Goal: Task Accomplishment & Management: Use online tool/utility

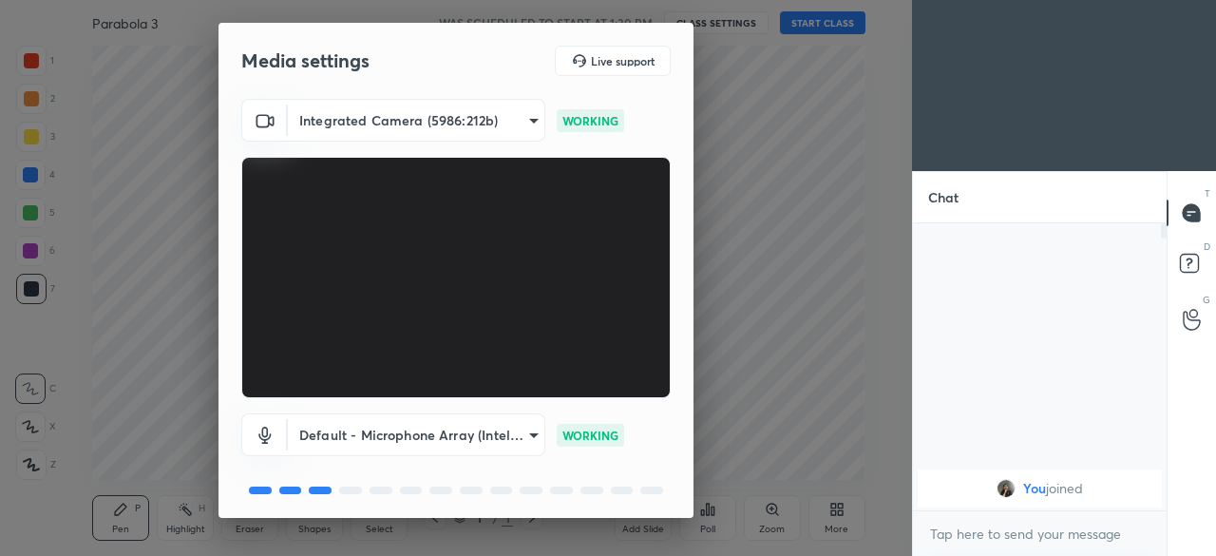
scroll to position [67, 0]
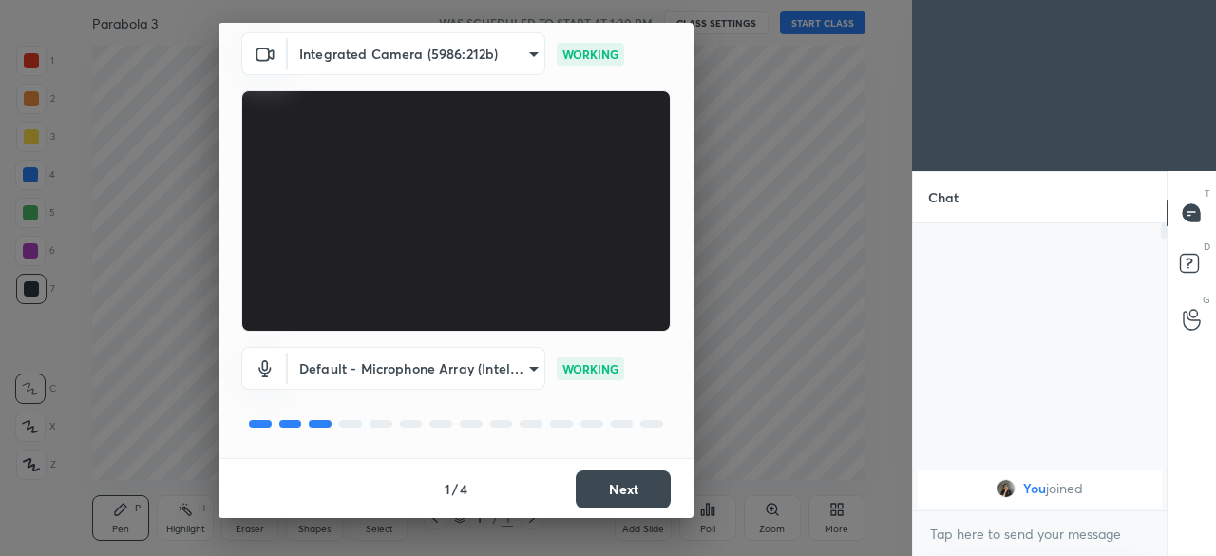
click at [618, 479] on button "Next" at bounding box center [623, 489] width 95 height 38
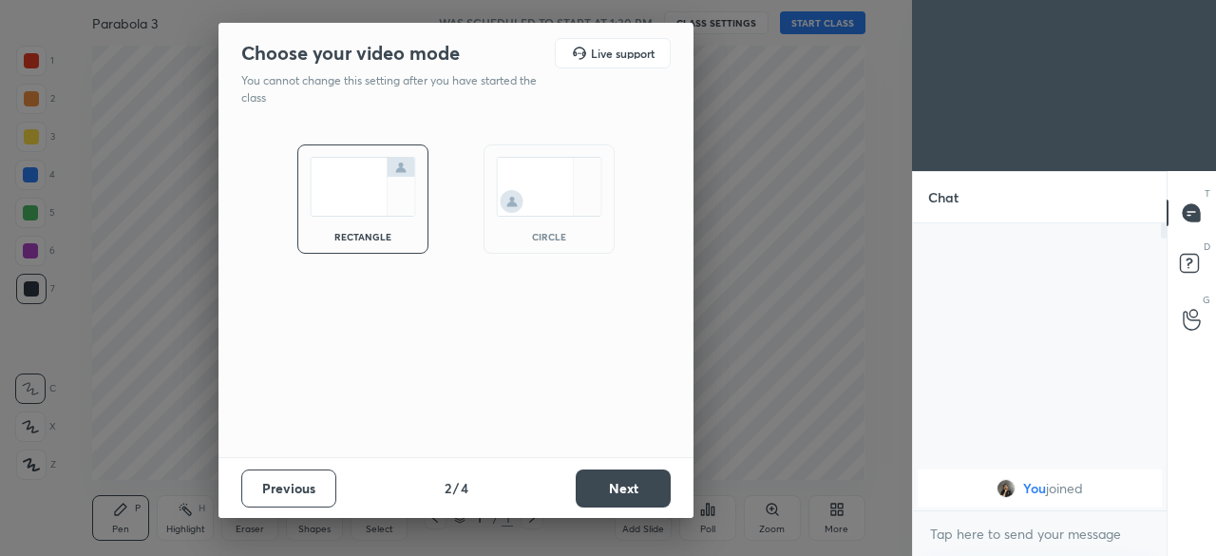
scroll to position [0, 0]
click at [527, 217] on div "circle" at bounding box center [549, 198] width 131 height 109
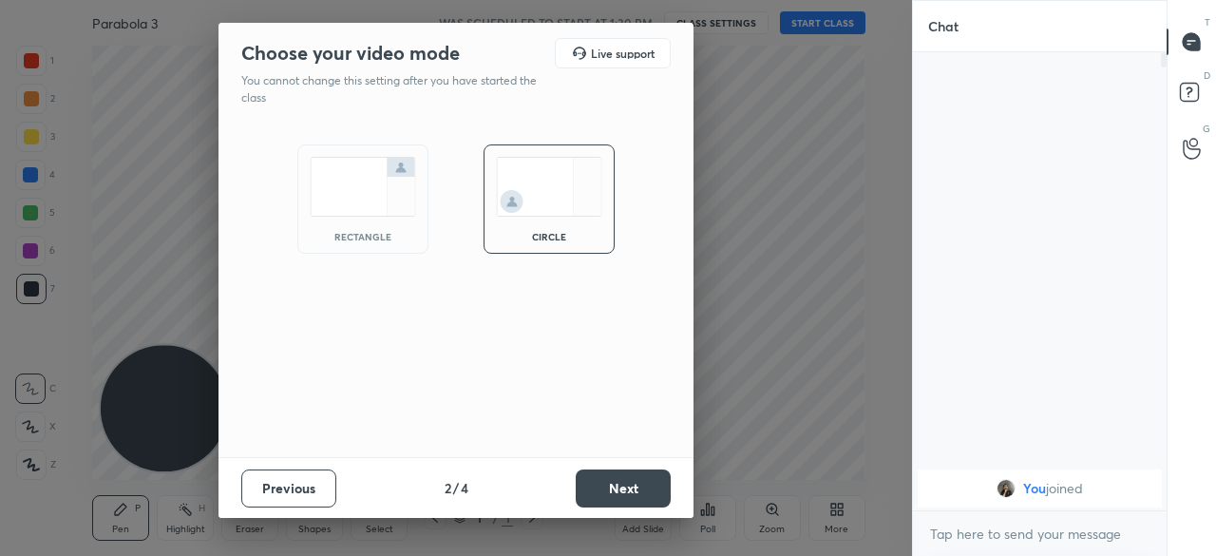
click at [641, 484] on button "Next" at bounding box center [623, 488] width 95 height 38
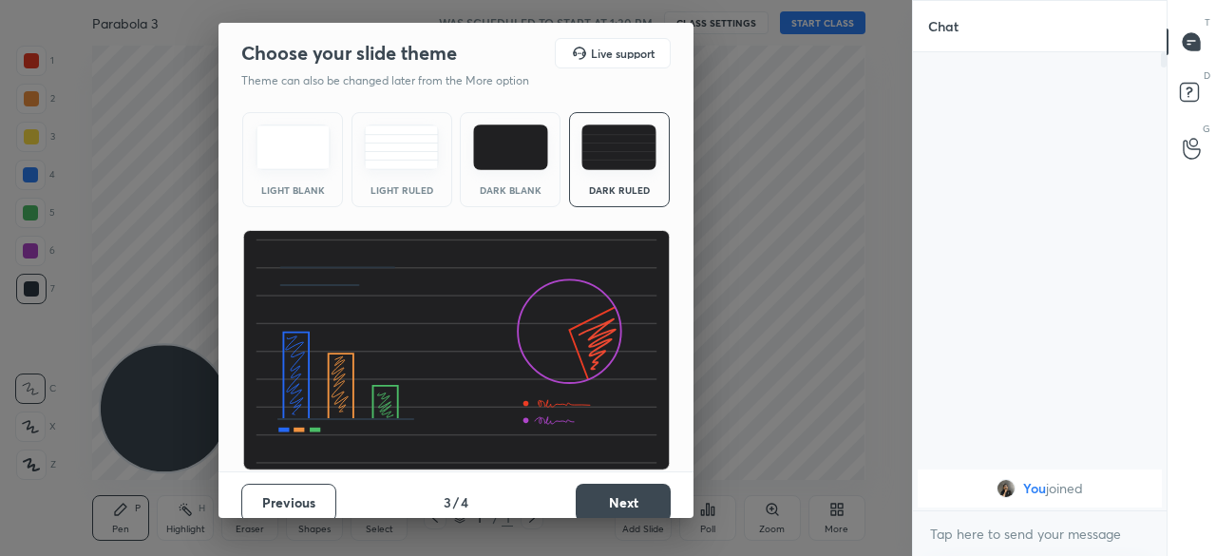
click at [622, 494] on button "Next" at bounding box center [623, 503] width 95 height 38
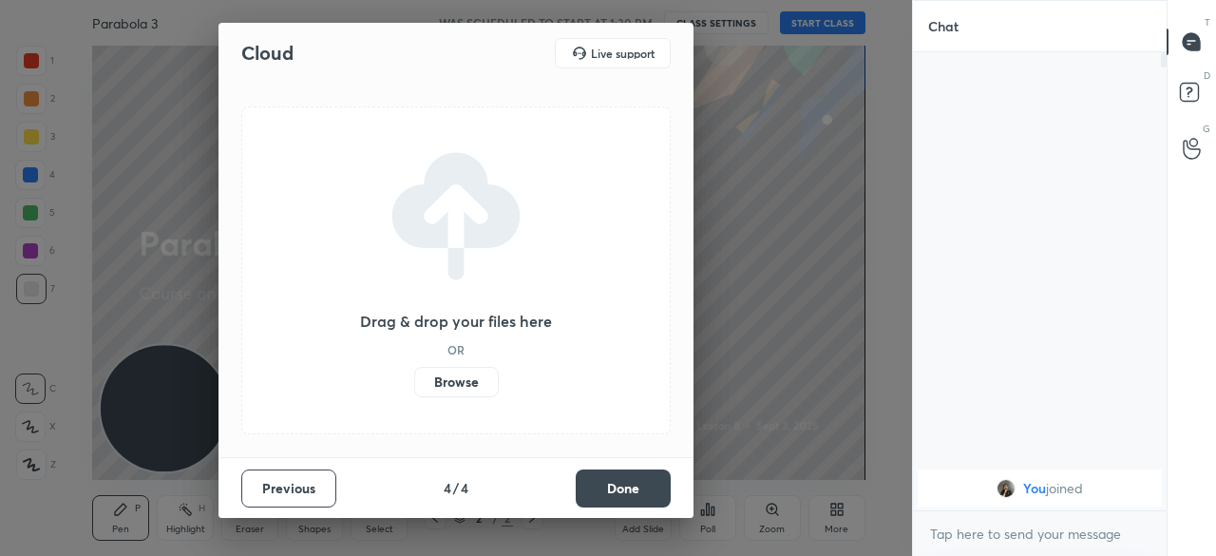
click at [466, 377] on label "Browse" at bounding box center [456, 382] width 85 height 30
click at [414, 377] on input "Browse" at bounding box center [414, 382] width 0 height 30
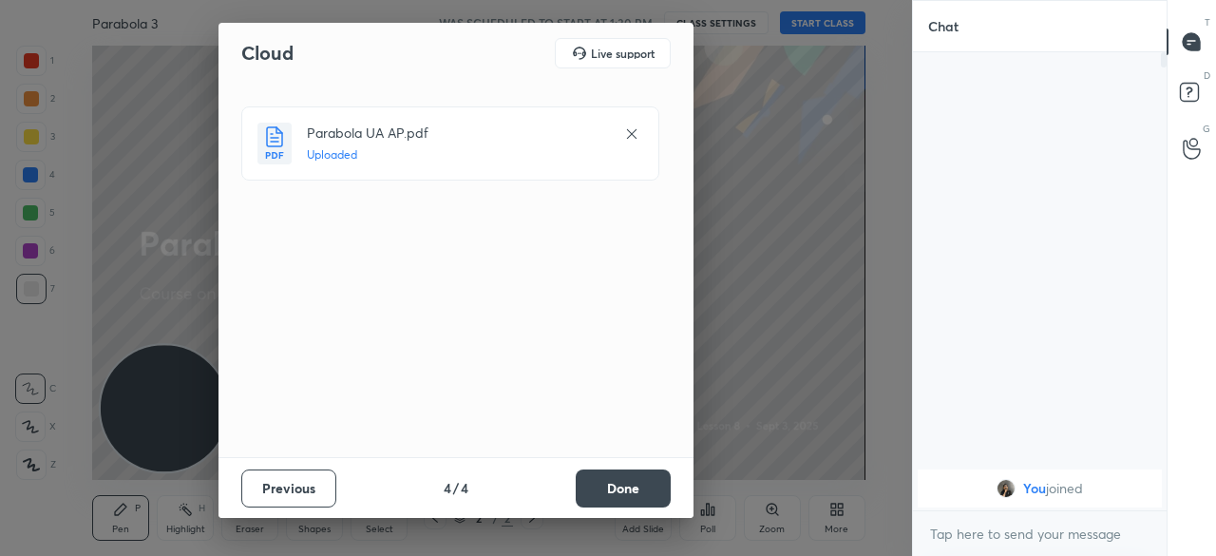
click at [611, 485] on button "Done" at bounding box center [623, 488] width 95 height 38
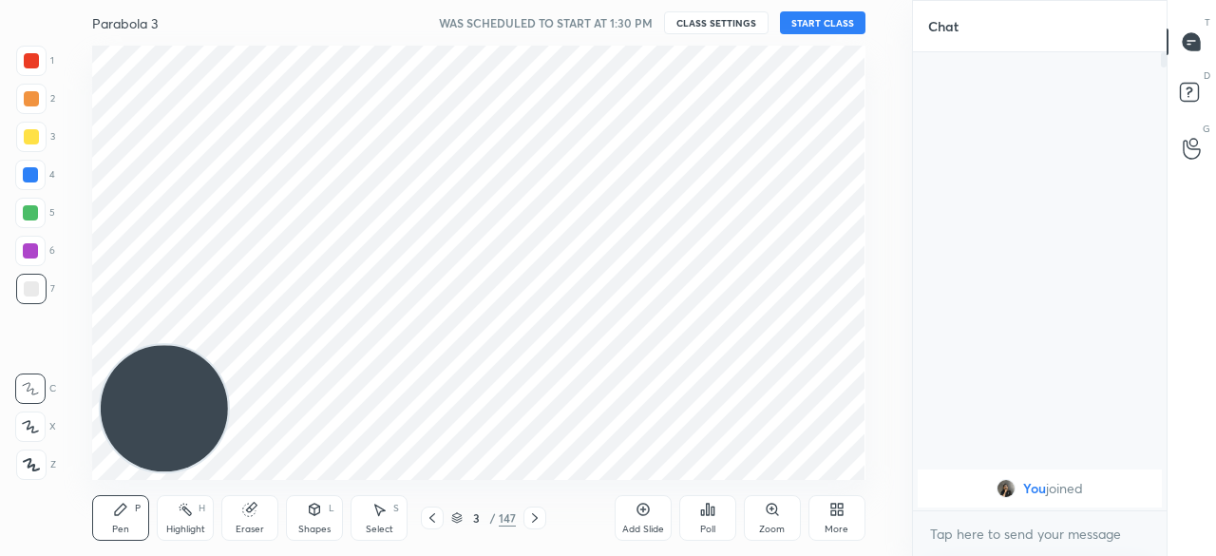
click at [503, 513] on div "147" at bounding box center [507, 517] width 17 height 17
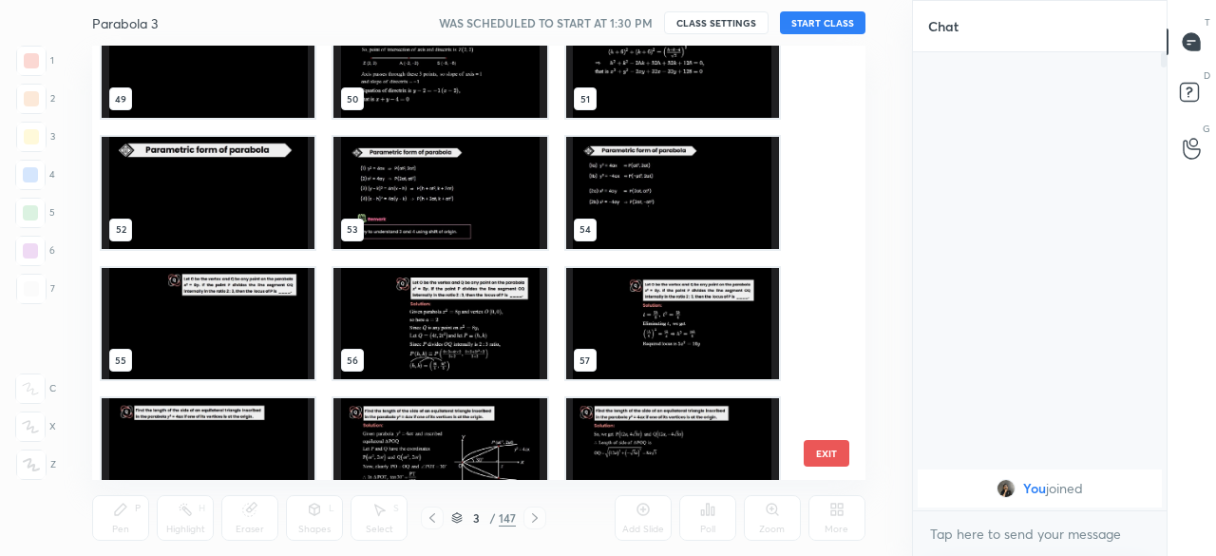
scroll to position [2139, 0]
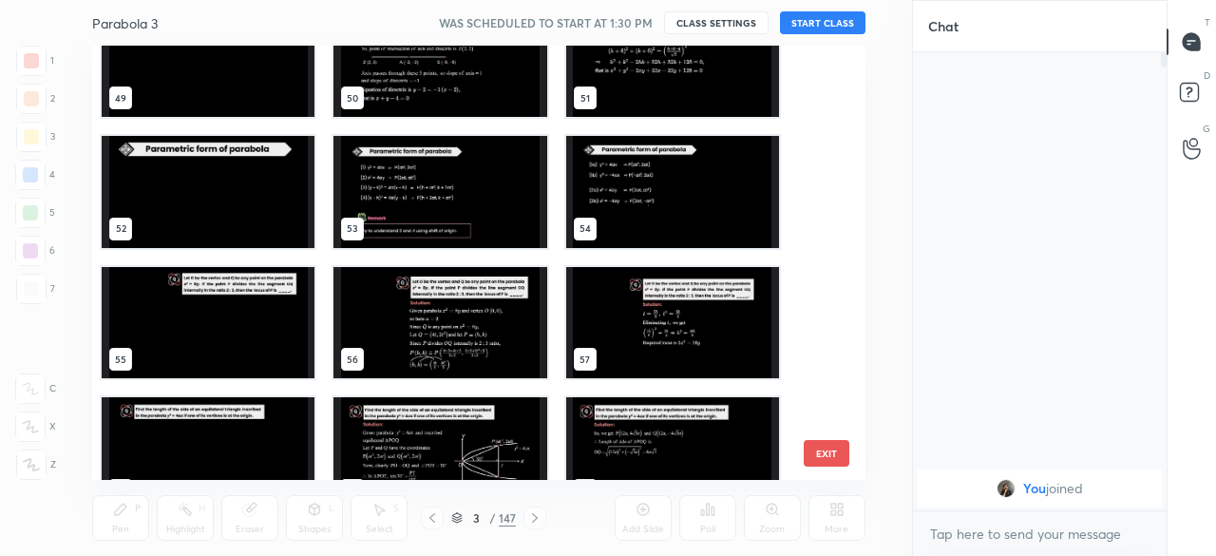
click at [625, 194] on img "grid" at bounding box center [672, 191] width 213 height 111
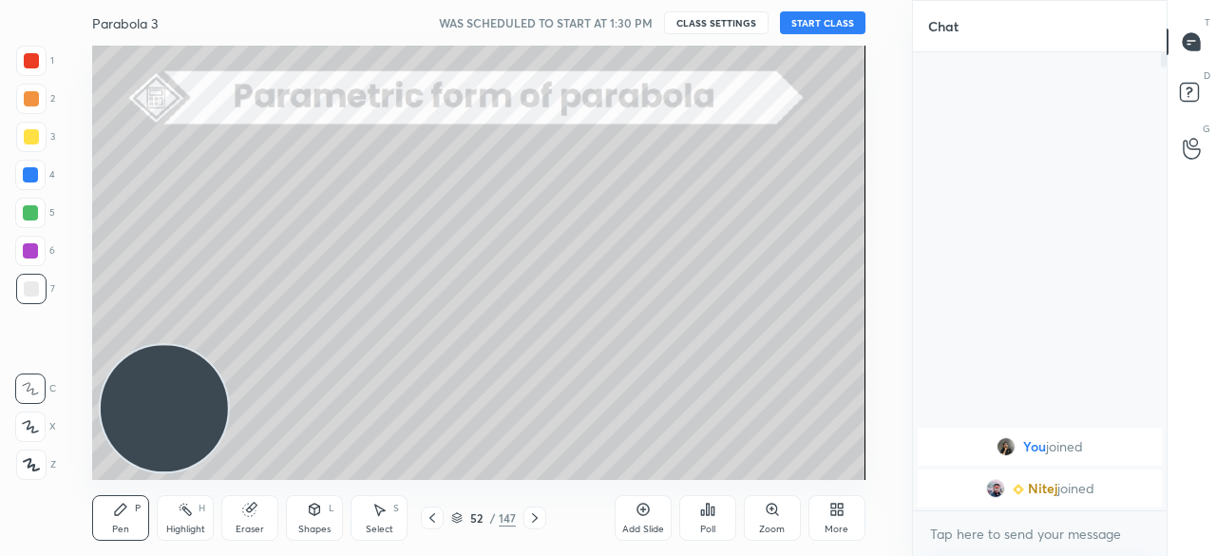
click at [836, 22] on button "START CLASS" at bounding box center [823, 22] width 86 height 23
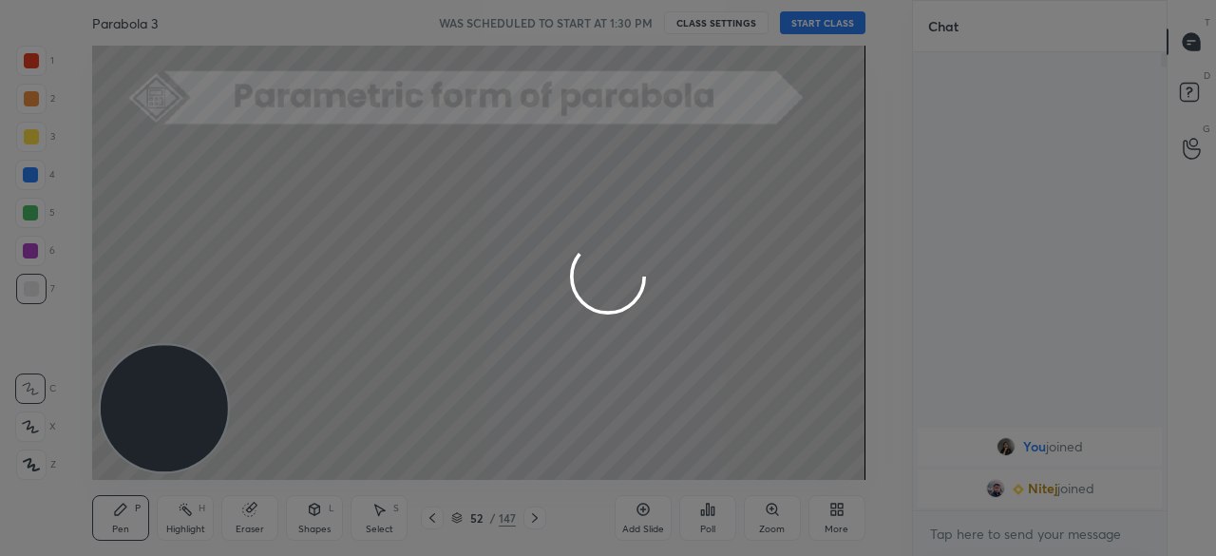
type textarea "x"
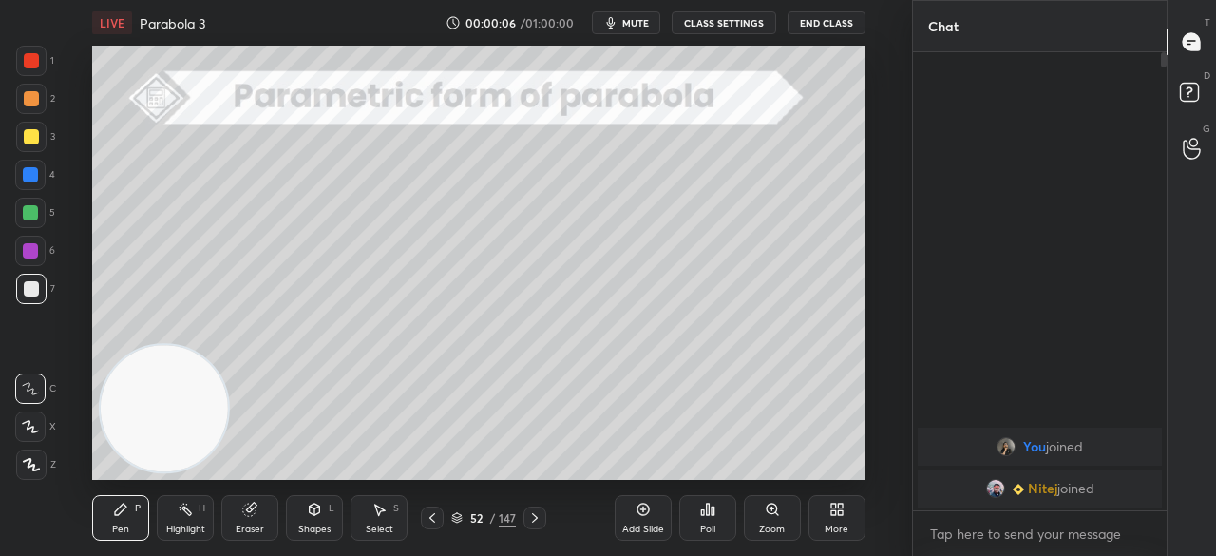
click at [736, 25] on button "CLASS SETTINGS" at bounding box center [724, 22] width 105 height 23
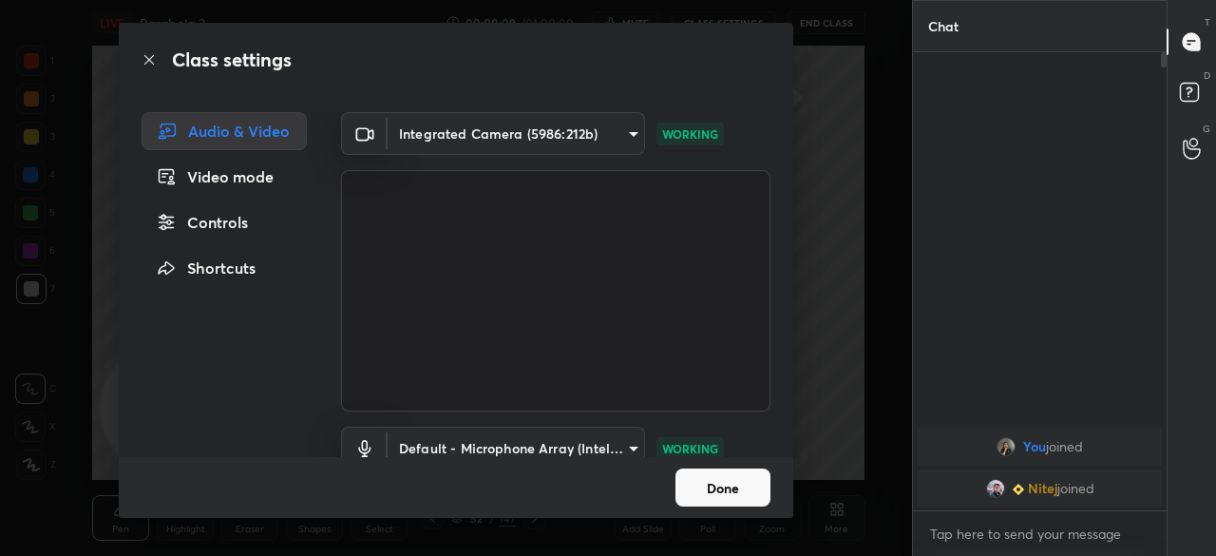
scroll to position [86, 0]
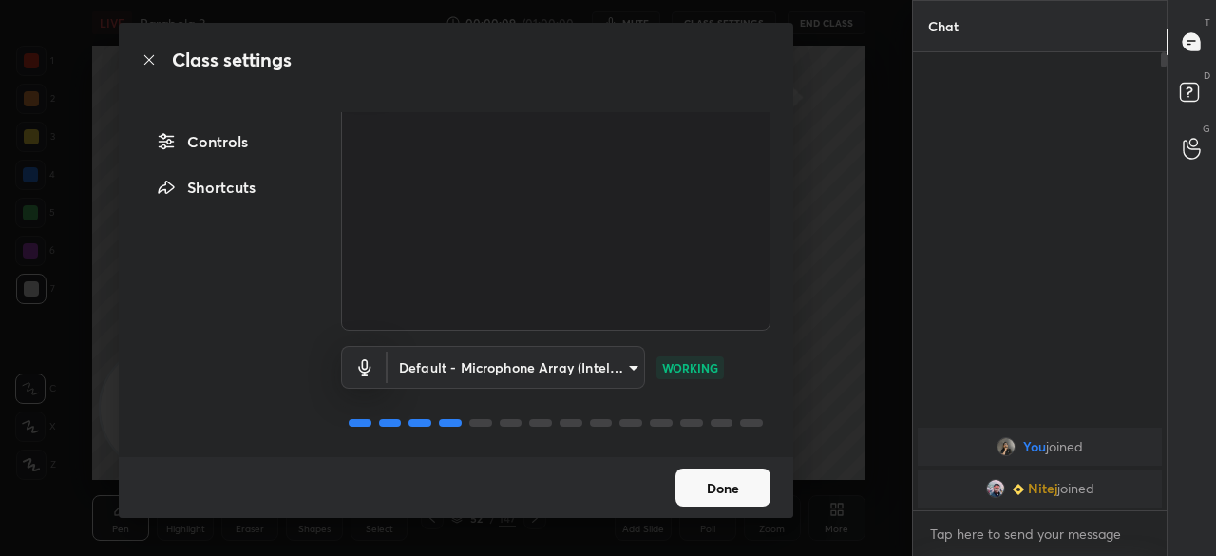
click at [465, 359] on body "1 2 3 4 5 6 7 C X Z C X Z E E Erase all H H LIVE Parabola 3 00:00:09 / 01:00:00…" at bounding box center [608, 278] width 1216 height 556
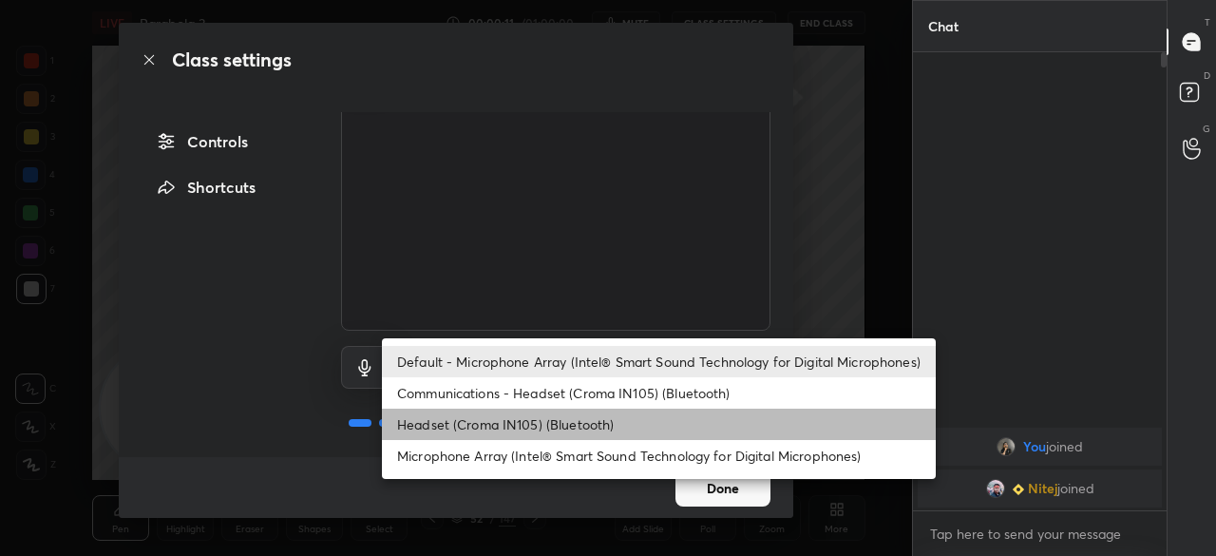
click at [452, 418] on li "Headset (Croma IN105) (Bluetooth)" at bounding box center [659, 424] width 554 height 31
type input "d3f80e619ef39cc6153ec4224663fce699742293b4ee3af4f7ebec615f37ce06"
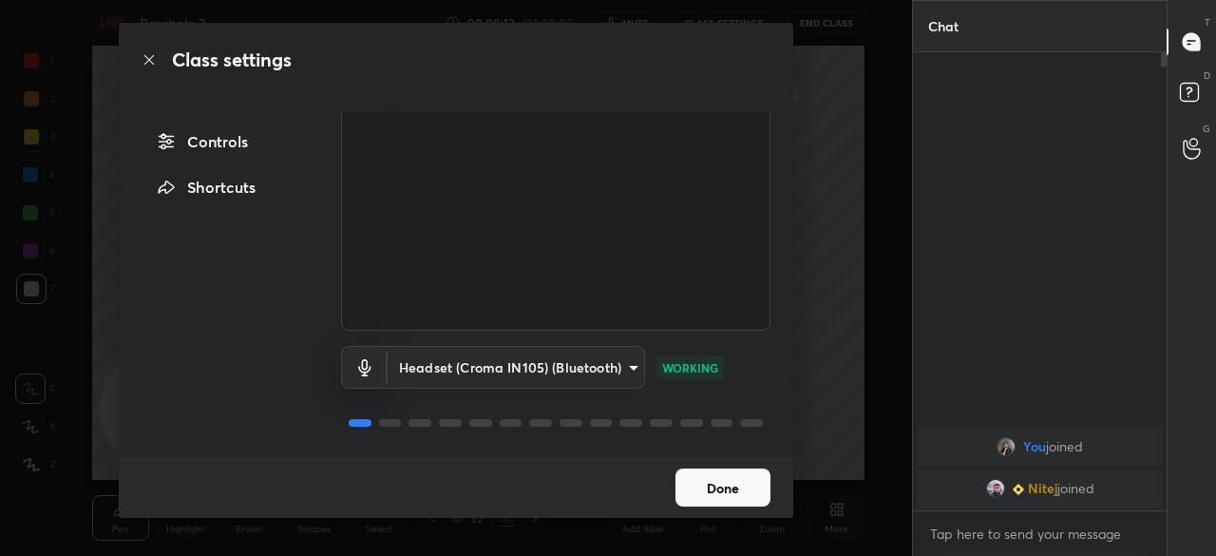
click at [730, 478] on button "Done" at bounding box center [723, 488] width 95 height 38
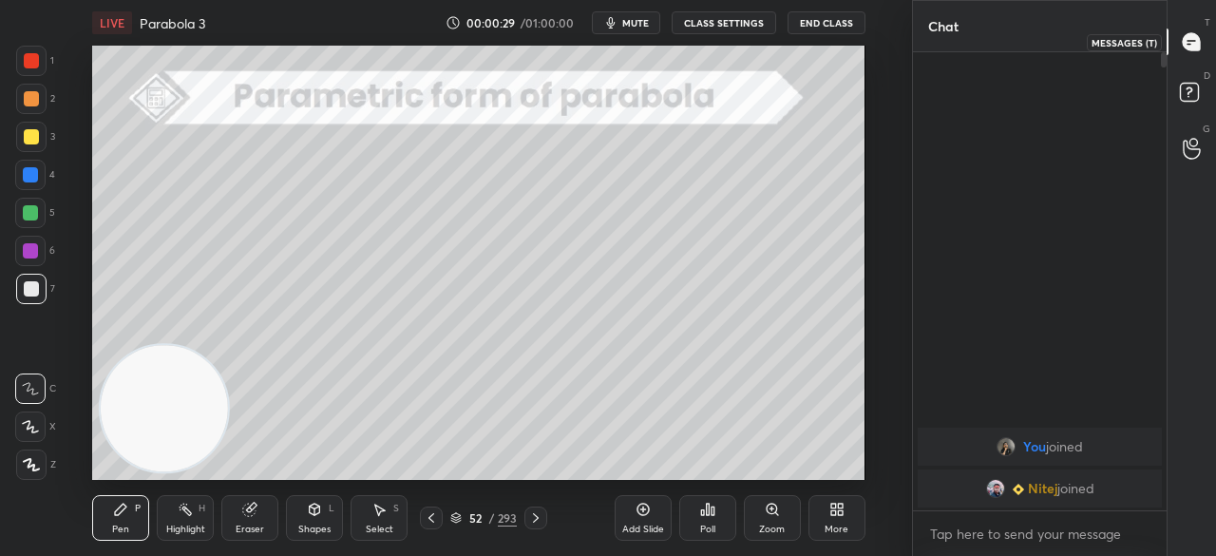
click at [1200, 43] on icon at bounding box center [1191, 41] width 17 height 17
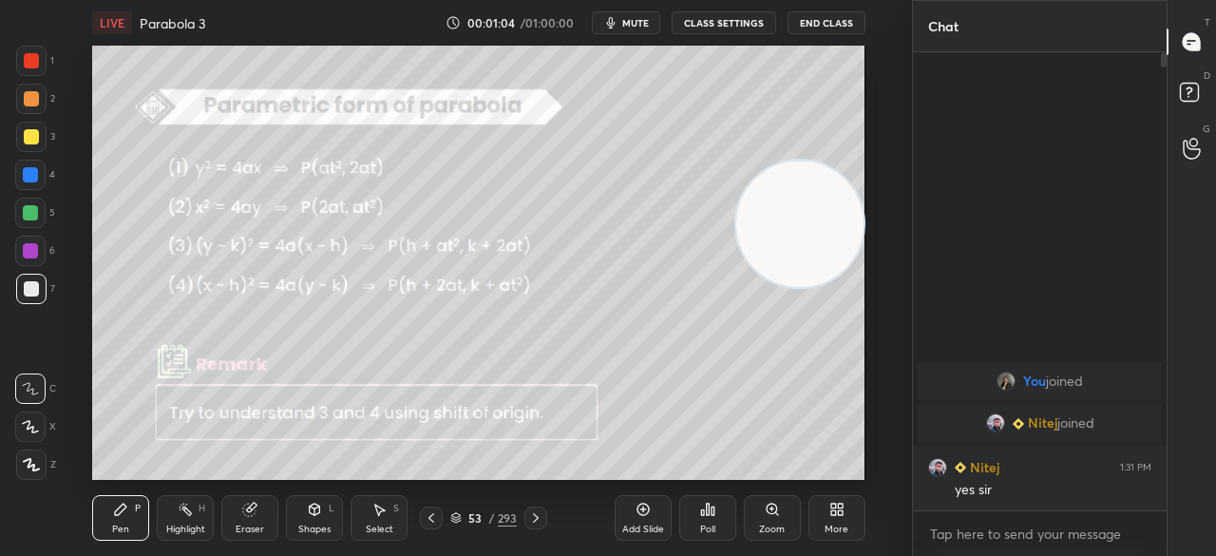
drag, startPoint x: 163, startPoint y: 416, endPoint x: 798, endPoint y: 232, distance: 662.0
click at [804, 232] on video at bounding box center [800, 224] width 126 height 126
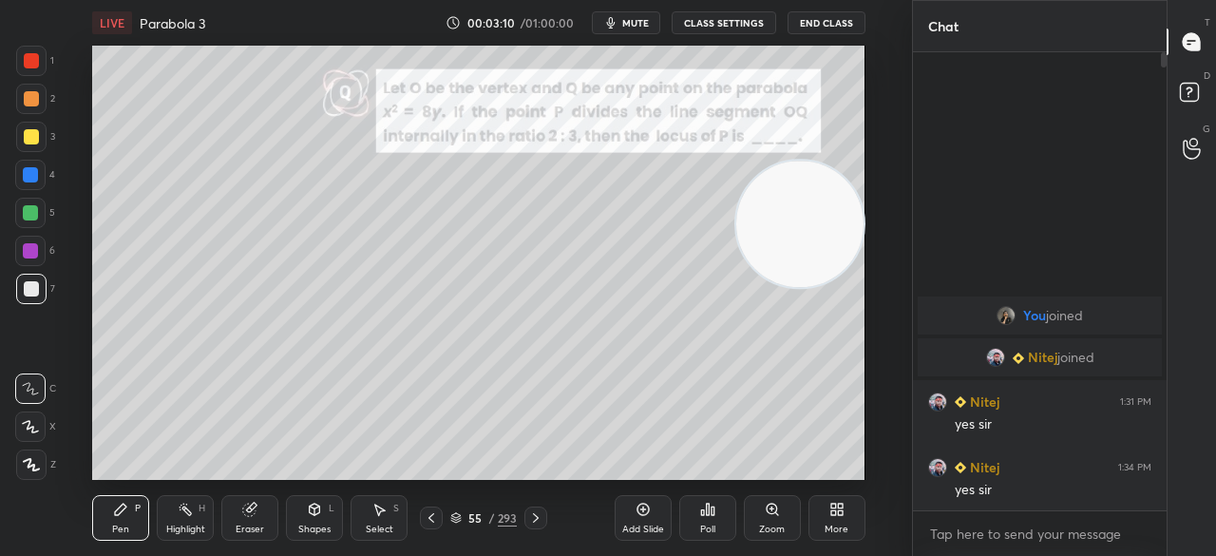
click at [322, 522] on div "Shapes L" at bounding box center [314, 518] width 57 height 46
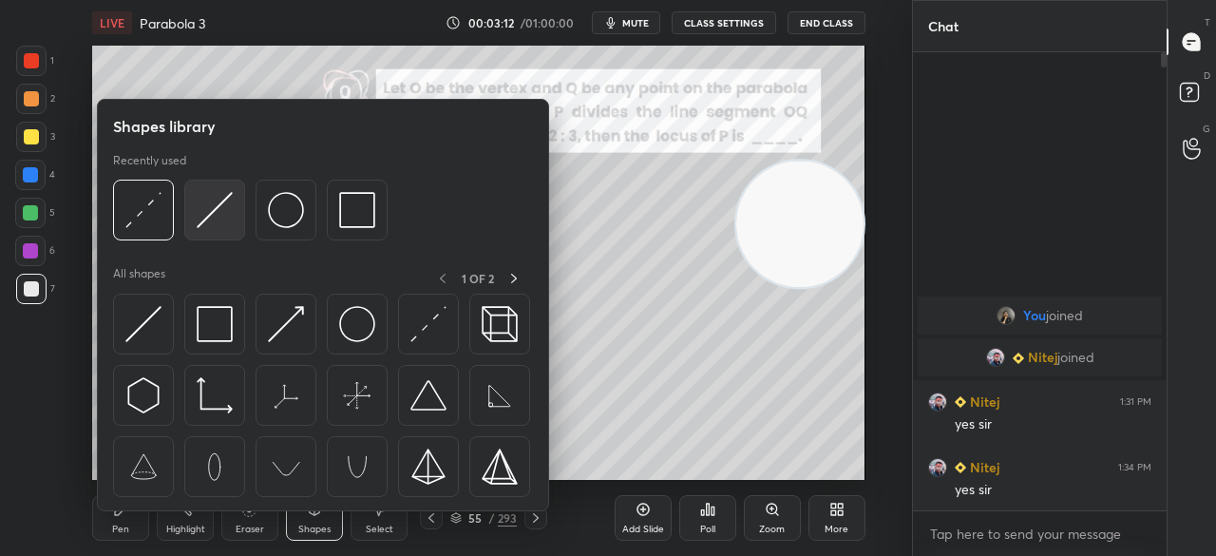
click at [223, 223] on img at bounding box center [215, 210] width 36 height 36
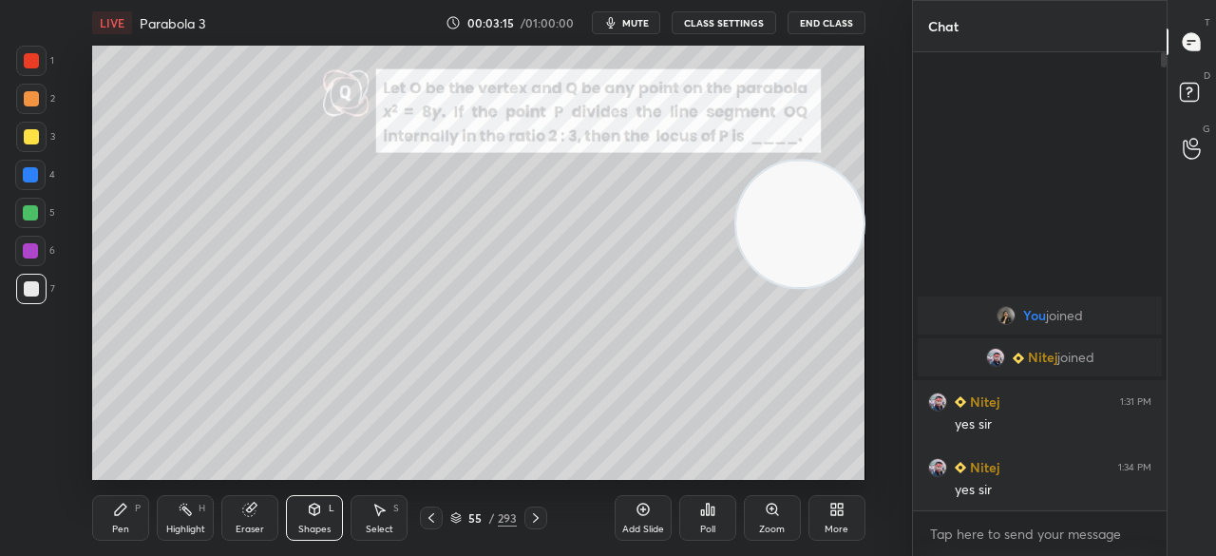
click at [122, 518] on div "Pen P" at bounding box center [120, 518] width 57 height 46
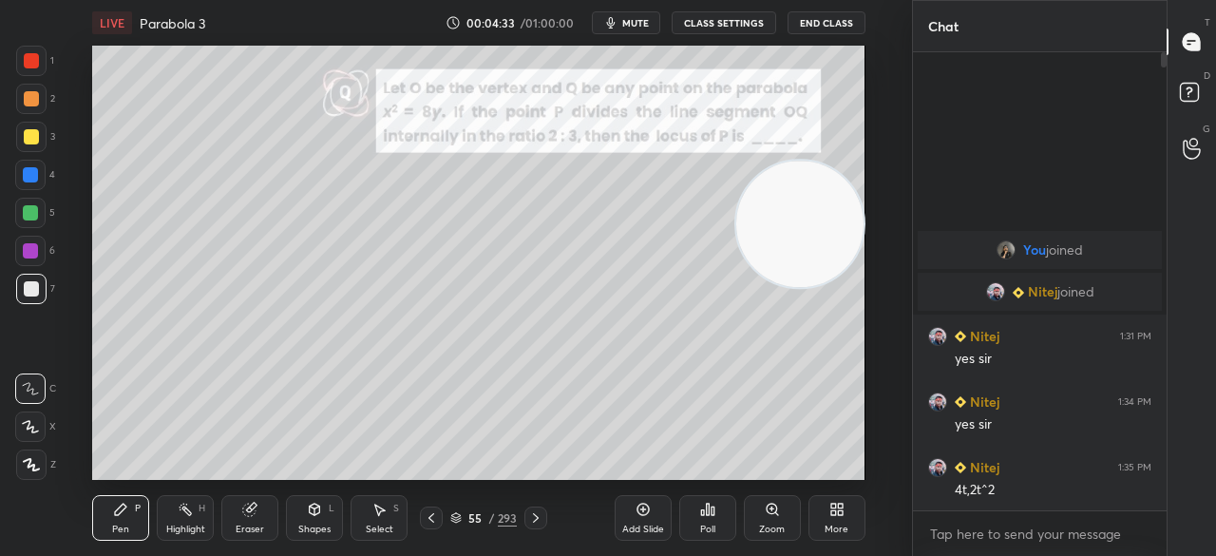
click at [748, 212] on div "Setting up your live class Poll for secs No correct answer Start poll" at bounding box center [478, 263] width 773 height 434
click at [642, 515] on icon at bounding box center [643, 509] width 15 height 15
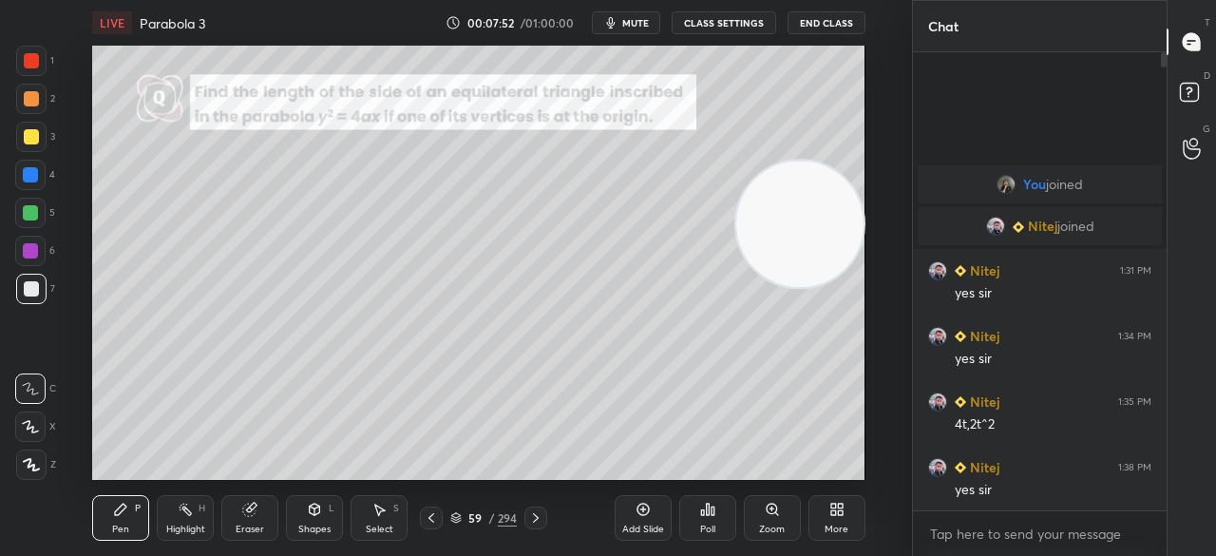
drag, startPoint x: 255, startPoint y: 510, endPoint x: 254, endPoint y: 497, distance: 13.3
click at [255, 505] on icon at bounding box center [249, 509] width 15 height 15
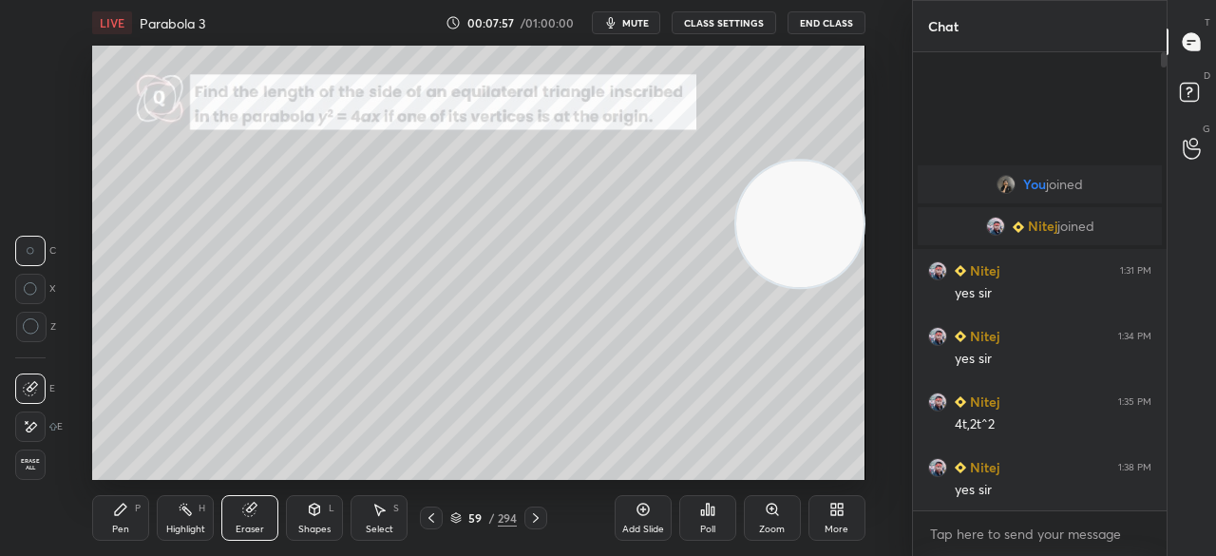
click at [130, 503] on div "Pen P" at bounding box center [120, 518] width 57 height 46
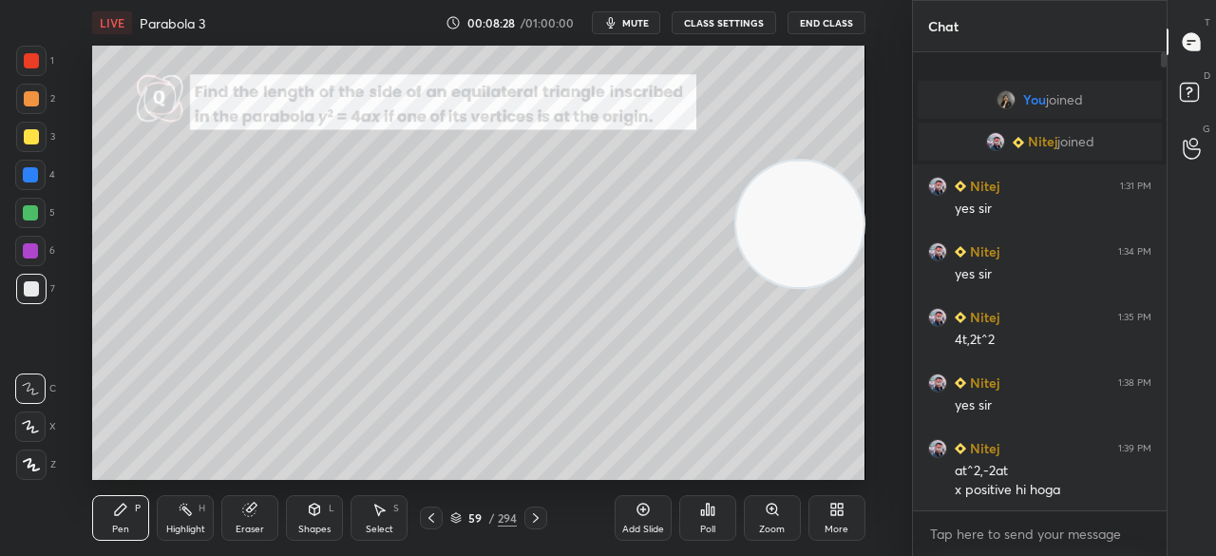
click at [252, 514] on icon at bounding box center [249, 510] width 12 height 12
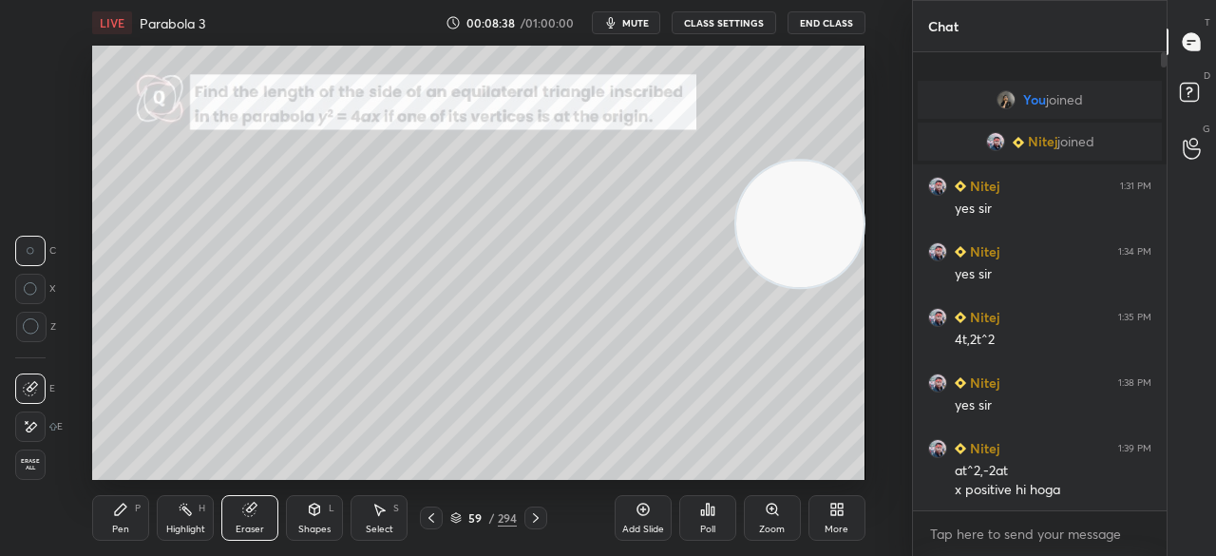
click at [141, 510] on div "P" at bounding box center [138, 509] width 6 height 10
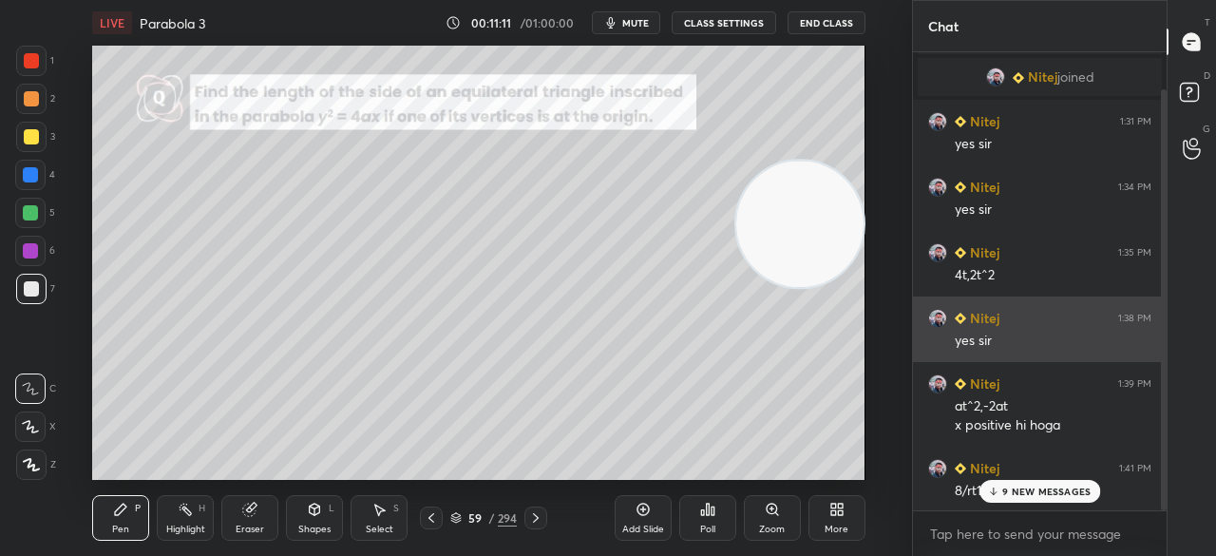
scroll to position [40, 0]
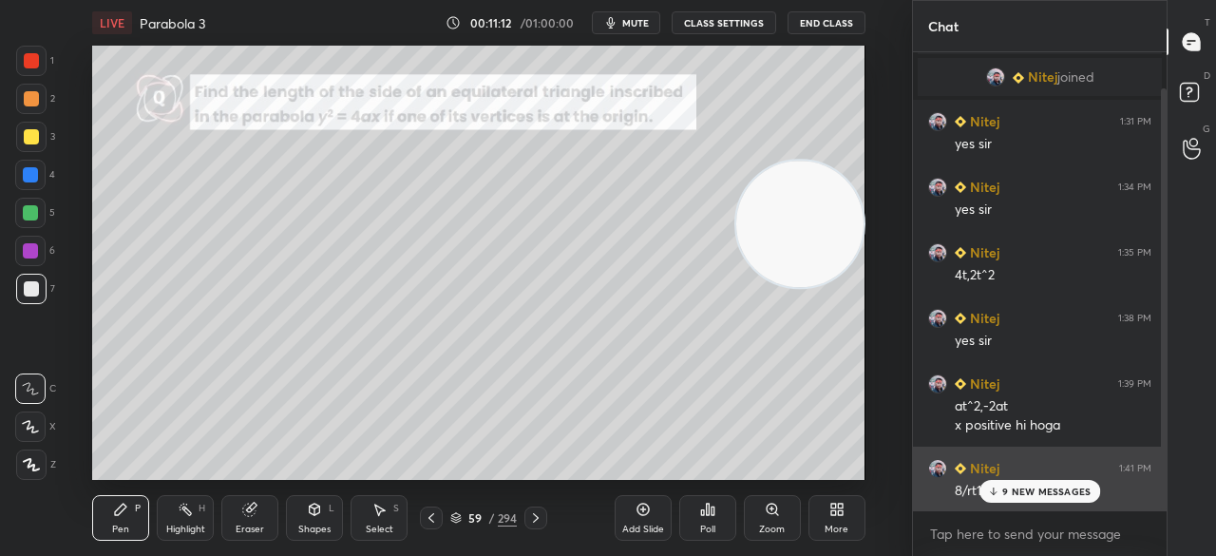
click at [1036, 508] on div "Nitej 1:41 PM 8/rt15" at bounding box center [1040, 480] width 254 height 66
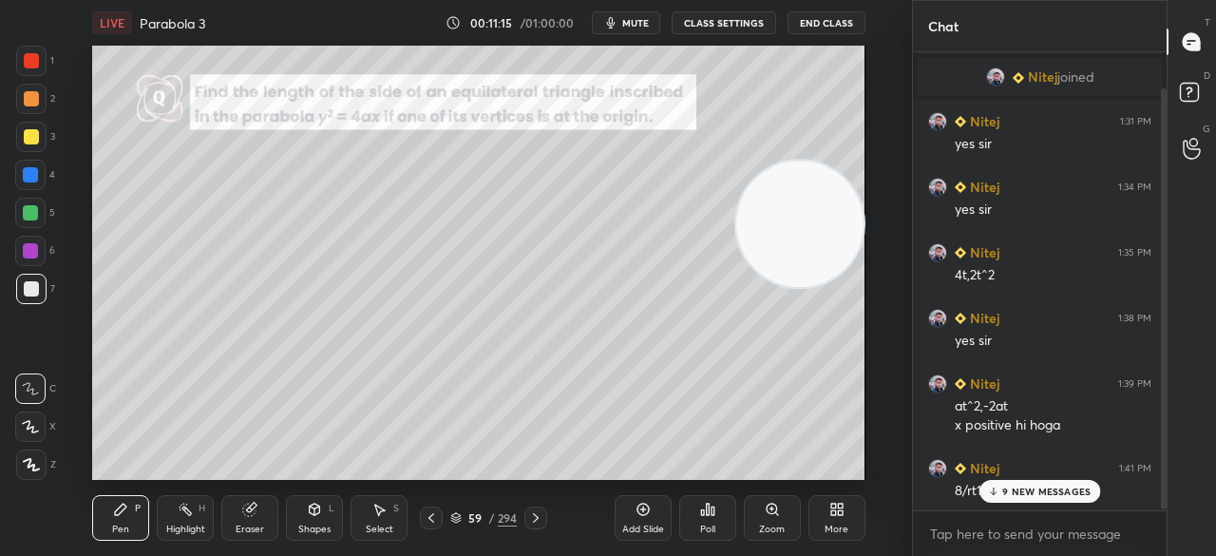
click at [1028, 494] on p "9 NEW MESSAGES" at bounding box center [1047, 491] width 88 height 11
click at [254, 524] on div "Eraser" at bounding box center [249, 518] width 57 height 46
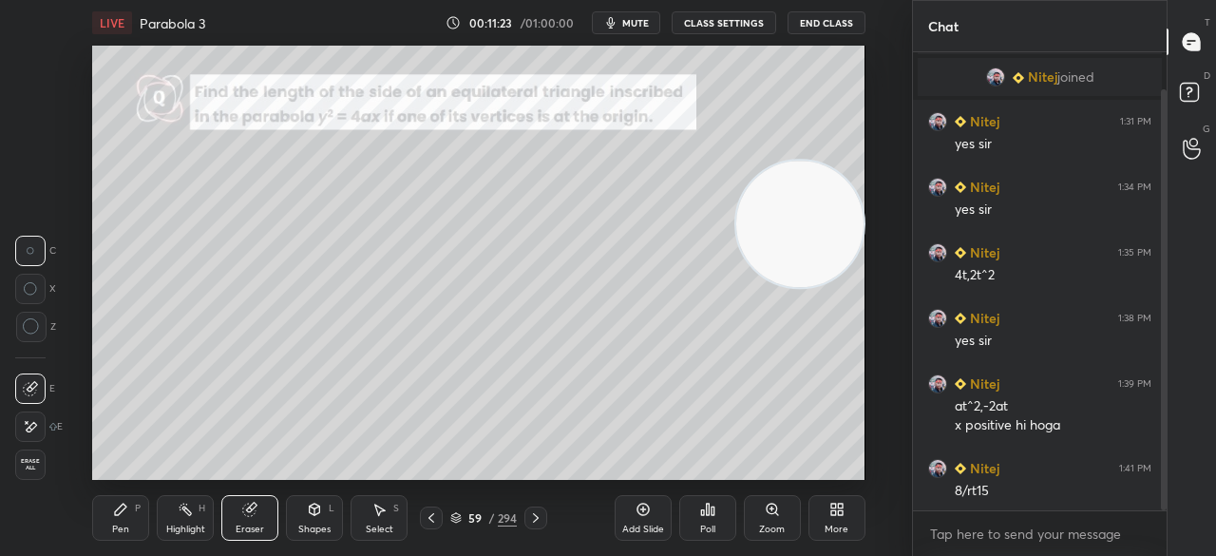
click at [29, 322] on icon at bounding box center [31, 326] width 17 height 17
drag, startPoint x: 127, startPoint y: 507, endPoint x: 129, endPoint y: 489, distance: 17.2
click at [127, 506] on icon at bounding box center [120, 509] width 15 height 15
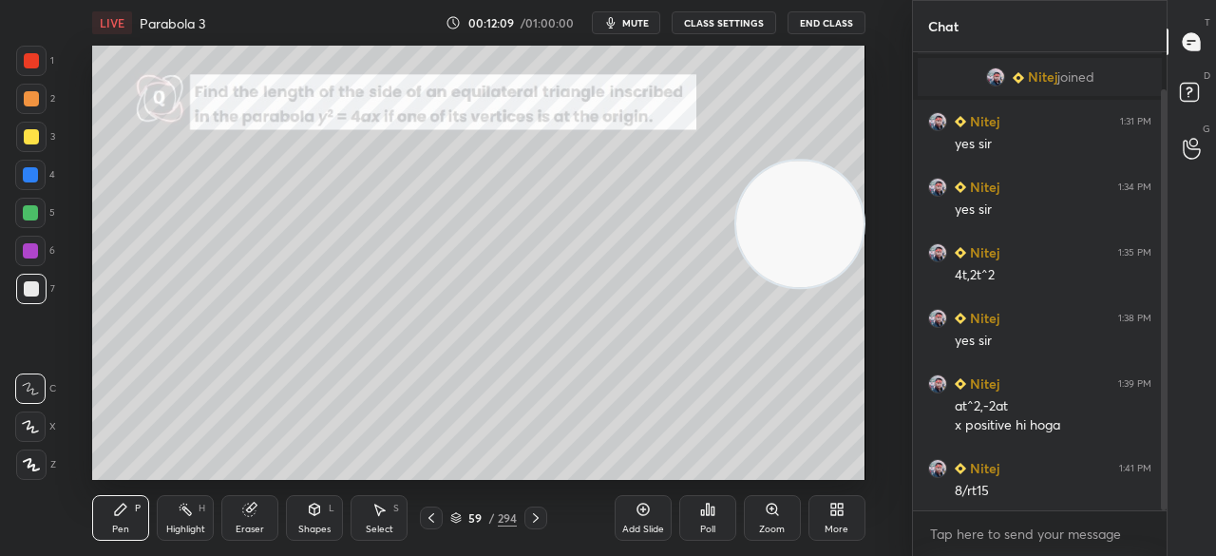
drag, startPoint x: 32, startPoint y: 135, endPoint x: 91, endPoint y: 162, distance: 64.7
click at [33, 135] on div at bounding box center [31, 136] width 15 height 15
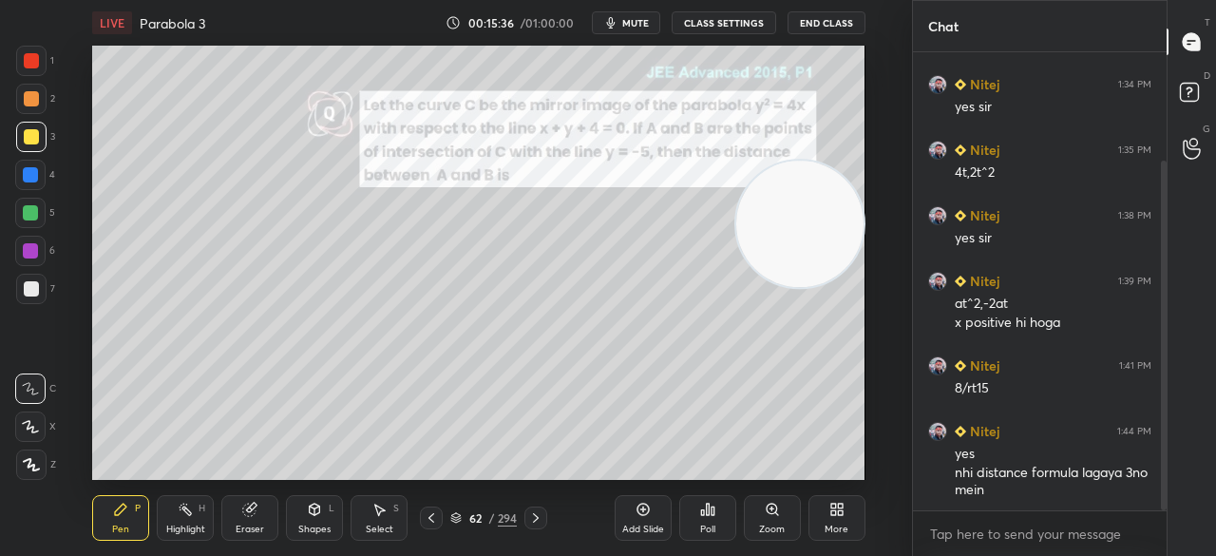
scroll to position [207, 0]
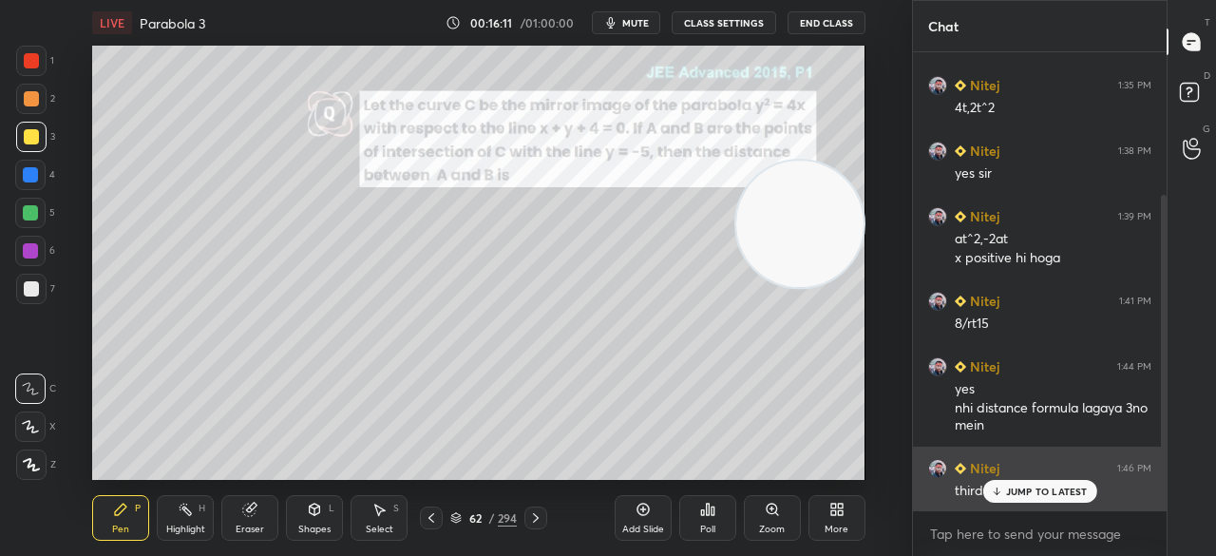
click at [1035, 486] on p "JUMP TO LATEST" at bounding box center [1047, 491] width 82 height 11
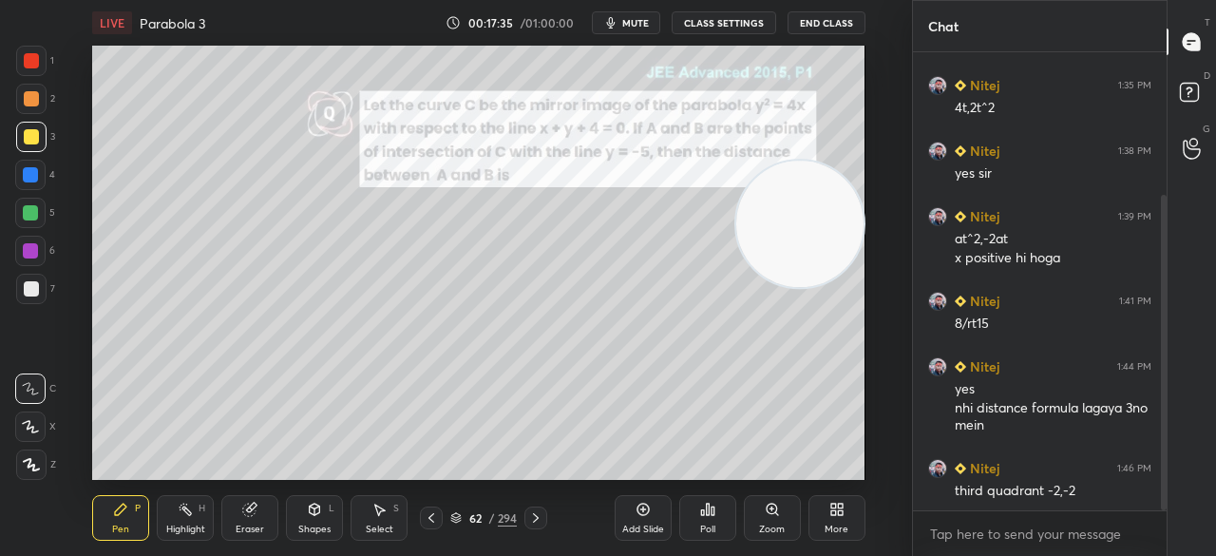
drag, startPoint x: 817, startPoint y: 225, endPoint x: 818, endPoint y: 398, distance: 173.0
click at [819, 287] on video at bounding box center [800, 224] width 126 height 126
drag, startPoint x: 827, startPoint y: 400, endPoint x: 848, endPoint y: 248, distance: 153.5
click at [850, 244] on video at bounding box center [800, 224] width 126 height 126
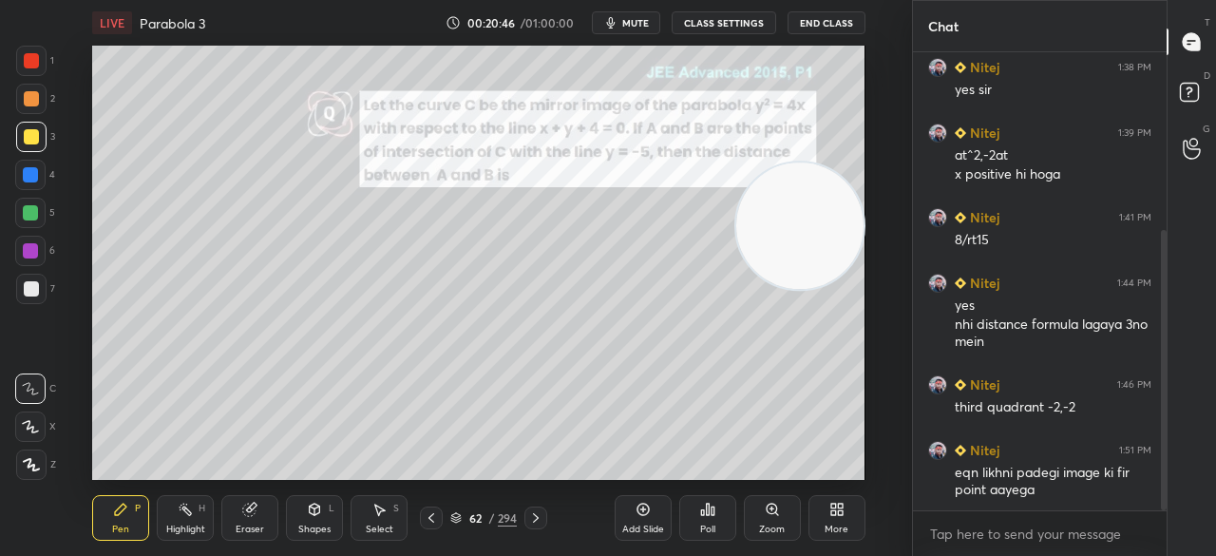
drag, startPoint x: 249, startPoint y: 520, endPoint x: 294, endPoint y: 486, distance: 56.3
click at [251, 518] on div "Eraser" at bounding box center [249, 518] width 57 height 46
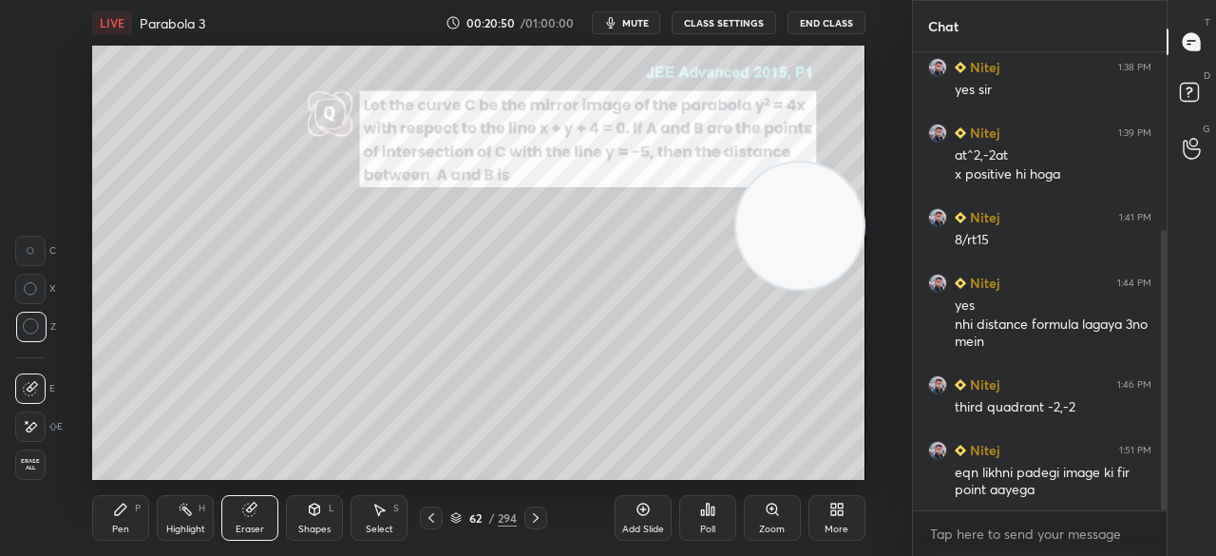
click at [129, 510] on div "Pen P" at bounding box center [120, 518] width 57 height 46
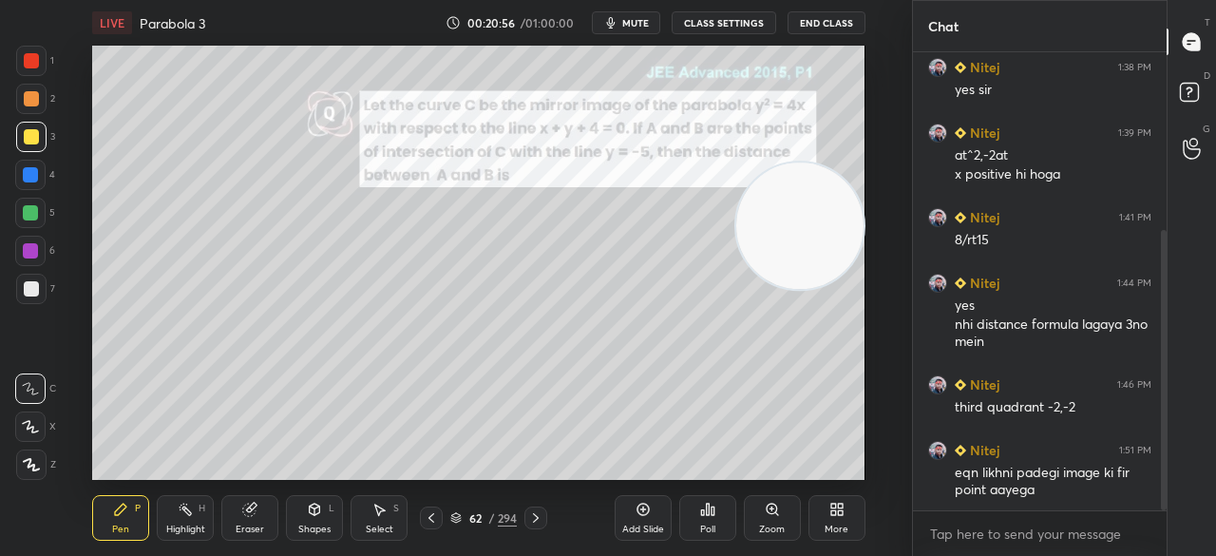
click at [644, 516] on icon at bounding box center [643, 509] width 15 height 15
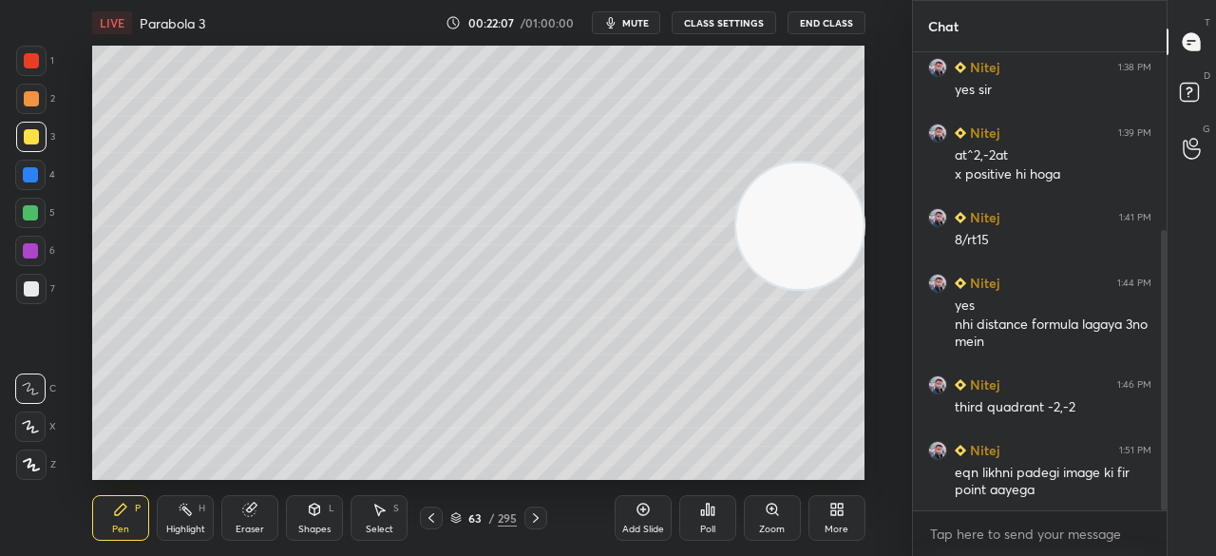
drag, startPoint x: 248, startPoint y: 514, endPoint x: 249, endPoint y: 491, distance: 22.8
click at [247, 514] on icon at bounding box center [249, 510] width 12 height 12
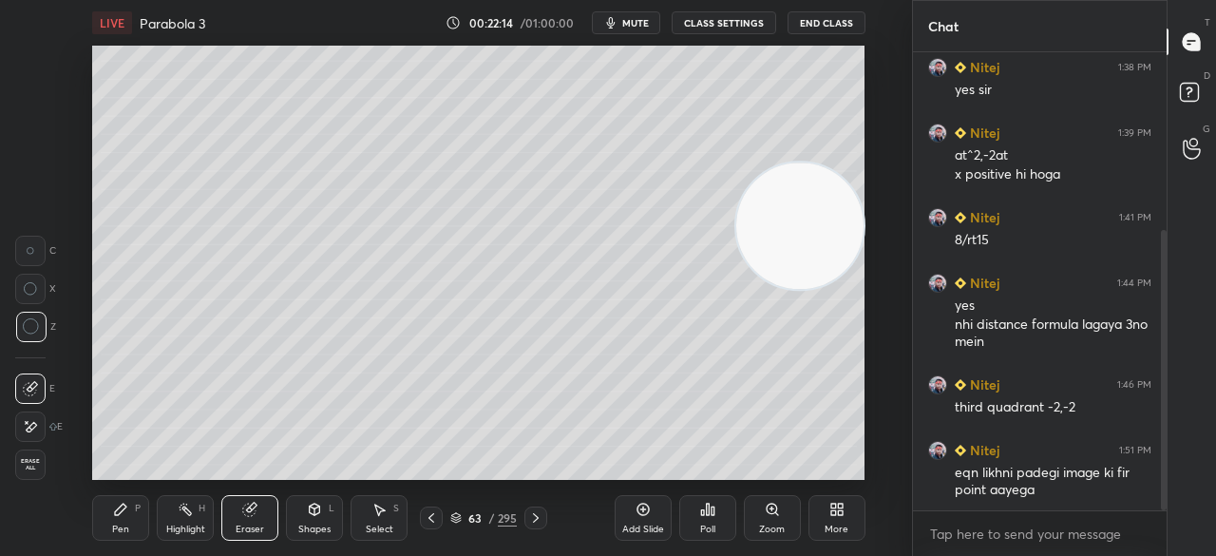
click at [135, 509] on div "P" at bounding box center [138, 509] width 6 height 10
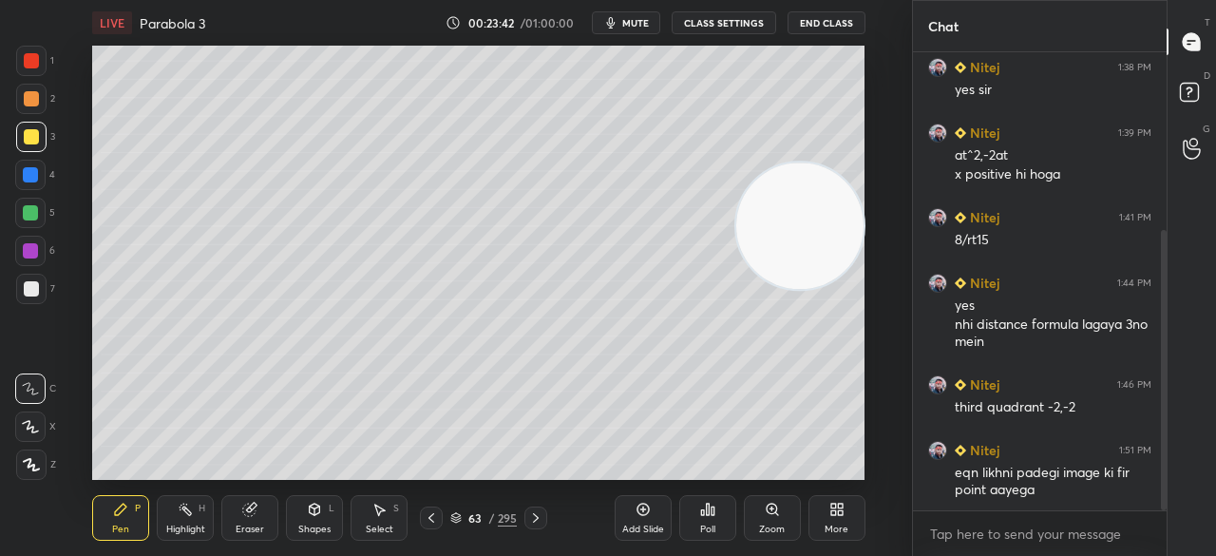
drag, startPoint x: 251, startPoint y: 518, endPoint x: 261, endPoint y: 493, distance: 26.8
click at [250, 520] on div "Eraser" at bounding box center [249, 518] width 57 height 46
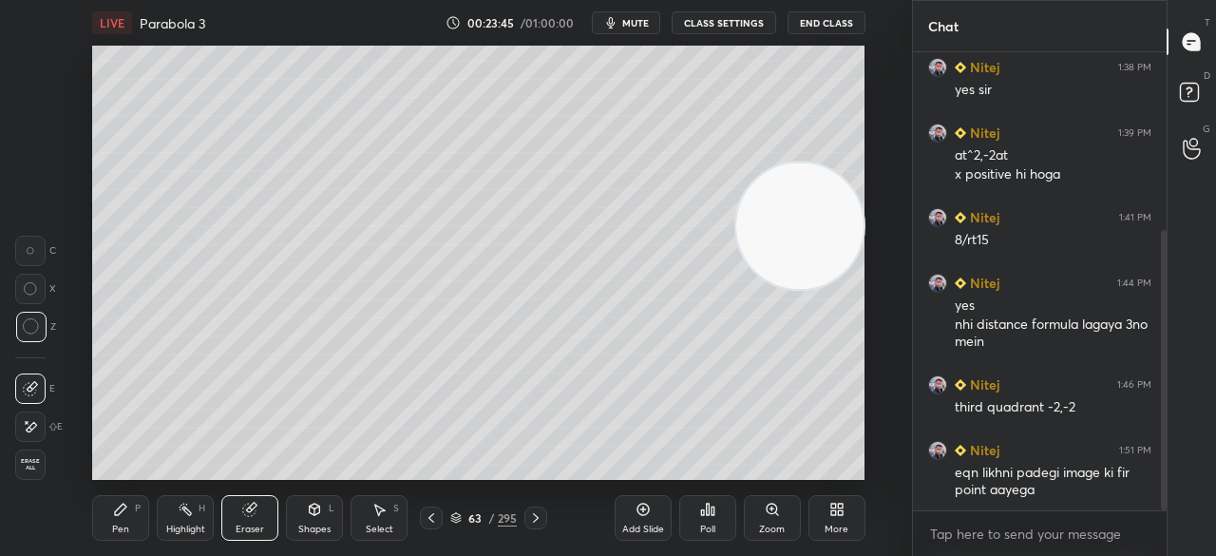
click at [126, 510] on icon at bounding box center [120, 509] width 15 height 15
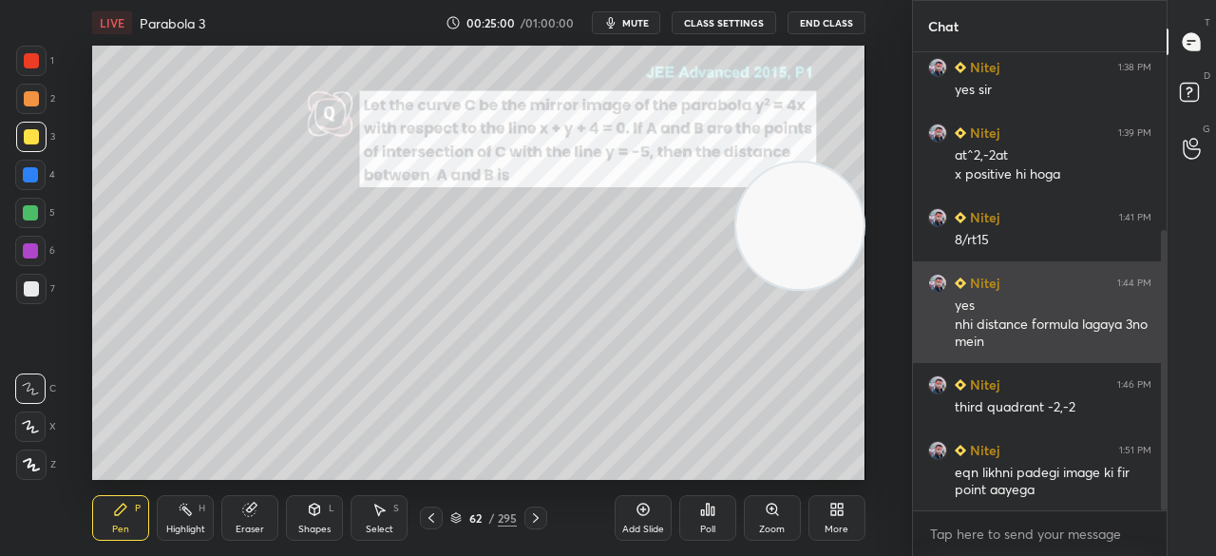
scroll to position [355, 0]
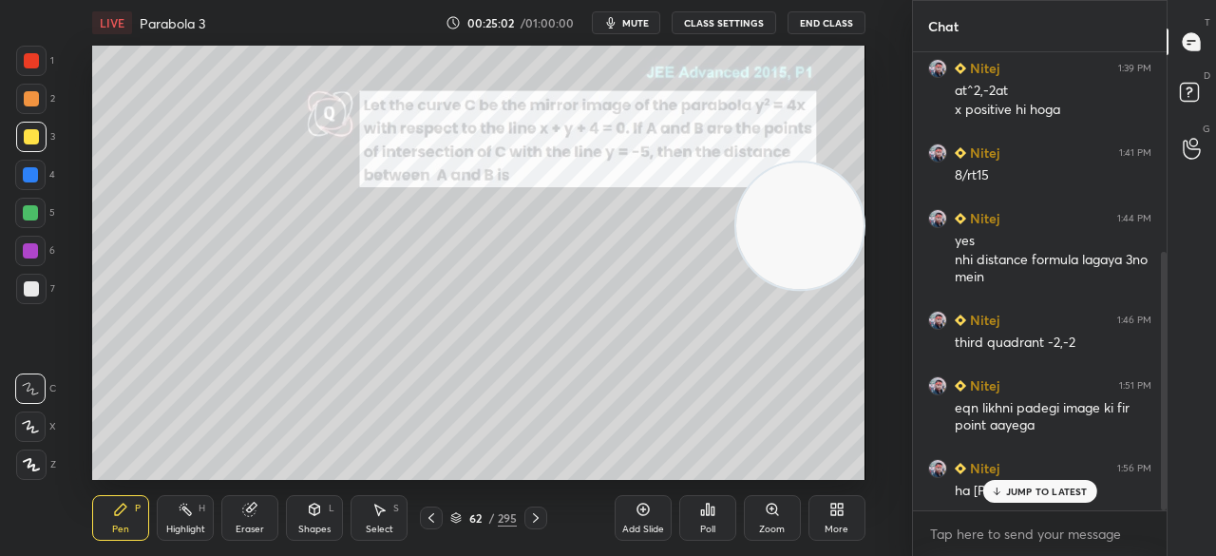
click at [1042, 490] on p "JUMP TO LATEST" at bounding box center [1047, 491] width 82 height 11
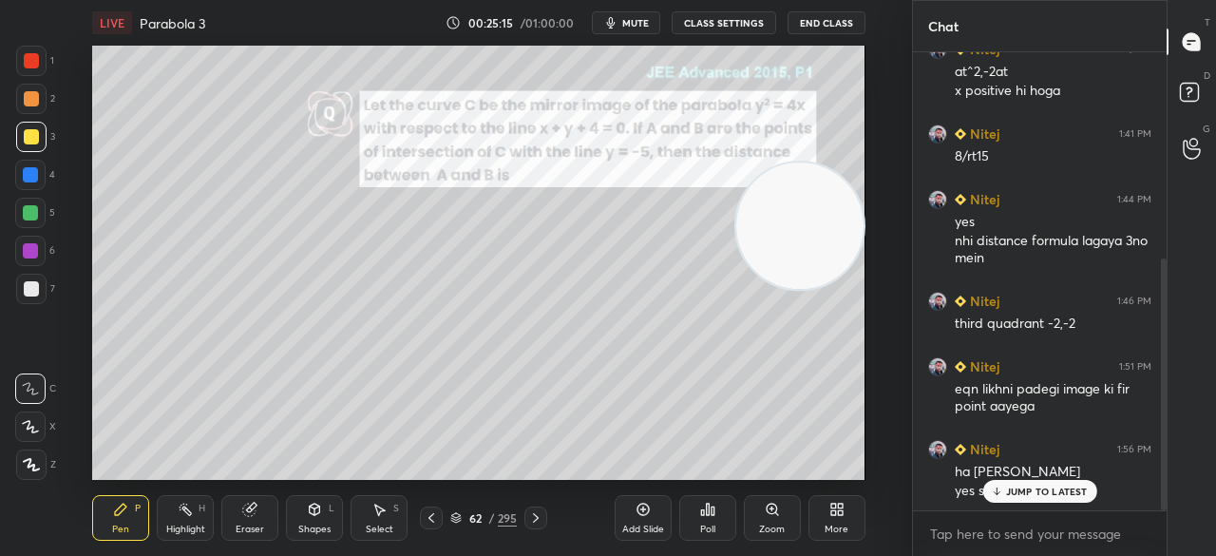
scroll to position [393, 0]
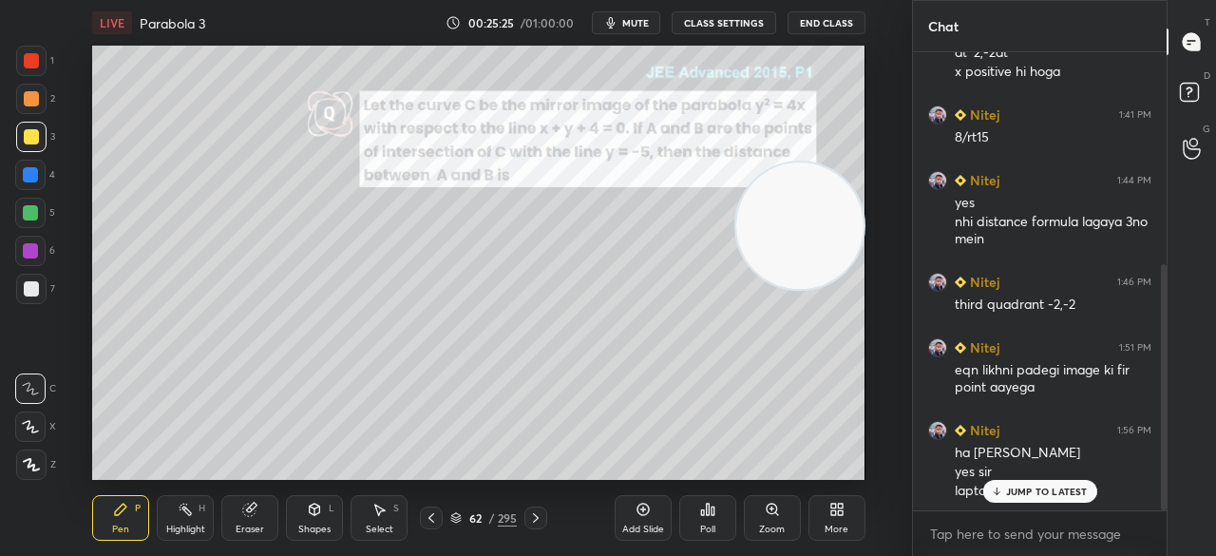
drag, startPoint x: 249, startPoint y: 518, endPoint x: 289, endPoint y: 497, distance: 45.1
click at [251, 518] on div "Eraser" at bounding box center [249, 518] width 57 height 46
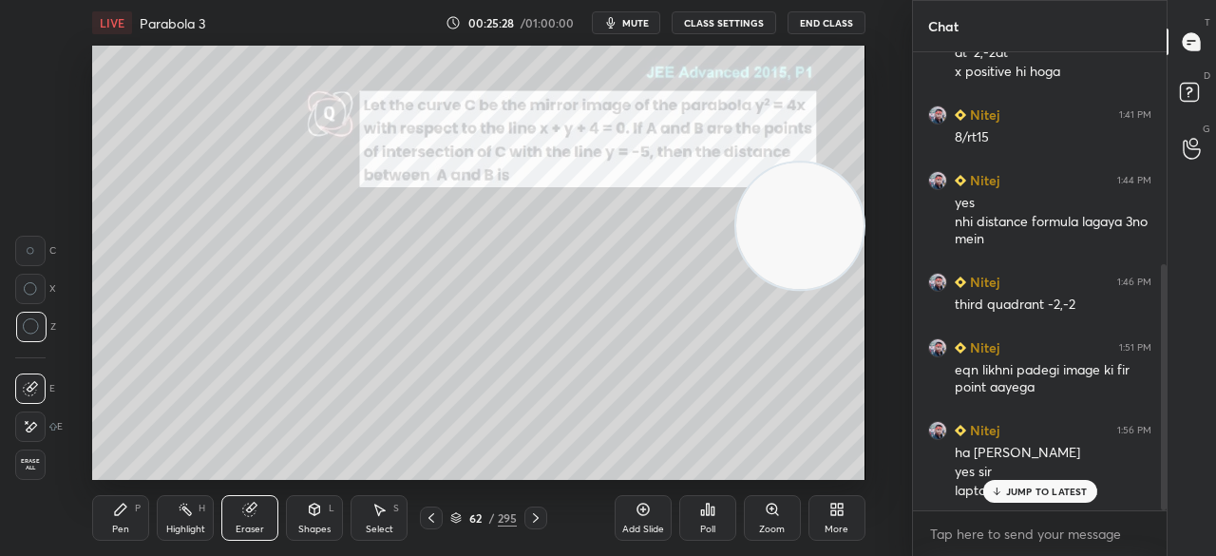
drag, startPoint x: 127, startPoint y: 517, endPoint x: 257, endPoint y: 482, distance: 133.9
click at [131, 516] on div "Pen P" at bounding box center [120, 518] width 57 height 46
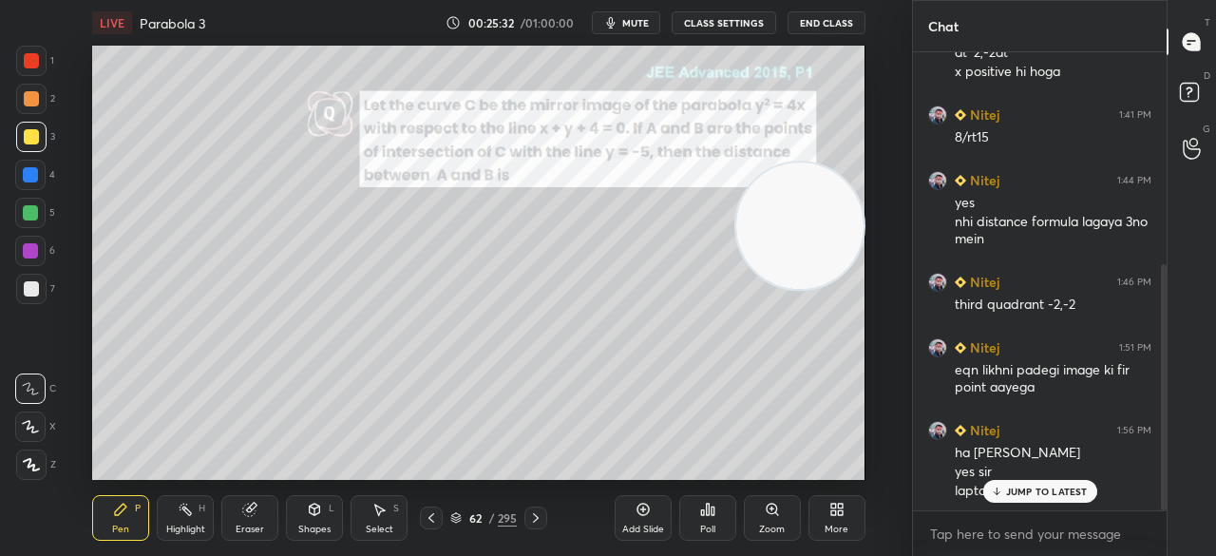
click at [1040, 488] on p "JUMP TO LATEST" at bounding box center [1047, 491] width 82 height 11
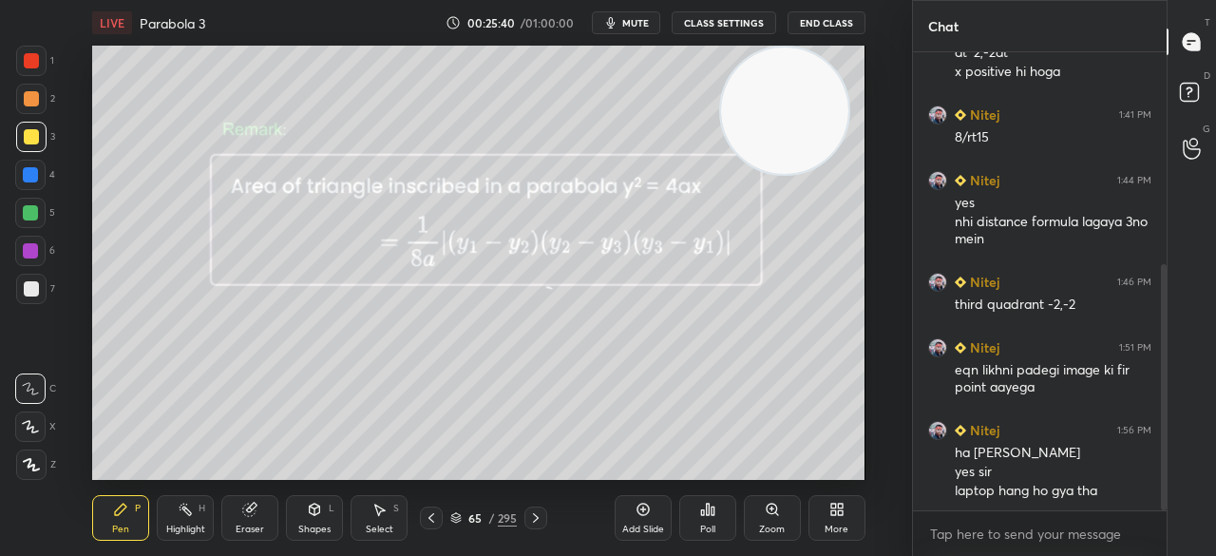
drag, startPoint x: 804, startPoint y: 233, endPoint x: 791, endPoint y: 102, distance: 131.8
click at [790, 102] on video at bounding box center [784, 111] width 126 height 126
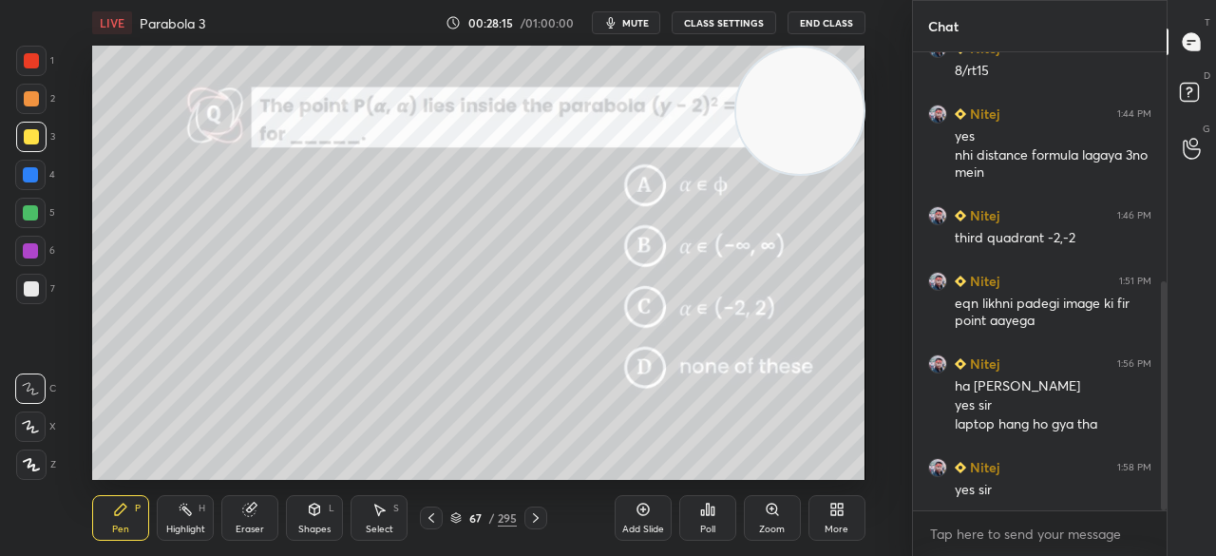
drag, startPoint x: 749, startPoint y: 119, endPoint x: 856, endPoint y: 73, distance: 116.7
click at [858, 73] on video at bounding box center [800, 111] width 126 height 126
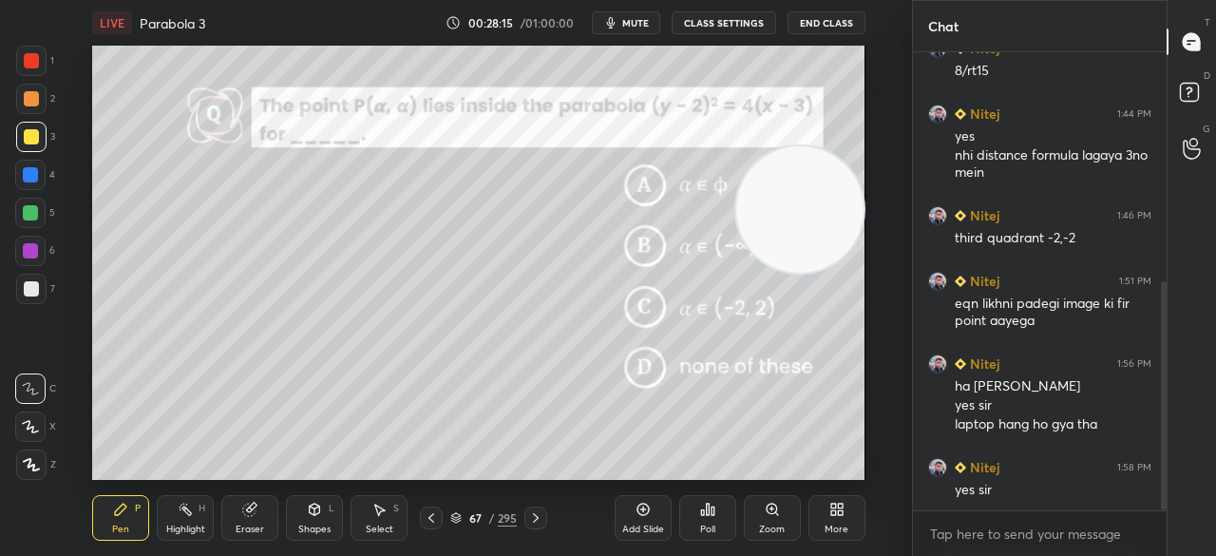
drag, startPoint x: 825, startPoint y: 85, endPoint x: 863, endPoint y: 206, distance: 127.4
click at [863, 206] on video at bounding box center [800, 209] width 126 height 126
drag, startPoint x: 803, startPoint y: 247, endPoint x: 802, endPoint y: 201, distance: 45.6
click at [804, 201] on video at bounding box center [798, 196] width 126 height 126
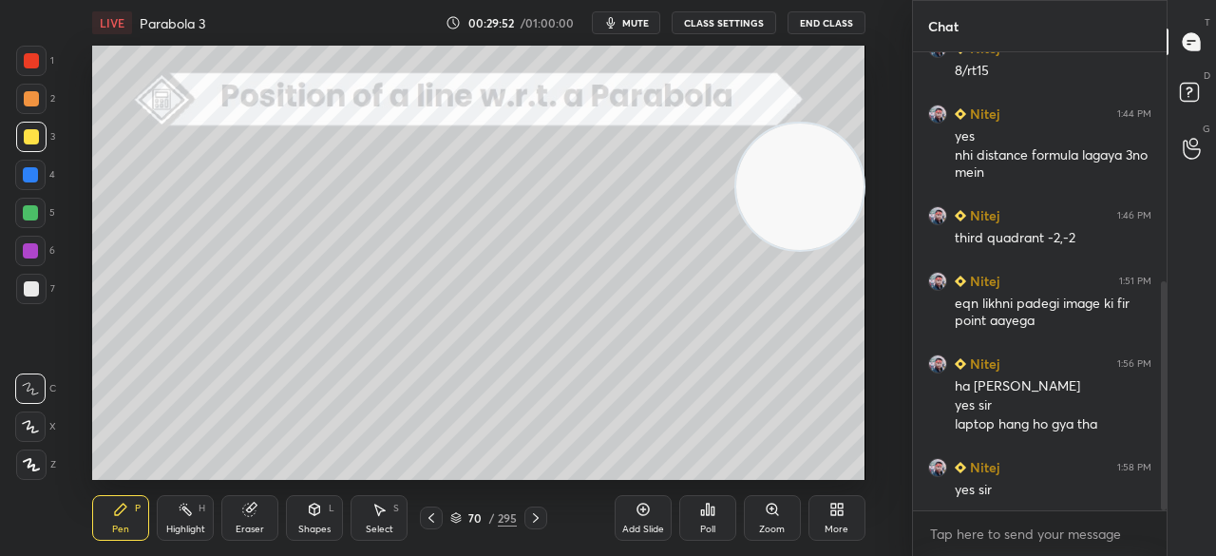
scroll to position [506, 0]
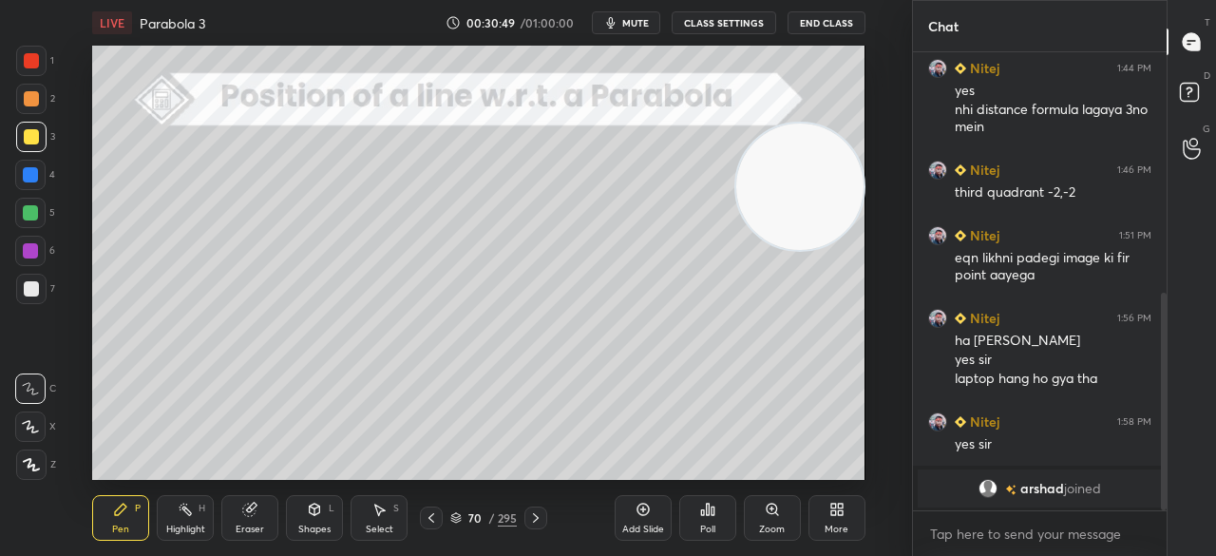
drag, startPoint x: 648, startPoint y: 522, endPoint x: 650, endPoint y: 512, distance: 9.7
click at [650, 521] on div "Add Slide" at bounding box center [643, 518] width 57 height 46
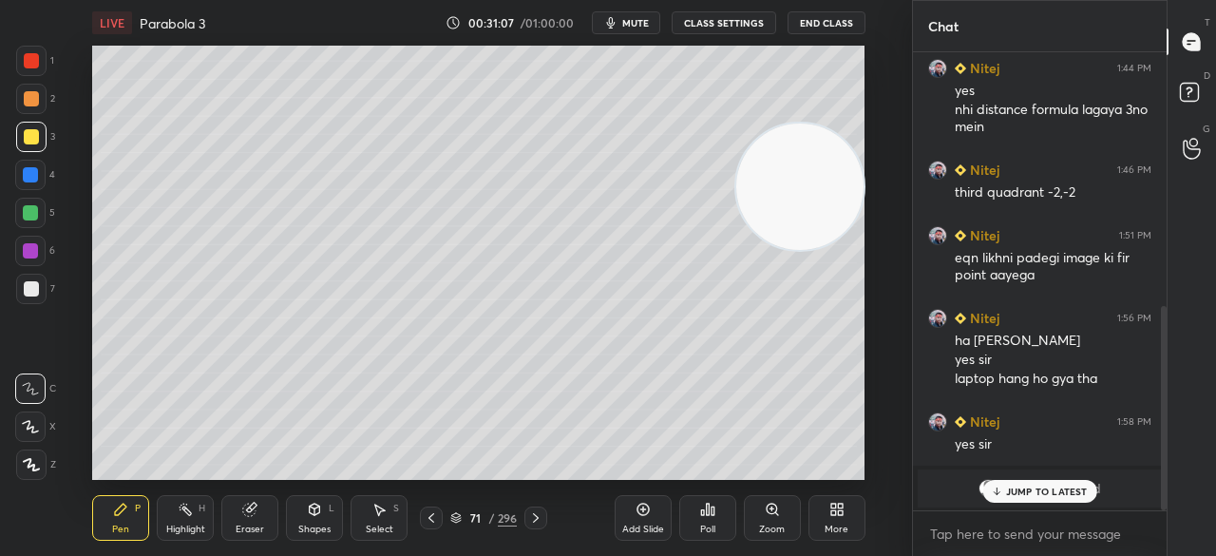
scroll to position [570, 0]
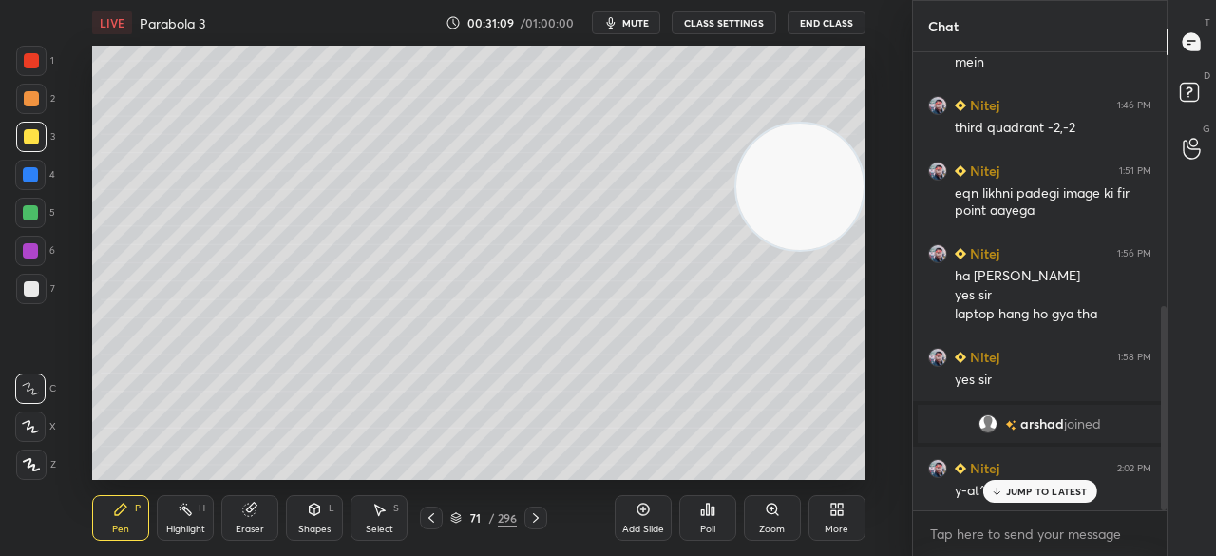
click at [1031, 491] on p "JUMP TO LATEST" at bounding box center [1047, 491] width 82 height 11
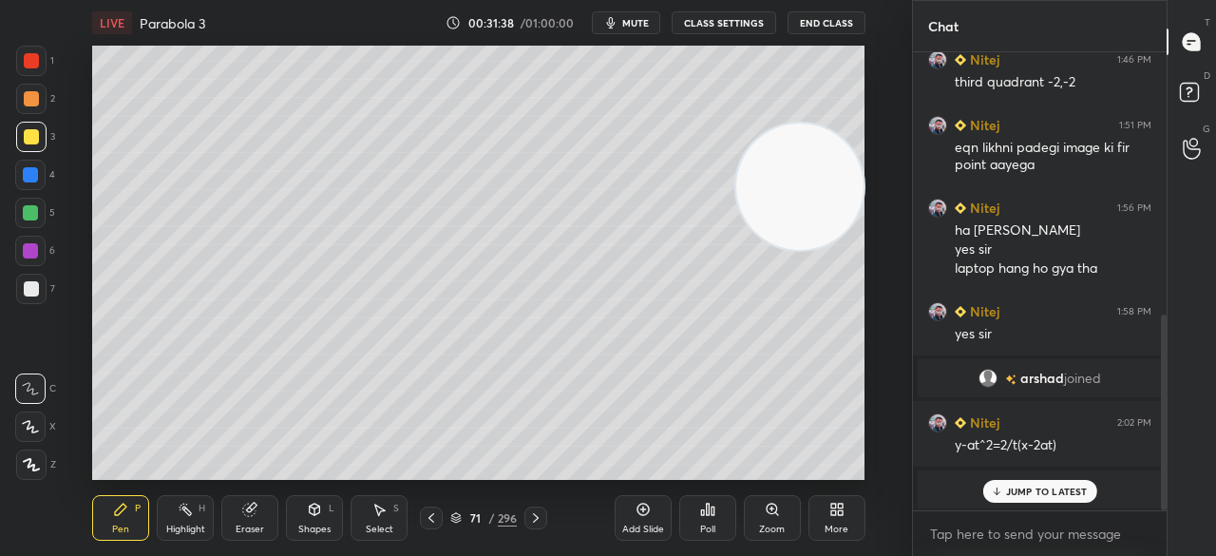
click at [1055, 492] on p "JUMP TO LATEST" at bounding box center [1047, 491] width 82 height 11
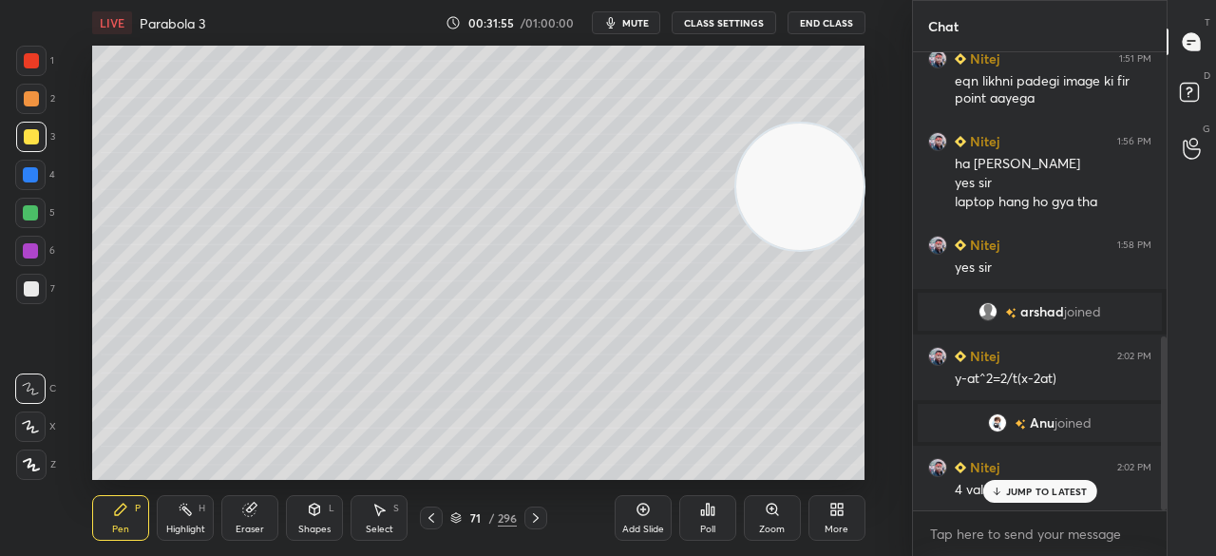
scroll to position [747, 0]
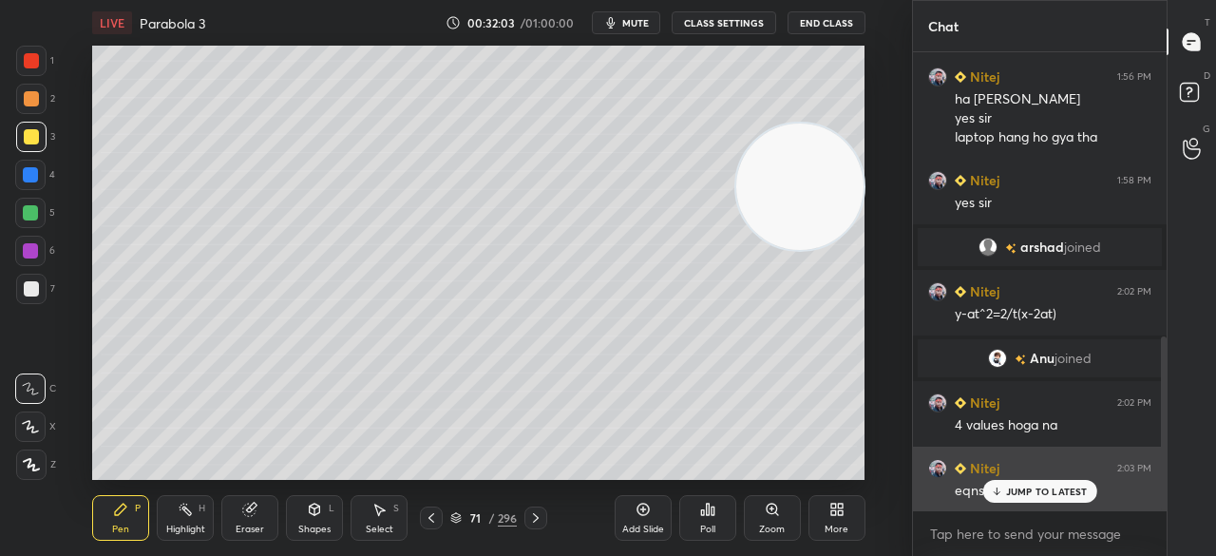
click at [1020, 493] on p "JUMP TO LATEST" at bounding box center [1047, 491] width 82 height 11
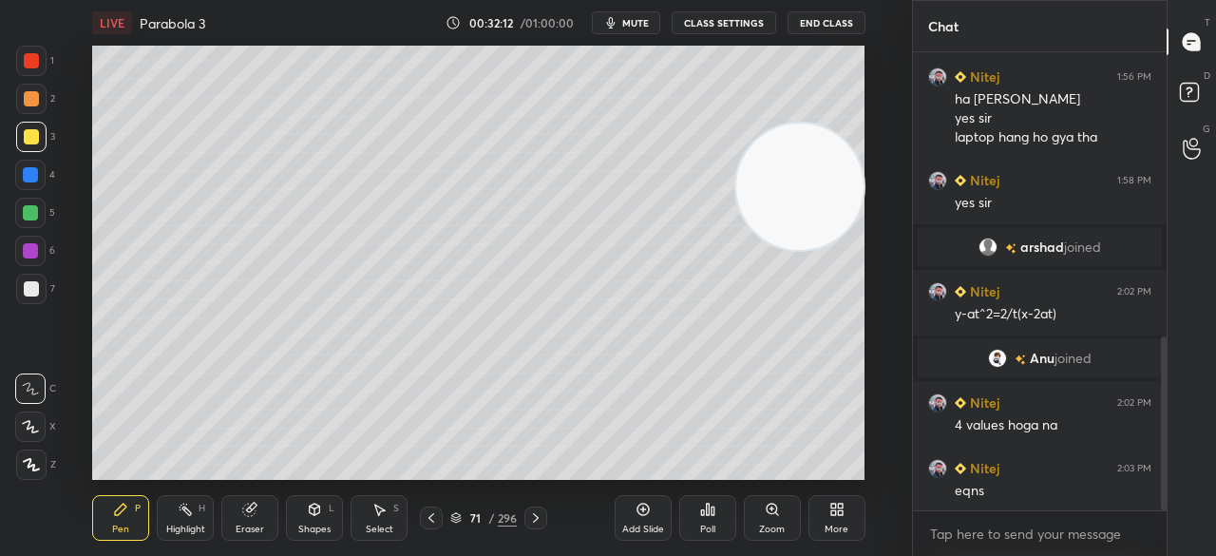
scroll to position [766, 0]
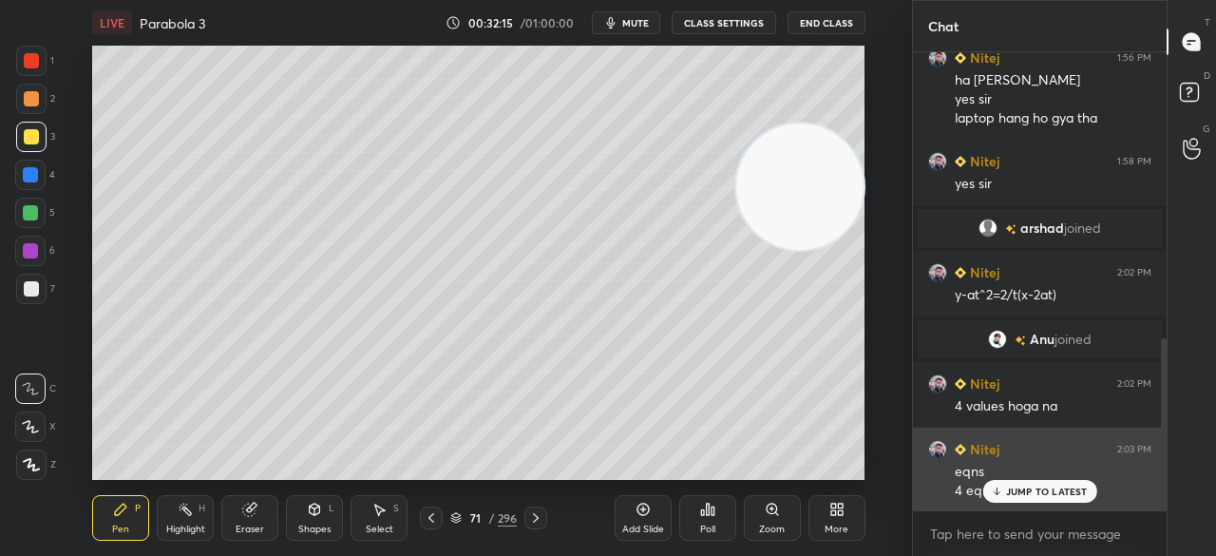
click at [1055, 492] on p "JUMP TO LATEST" at bounding box center [1047, 491] width 82 height 11
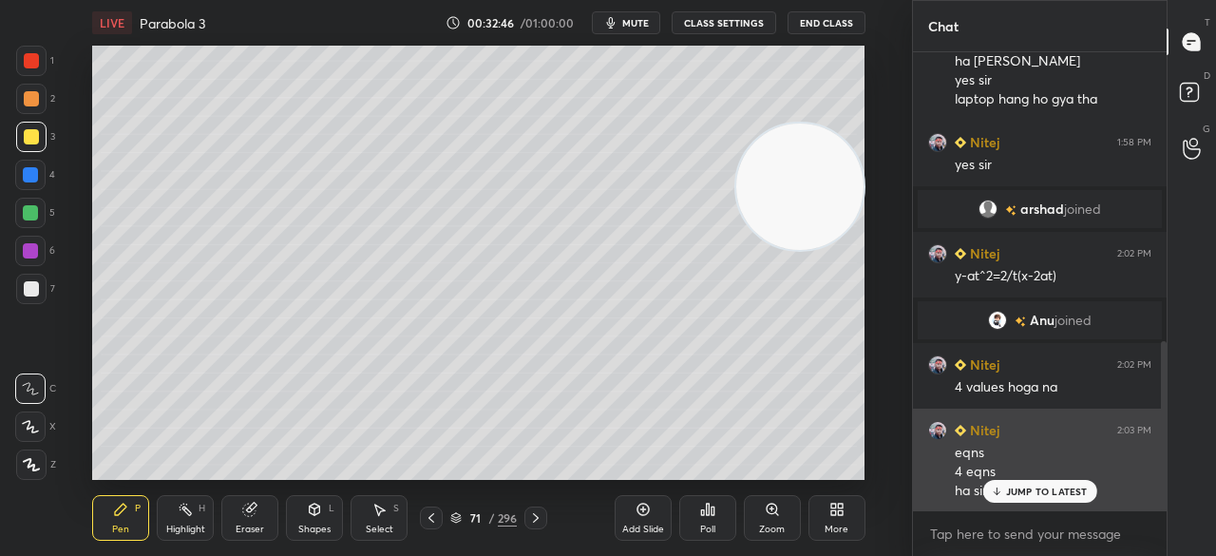
click at [1054, 494] on p "JUMP TO LATEST" at bounding box center [1047, 491] width 82 height 11
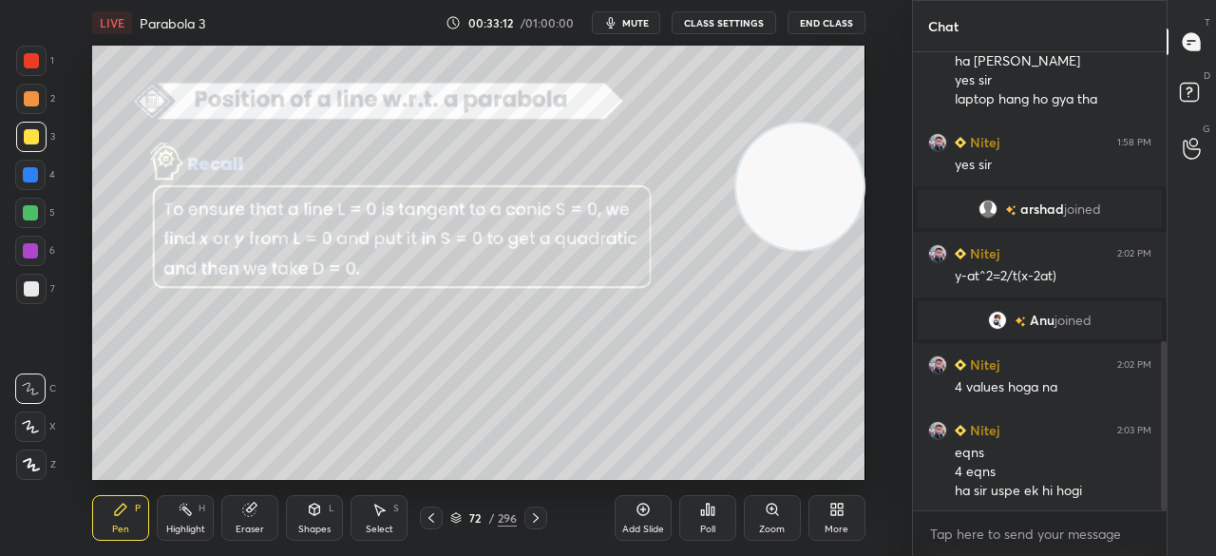
click at [646, 518] on div "Add Slide" at bounding box center [643, 518] width 57 height 46
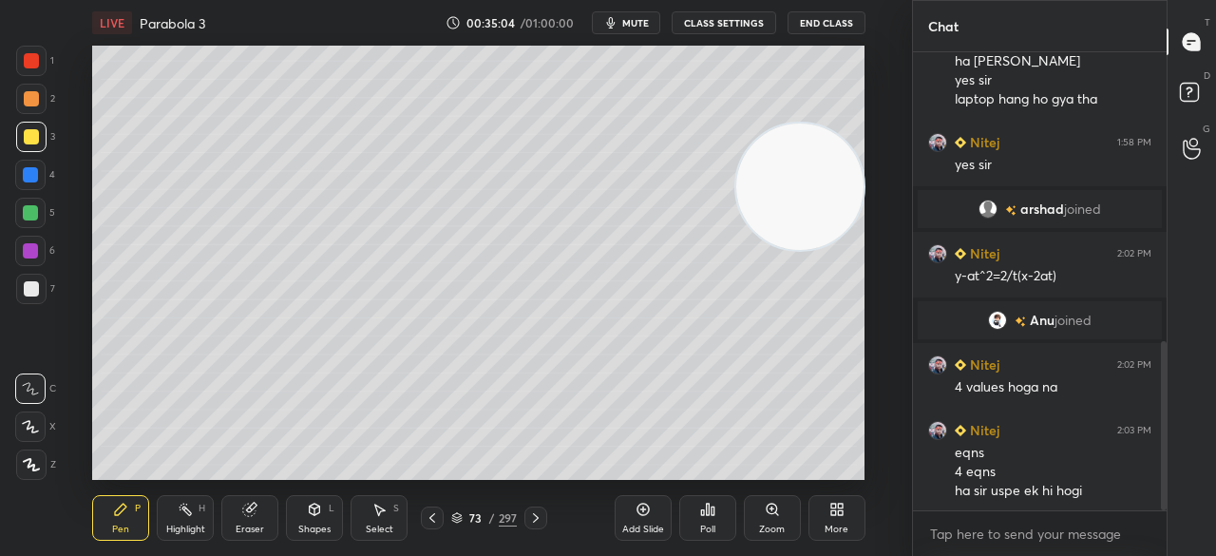
scroll to position [852, 0]
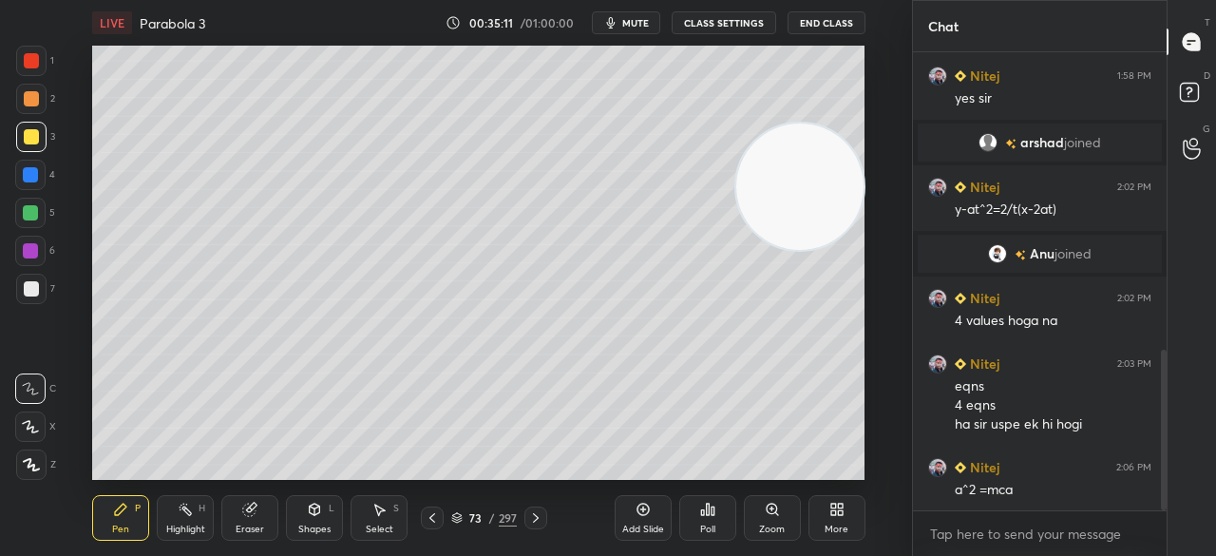
click at [648, 510] on icon at bounding box center [643, 510] width 12 height 12
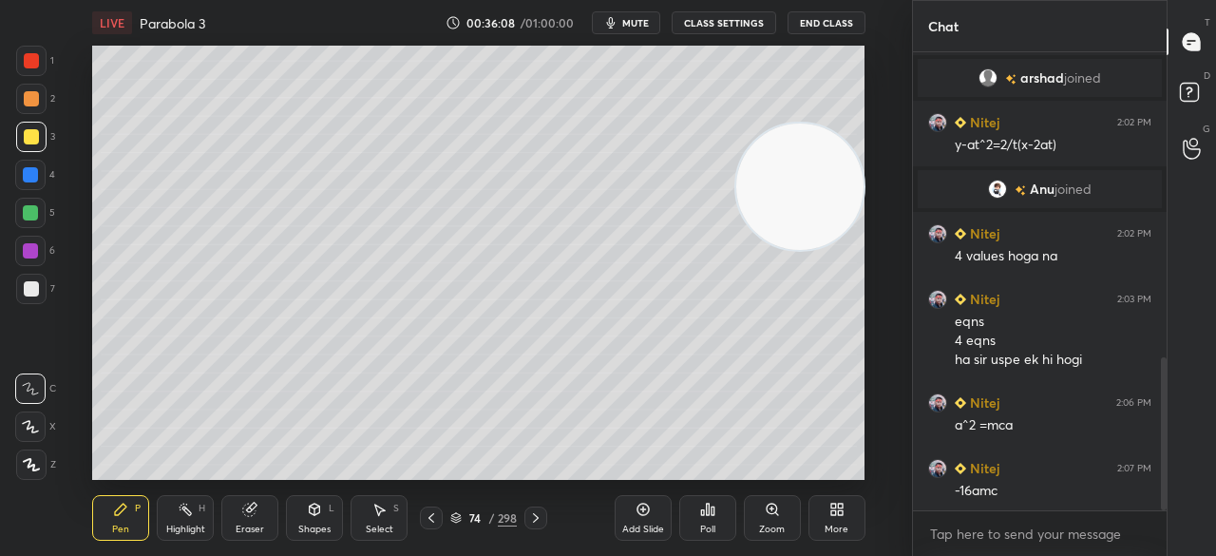
drag, startPoint x: 253, startPoint y: 516, endPoint x: 278, endPoint y: 484, distance: 41.3
click at [258, 508] on div "Eraser" at bounding box center [249, 518] width 57 height 46
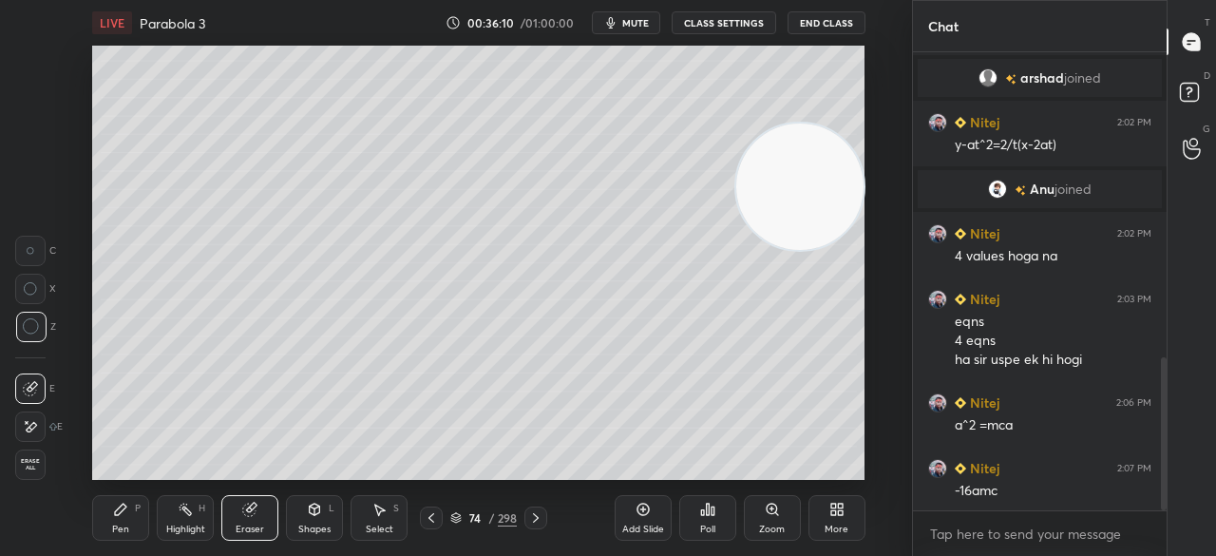
click at [126, 503] on div "Pen P" at bounding box center [120, 518] width 57 height 46
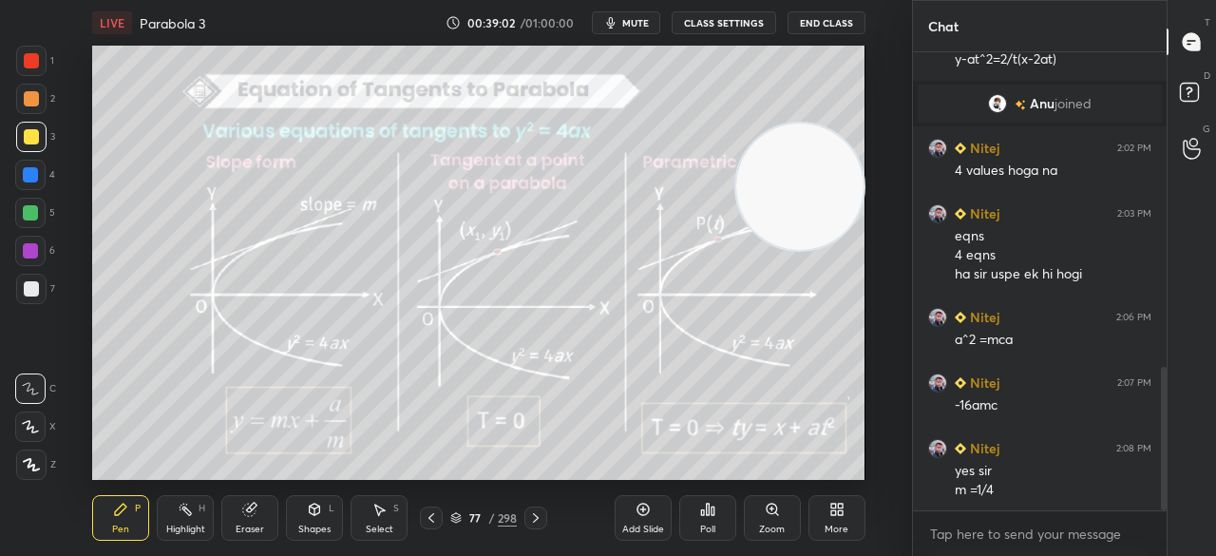
scroll to position [1100, 0]
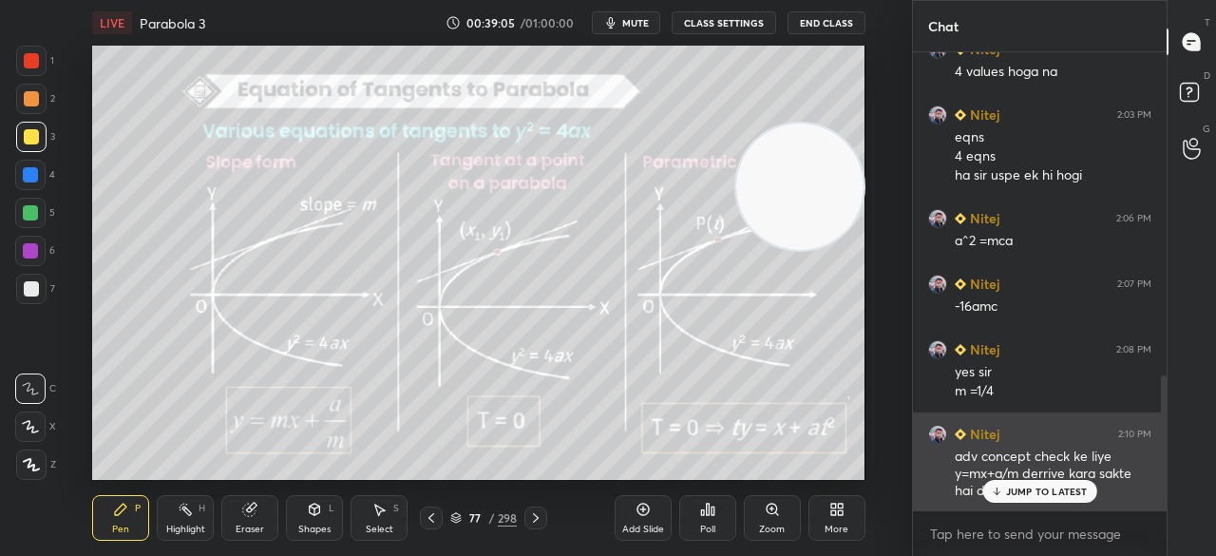
click at [1030, 493] on p "JUMP TO LATEST" at bounding box center [1047, 491] width 82 height 11
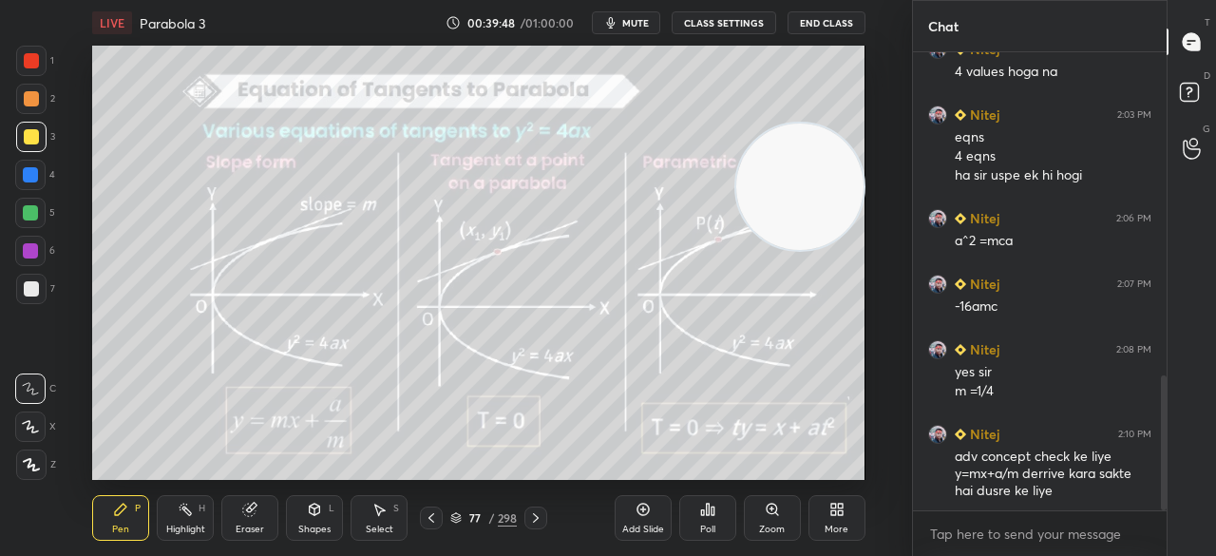
click at [638, 526] on div "Add Slide" at bounding box center [643, 530] width 42 height 10
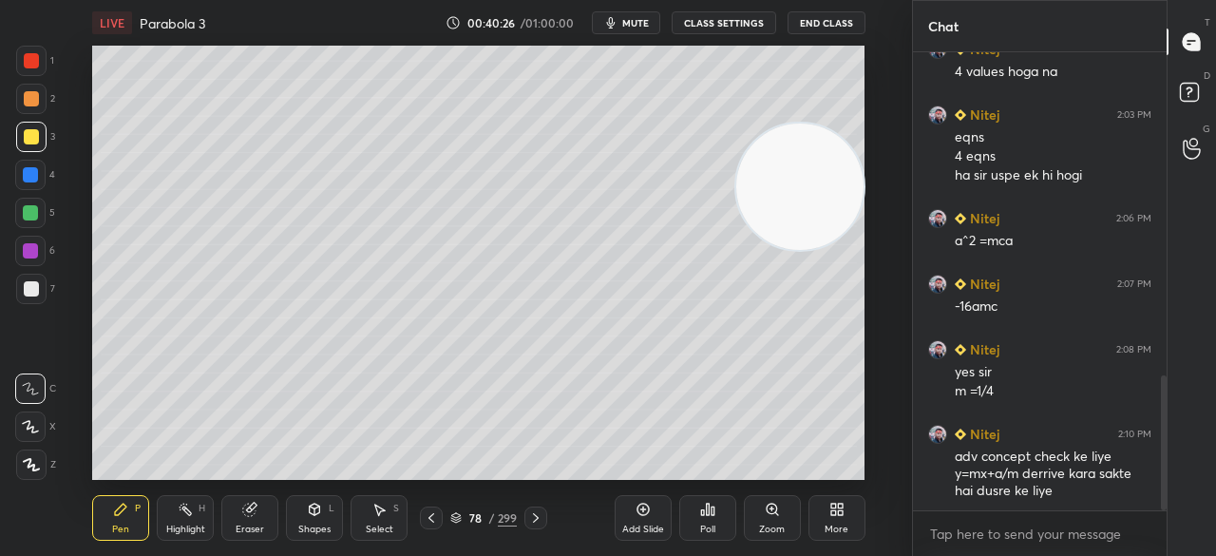
scroll to position [1167, 0]
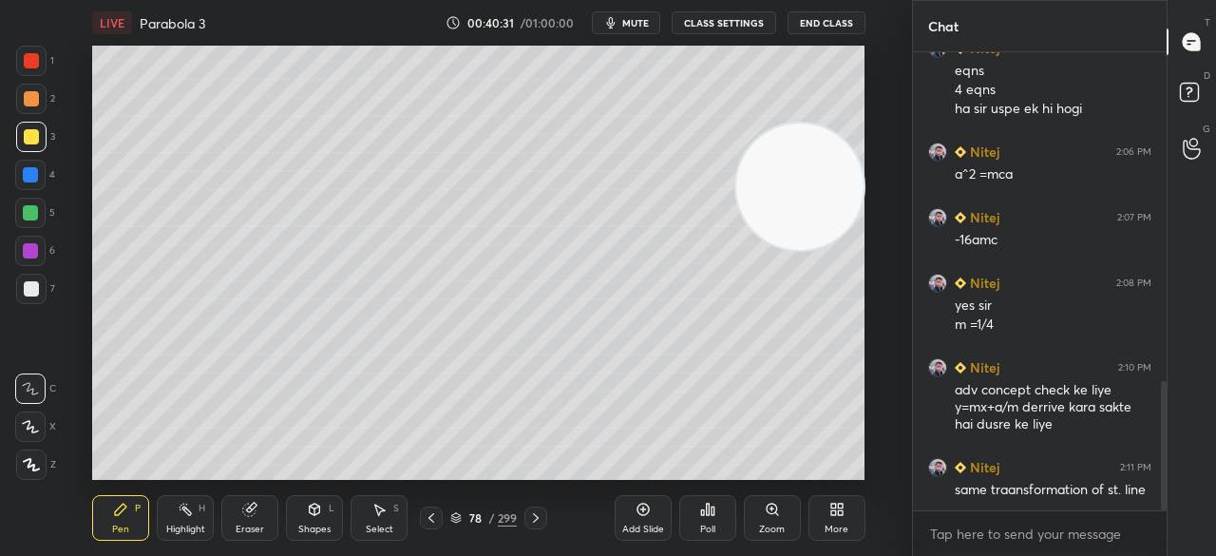
click at [253, 517] on div "Eraser" at bounding box center [249, 518] width 57 height 46
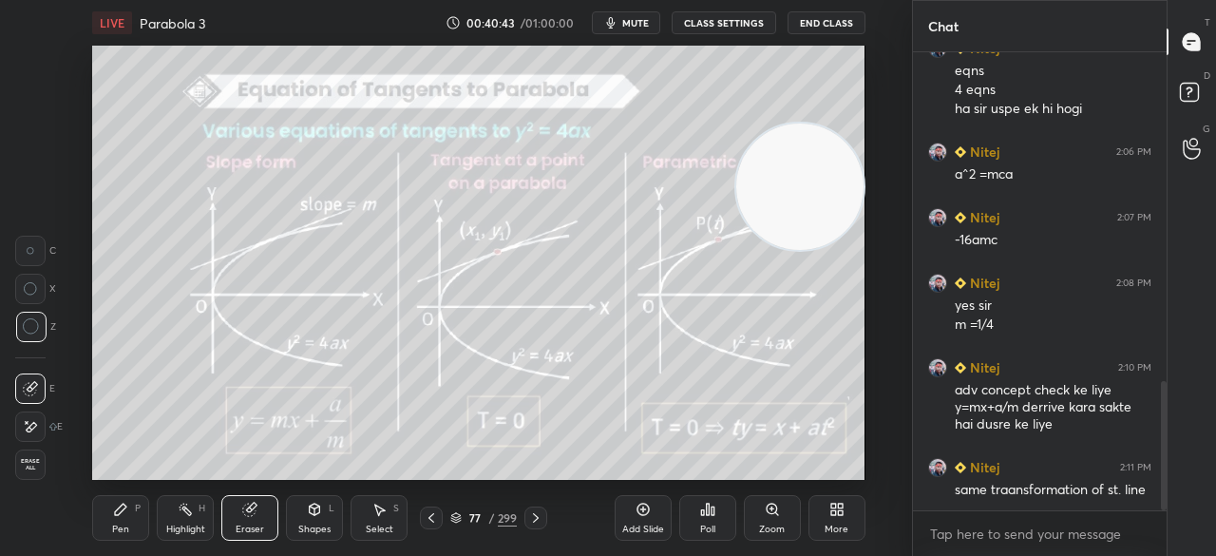
click at [644, 527] on div "Add Slide" at bounding box center [643, 530] width 42 height 10
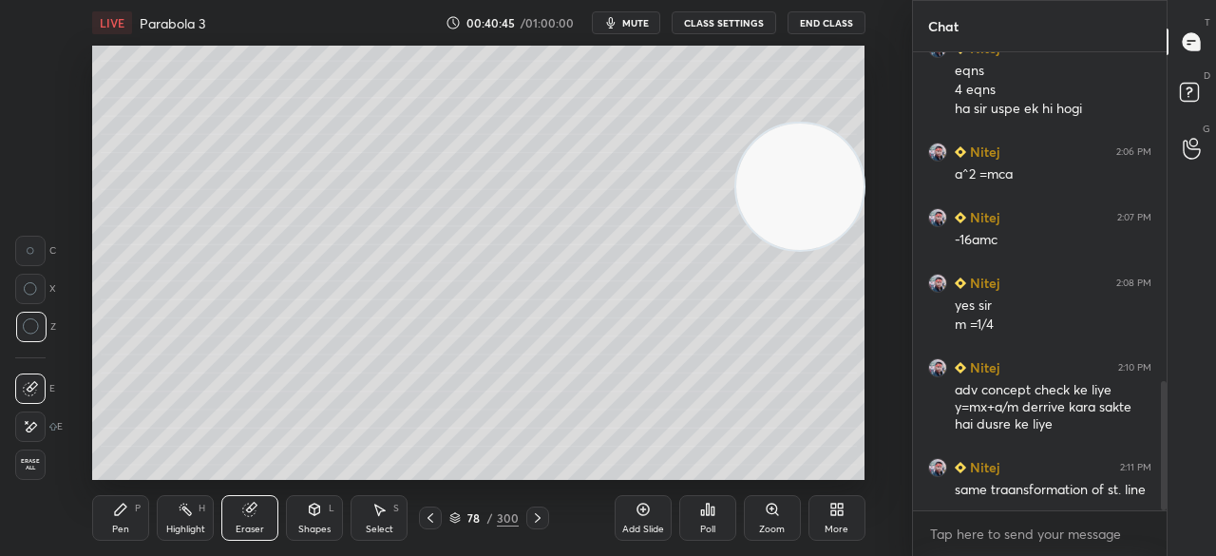
click at [128, 513] on icon at bounding box center [120, 509] width 15 height 15
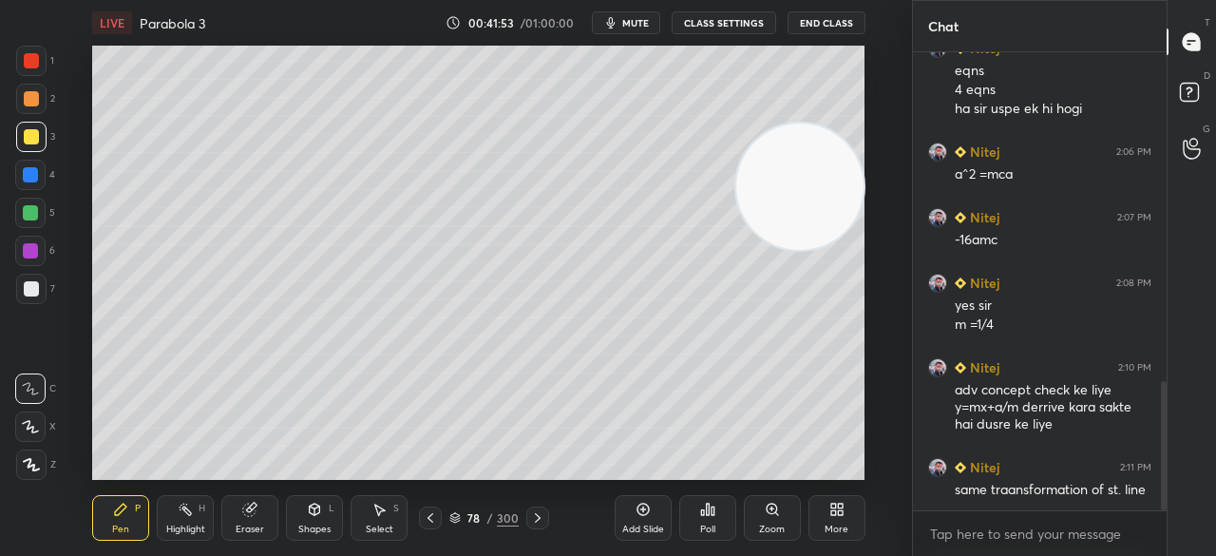
click at [253, 521] on div "Eraser" at bounding box center [249, 518] width 57 height 46
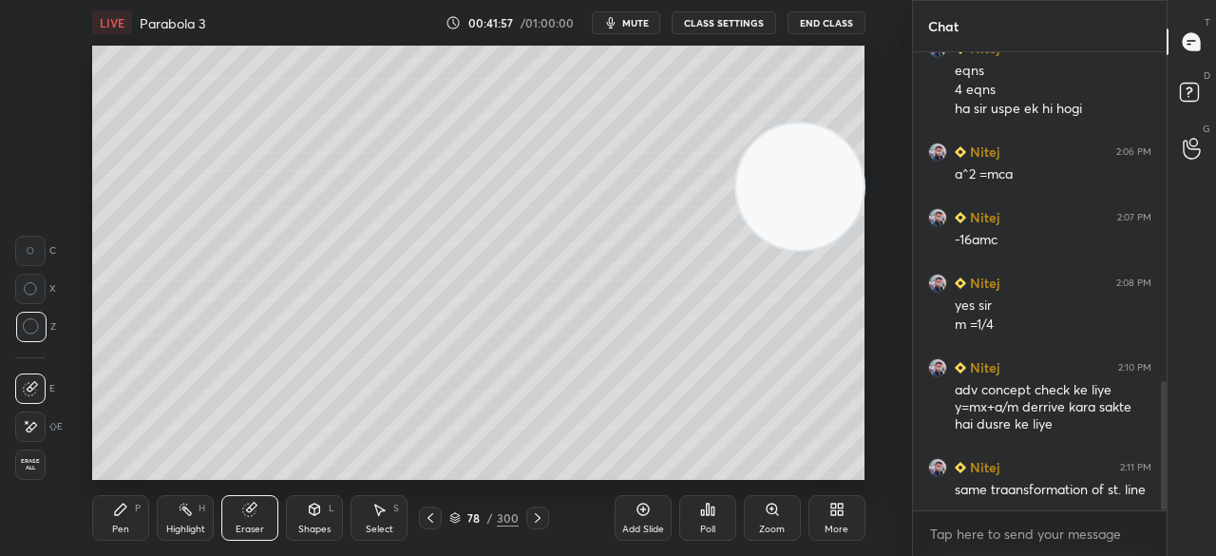
click at [141, 518] on div "Pen P" at bounding box center [120, 518] width 57 height 46
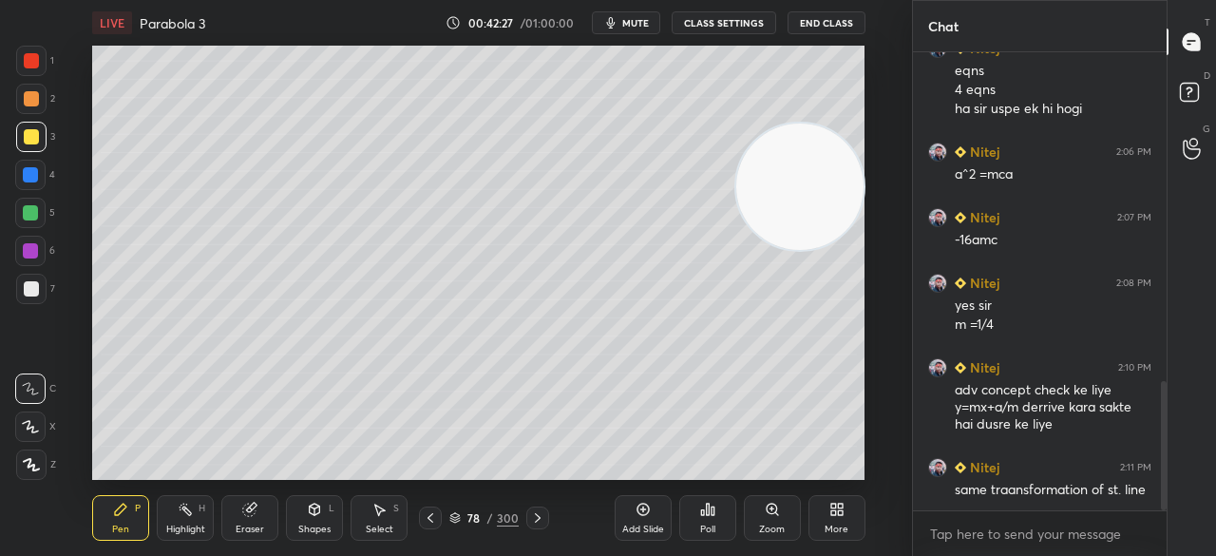
scroll to position [1232, 0]
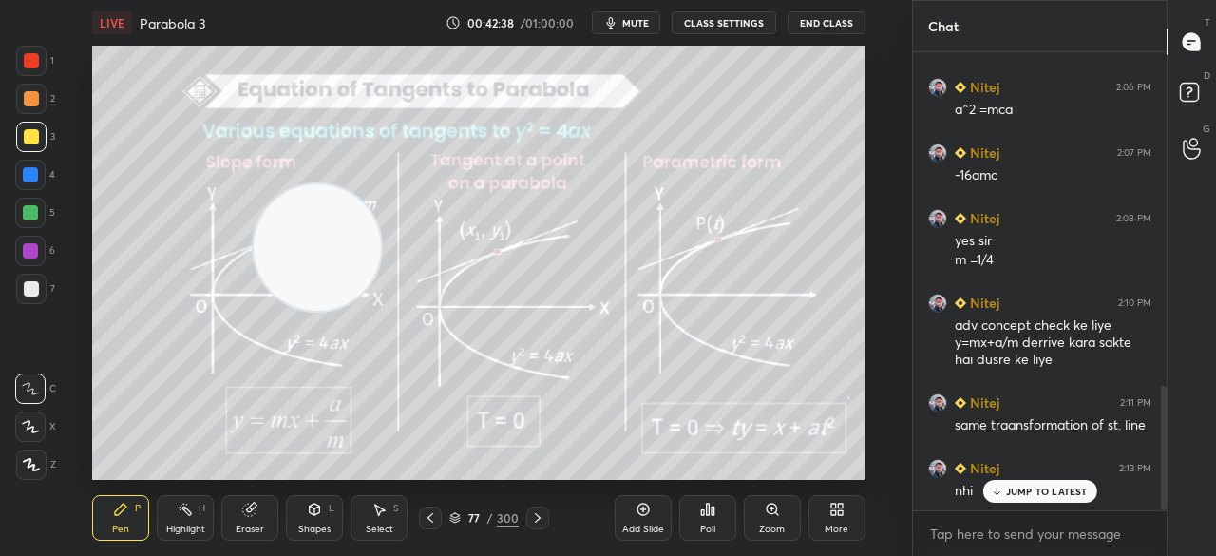
drag, startPoint x: 784, startPoint y: 202, endPoint x: 262, endPoint y: 259, distance: 524.8
click at [262, 265] on video at bounding box center [317, 247] width 126 height 126
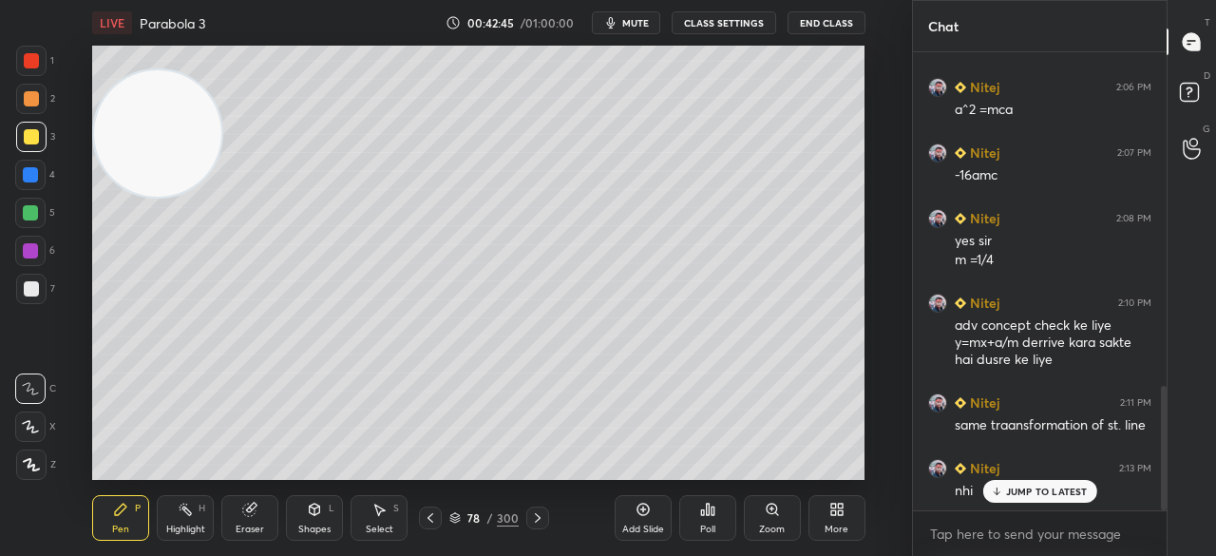
drag, startPoint x: 276, startPoint y: 257, endPoint x: 127, endPoint y: 134, distance: 192.4
click at [127, 137] on video at bounding box center [157, 133] width 126 height 126
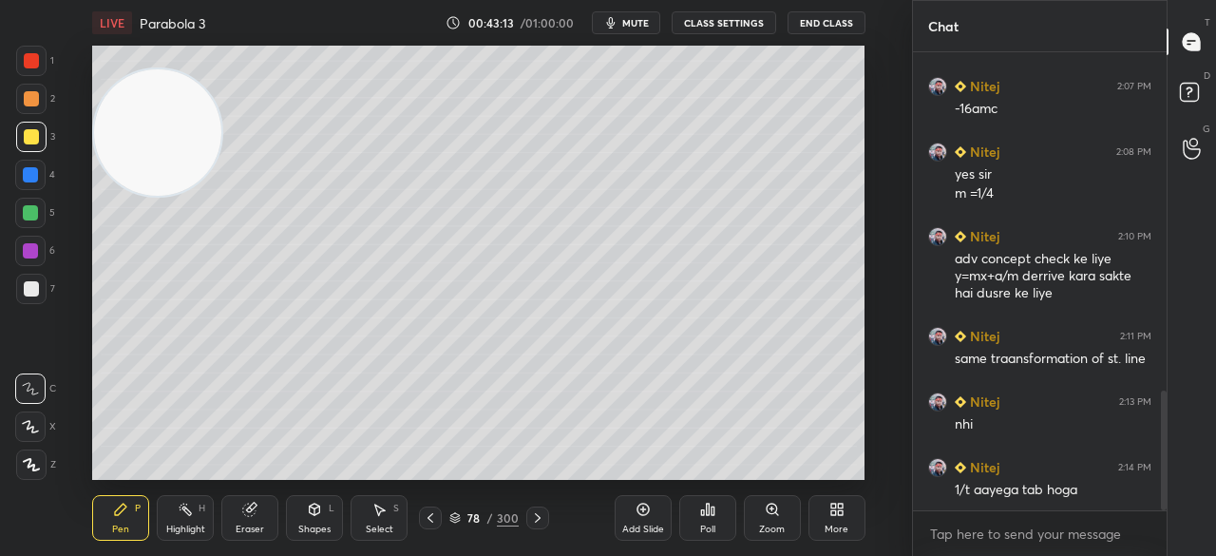
click at [637, 522] on div "Add Slide" at bounding box center [643, 518] width 57 height 46
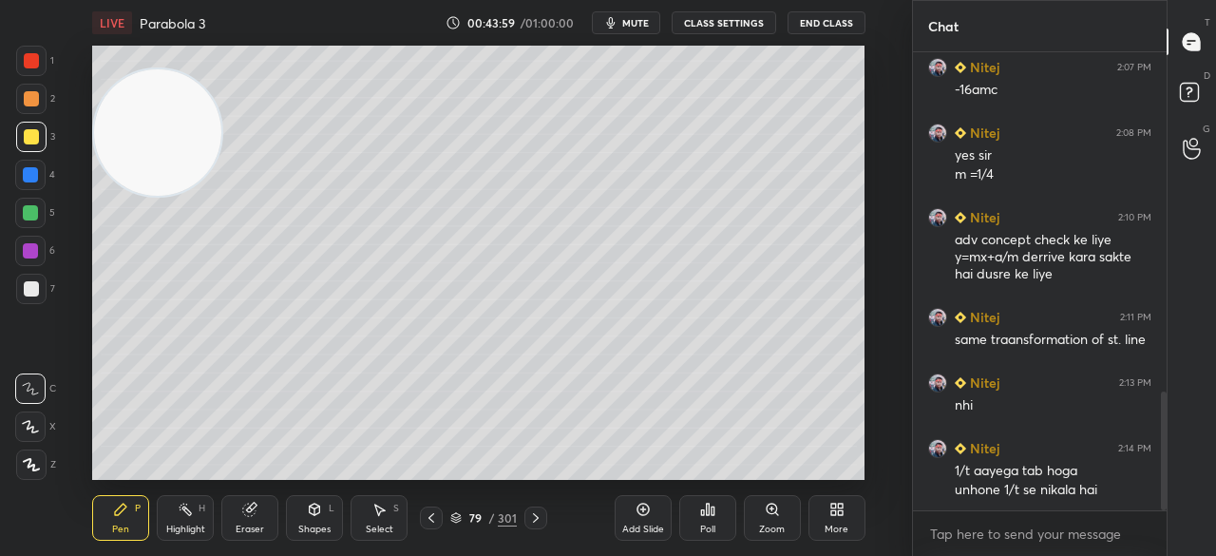
click at [640, 510] on icon at bounding box center [643, 509] width 15 height 15
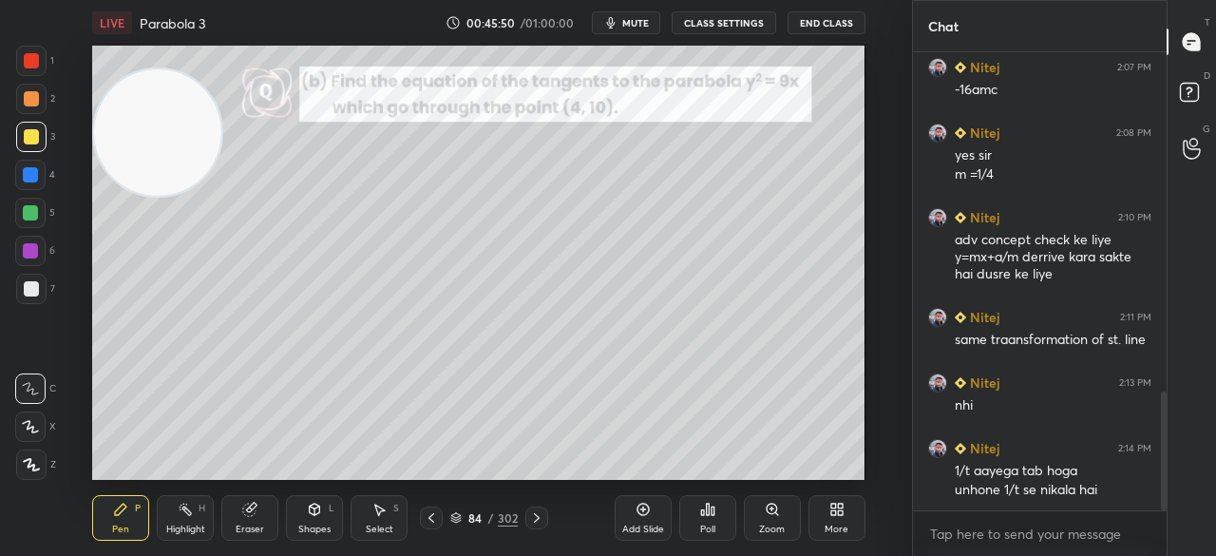
scroll to position [1399, 0]
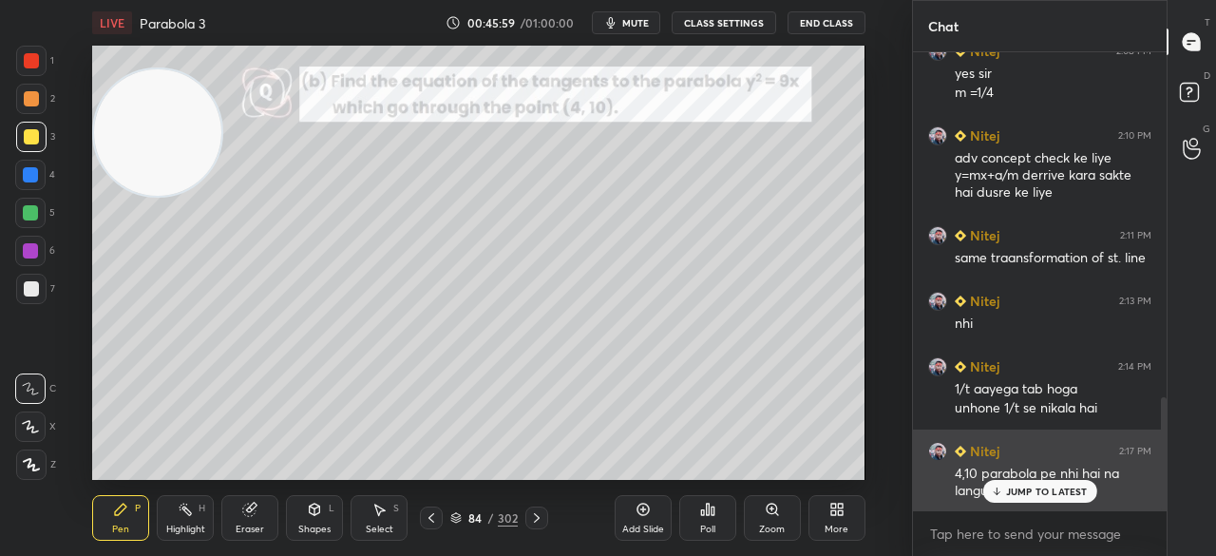
click at [1024, 489] on p "JUMP TO LATEST" at bounding box center [1047, 491] width 82 height 11
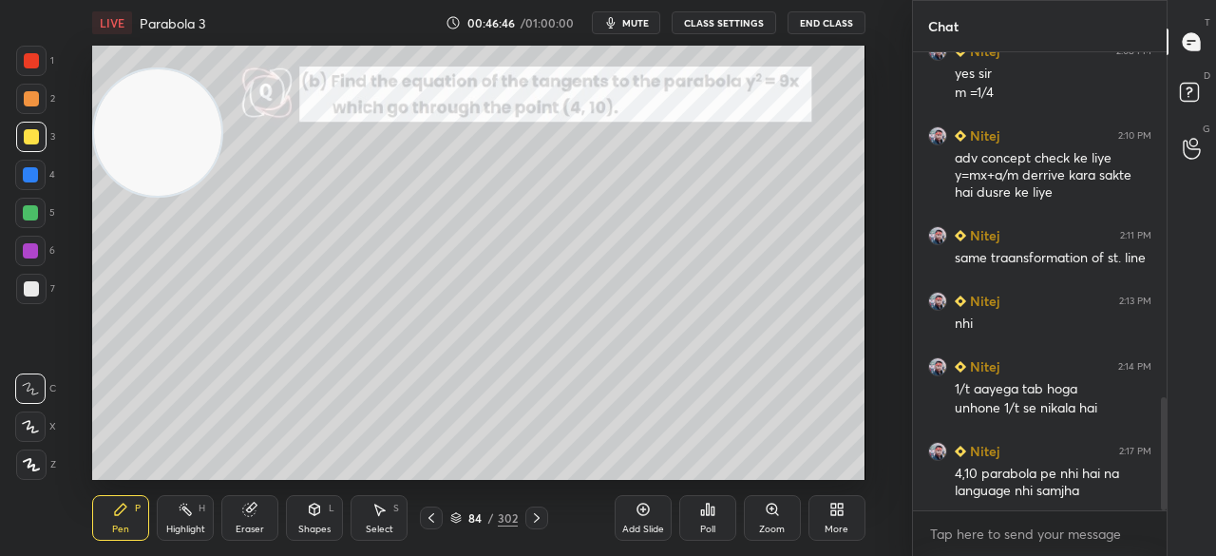
scroll to position [1465, 0]
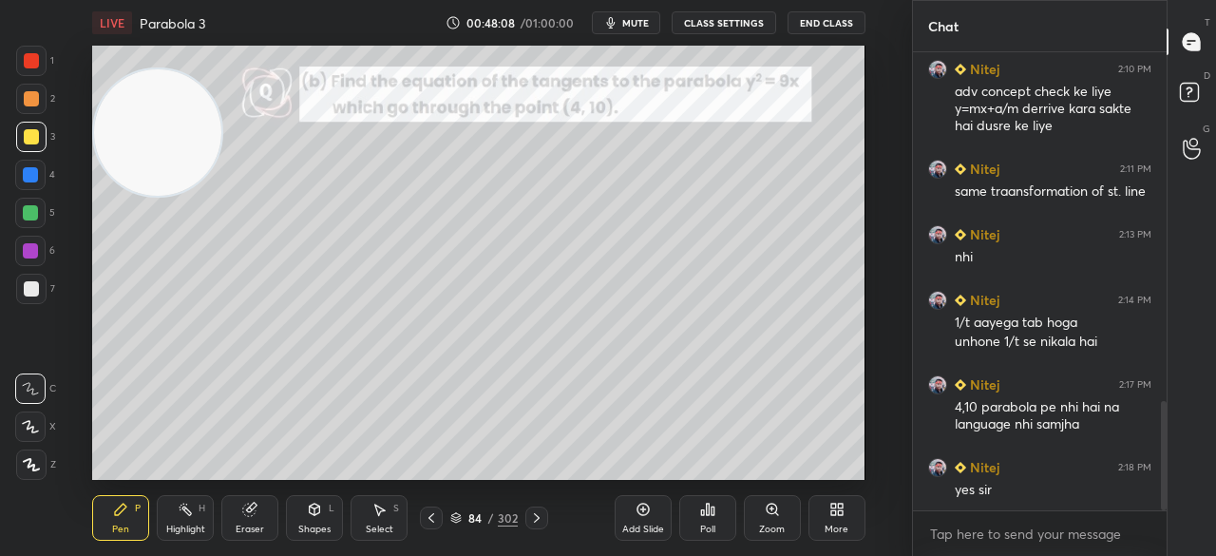
click at [257, 510] on icon at bounding box center [249, 509] width 15 height 15
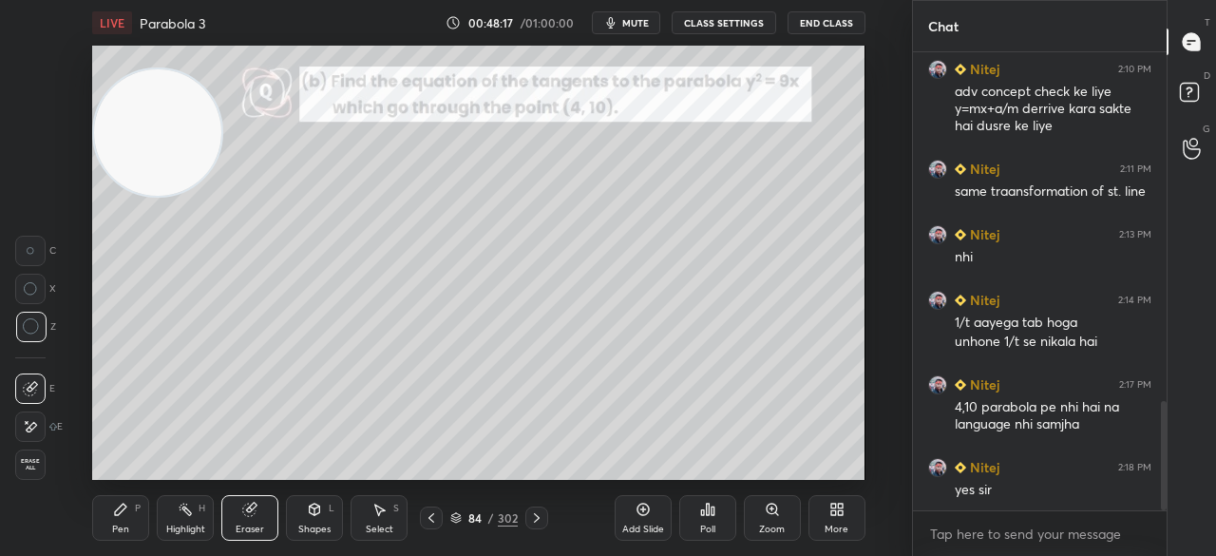
click at [122, 507] on icon at bounding box center [120, 509] width 11 height 11
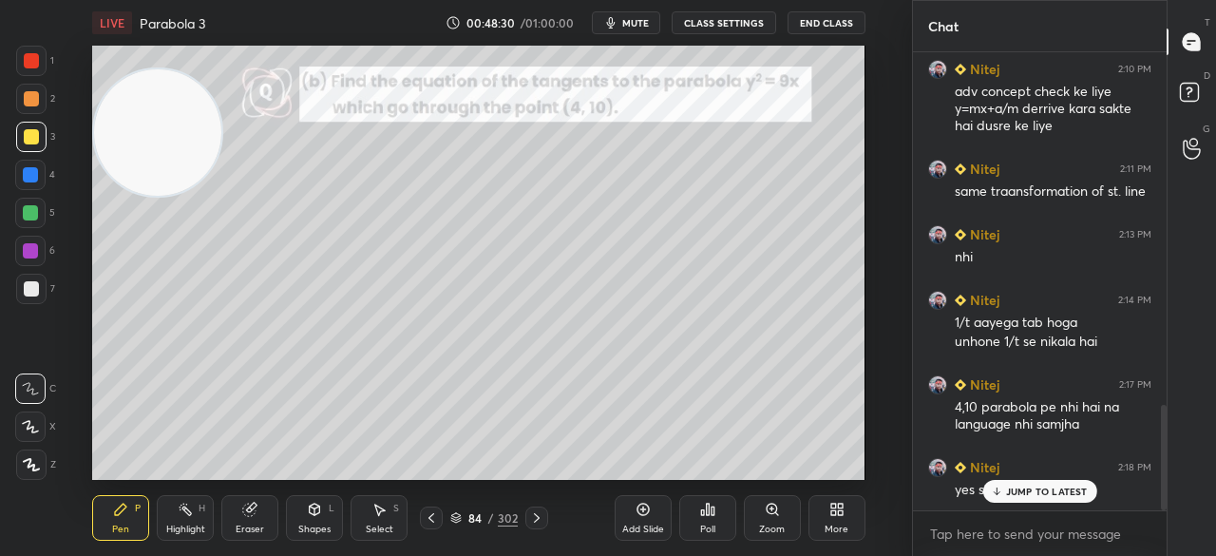
scroll to position [1530, 0]
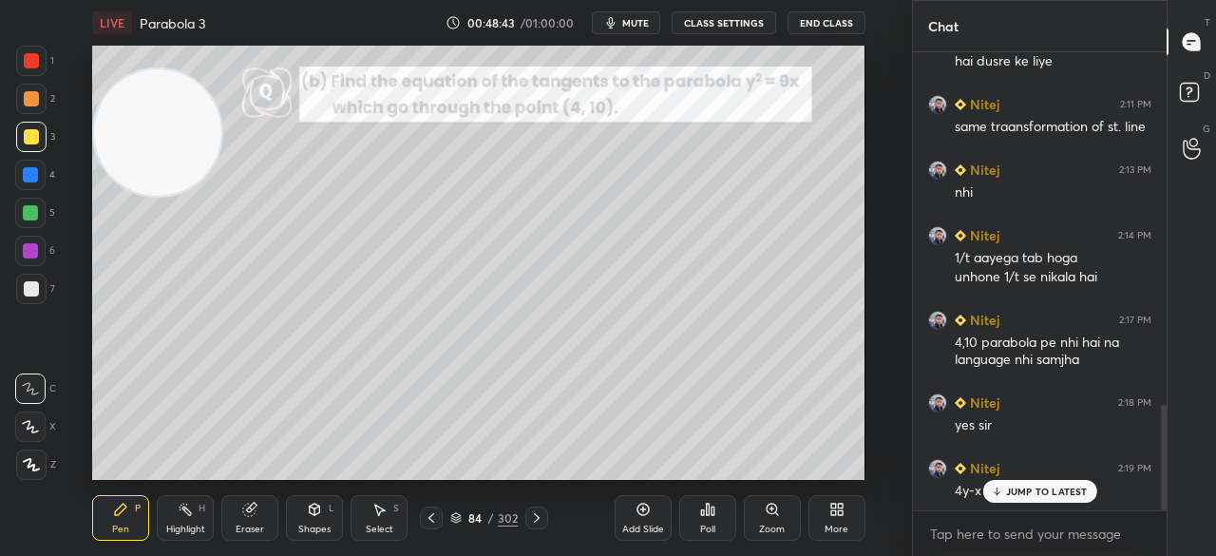
drag, startPoint x: 254, startPoint y: 512, endPoint x: 255, endPoint y: 499, distance: 13.3
click at [254, 511] on icon at bounding box center [249, 510] width 12 height 12
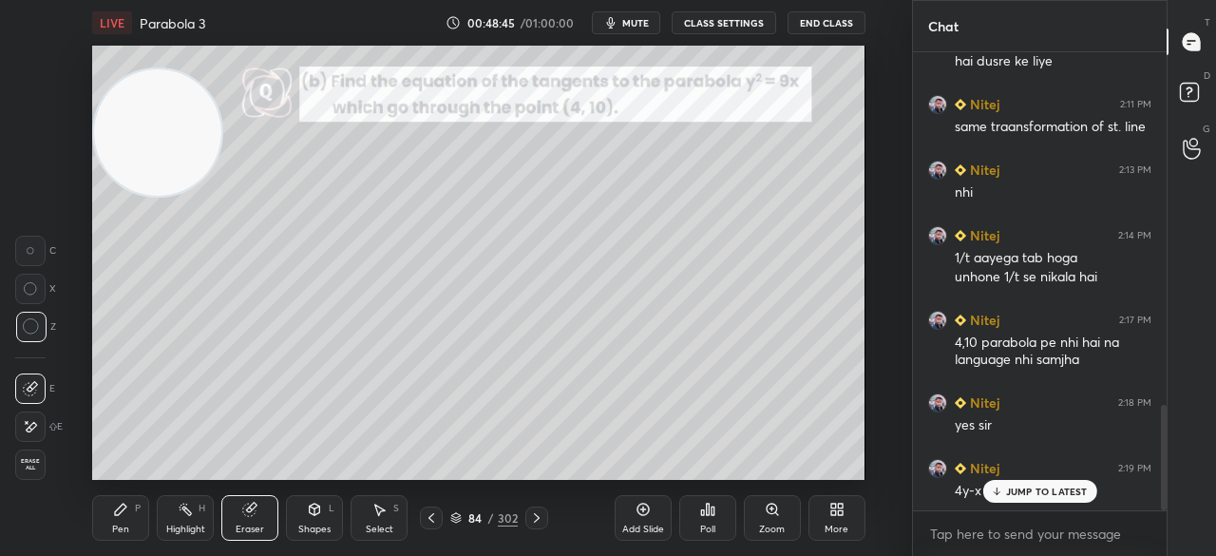
click at [133, 518] on div "Pen P" at bounding box center [120, 518] width 57 height 46
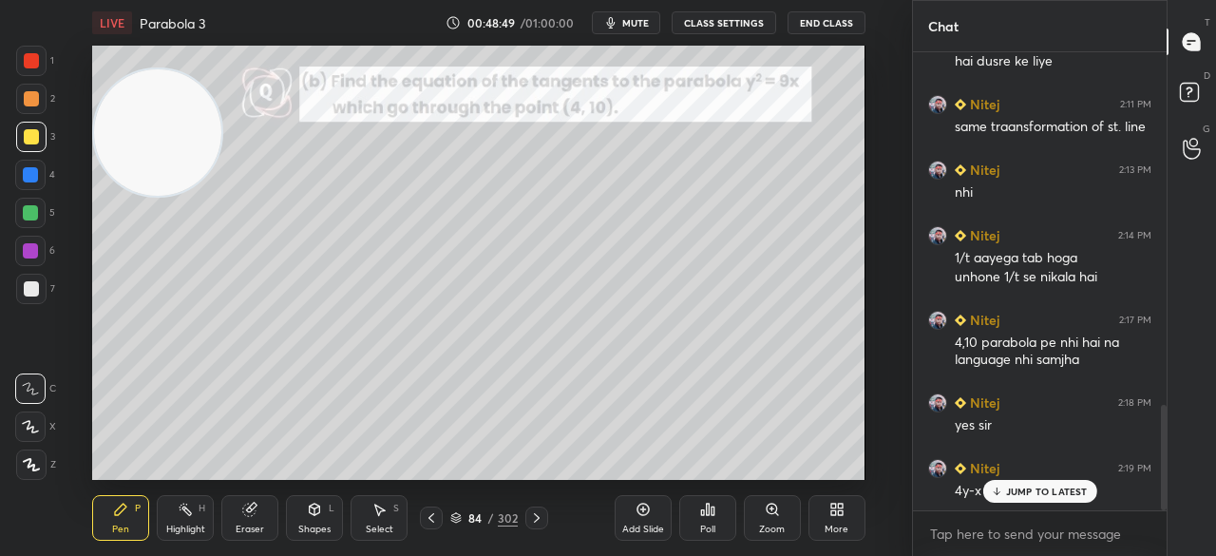
click at [1049, 491] on p "JUMP TO LATEST" at bounding box center [1047, 491] width 82 height 11
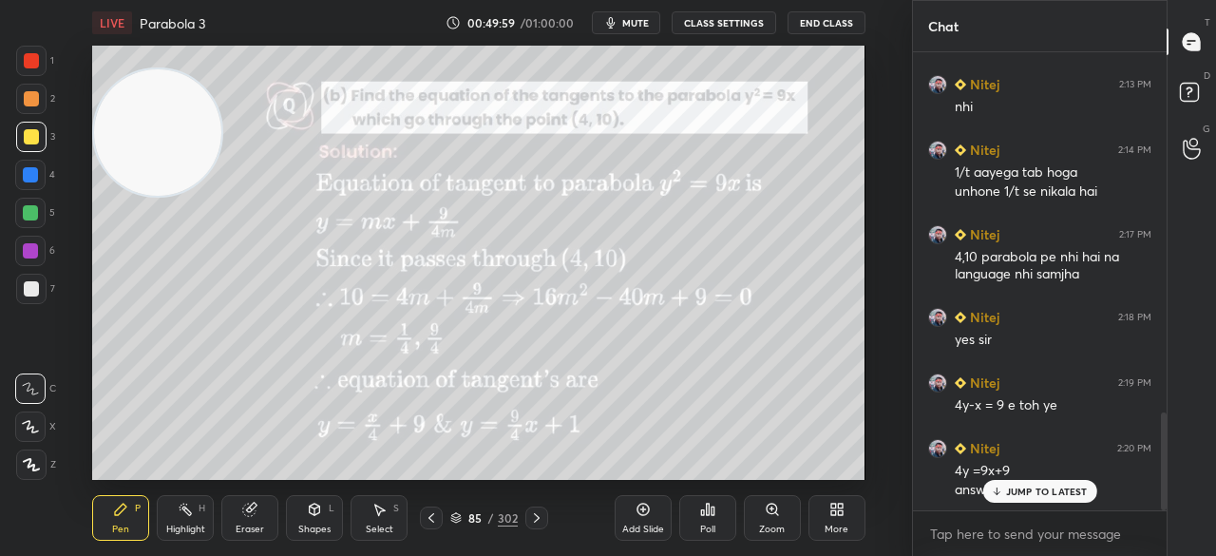
scroll to position [1680, 0]
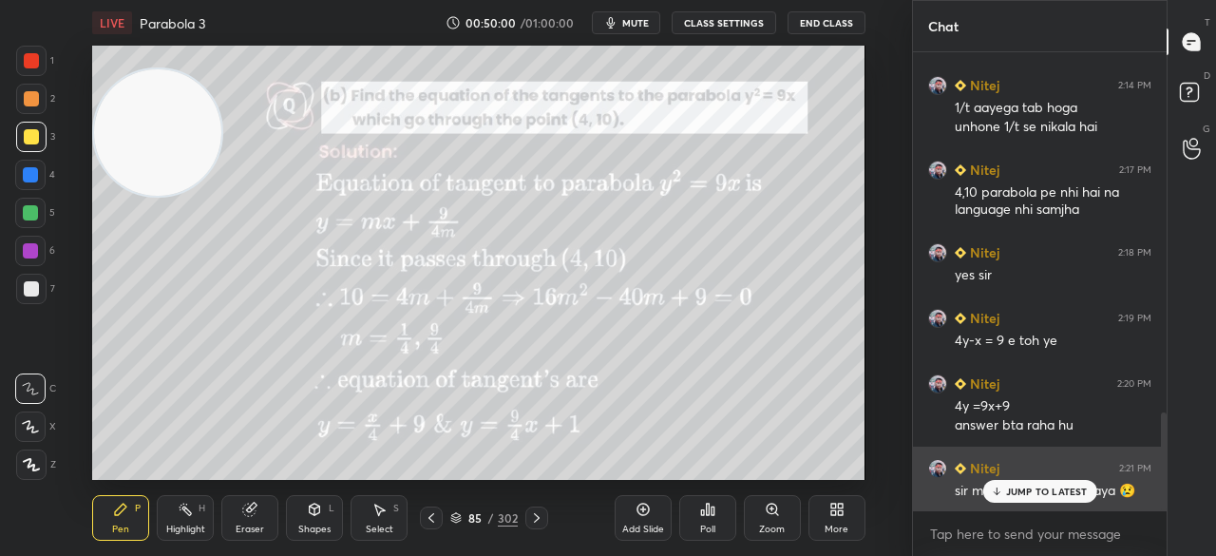
drag, startPoint x: 1051, startPoint y: 488, endPoint x: 1043, endPoint y: 498, distance: 12.9
click at [1050, 488] on p "JUMP TO LATEST" at bounding box center [1047, 491] width 82 height 11
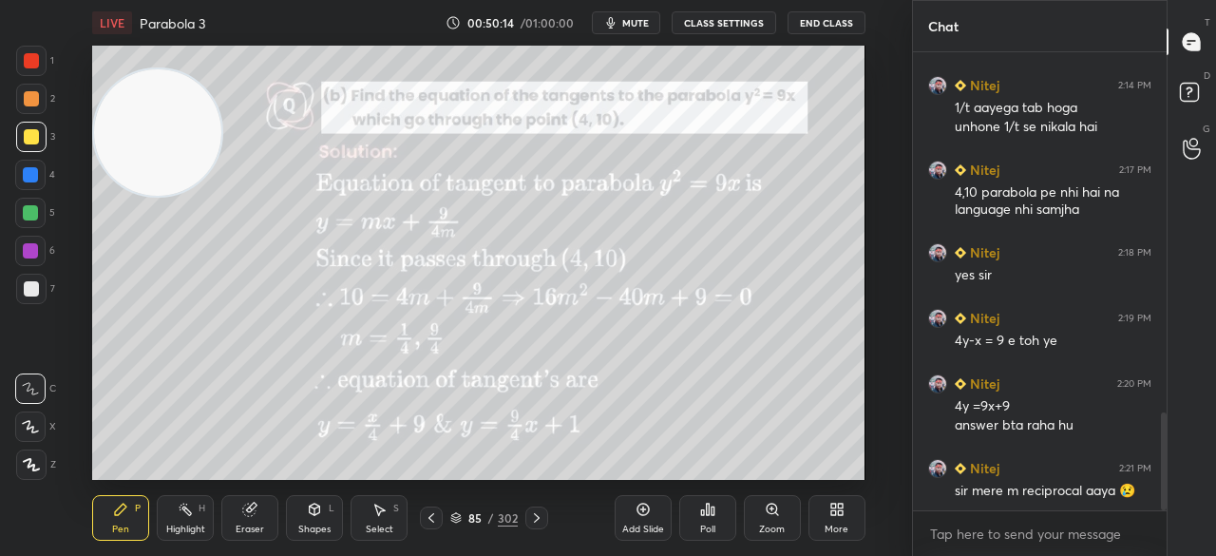
scroll to position [1699, 0]
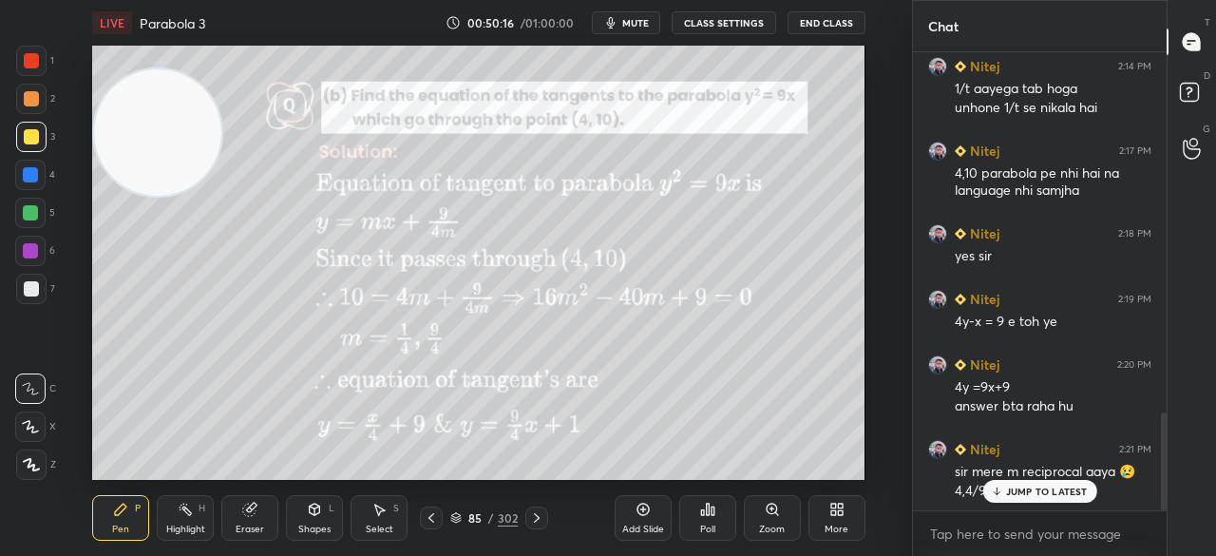
click at [1005, 482] on div "JUMP TO LATEST" at bounding box center [1040, 491] width 114 height 23
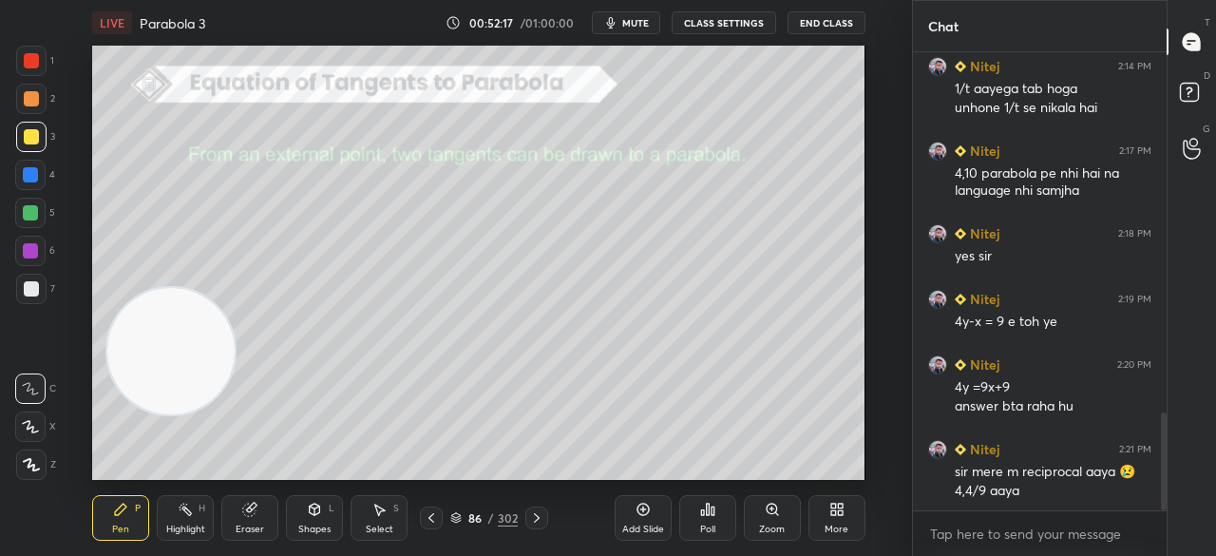
drag, startPoint x: 162, startPoint y: 153, endPoint x: 166, endPoint y: 365, distance: 212.0
click at [173, 373] on video at bounding box center [170, 351] width 126 height 126
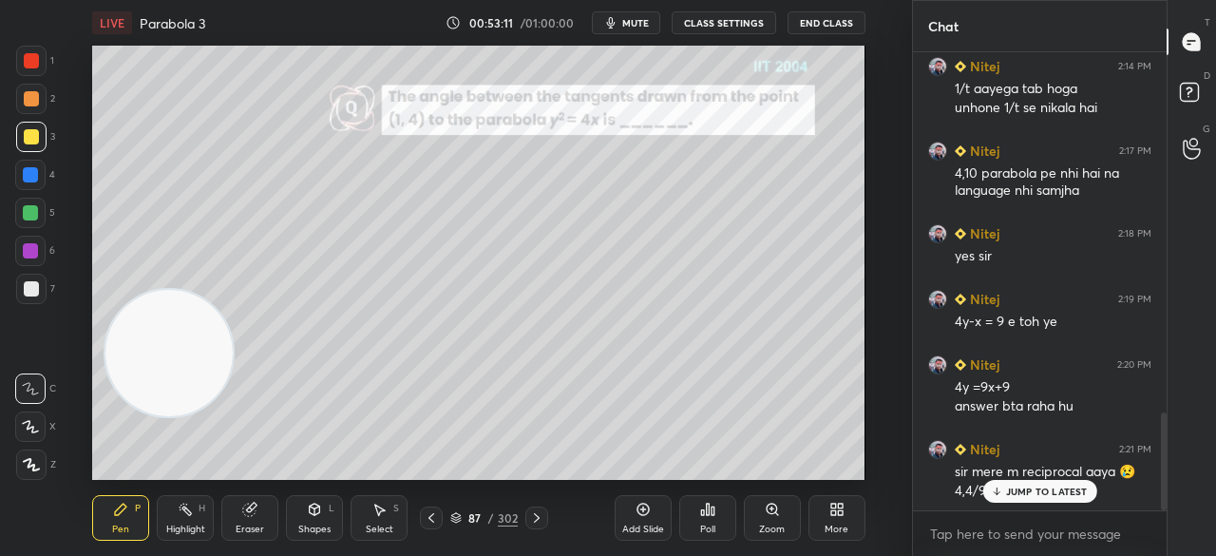
click at [257, 517] on div "Eraser" at bounding box center [249, 518] width 57 height 46
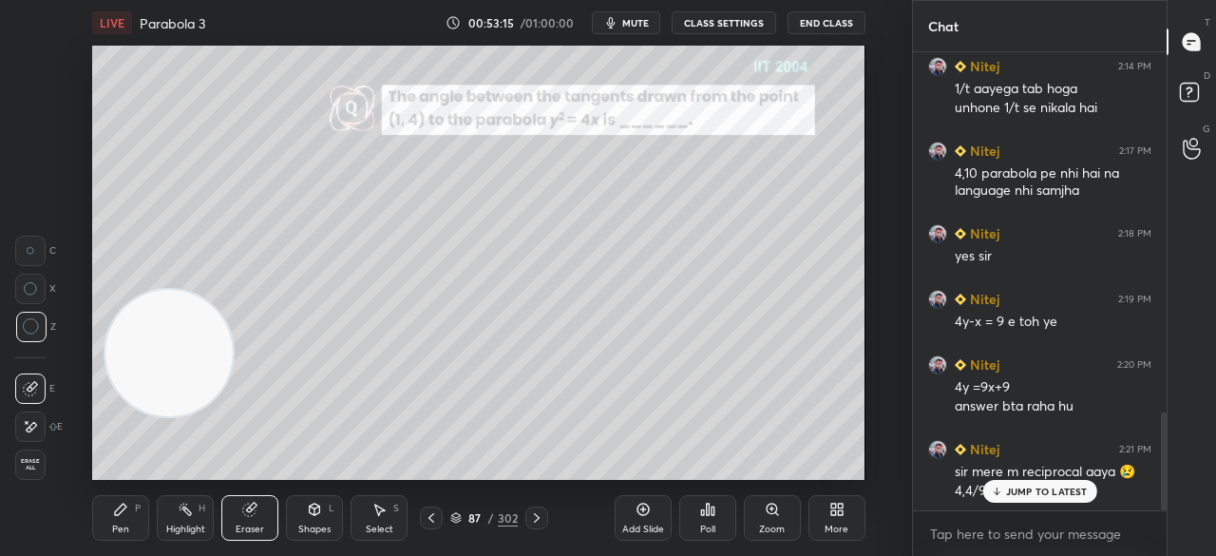
drag, startPoint x: 123, startPoint y: 520, endPoint x: 166, endPoint y: 486, distance: 55.5
click at [120, 522] on div "Pen P" at bounding box center [120, 518] width 57 height 46
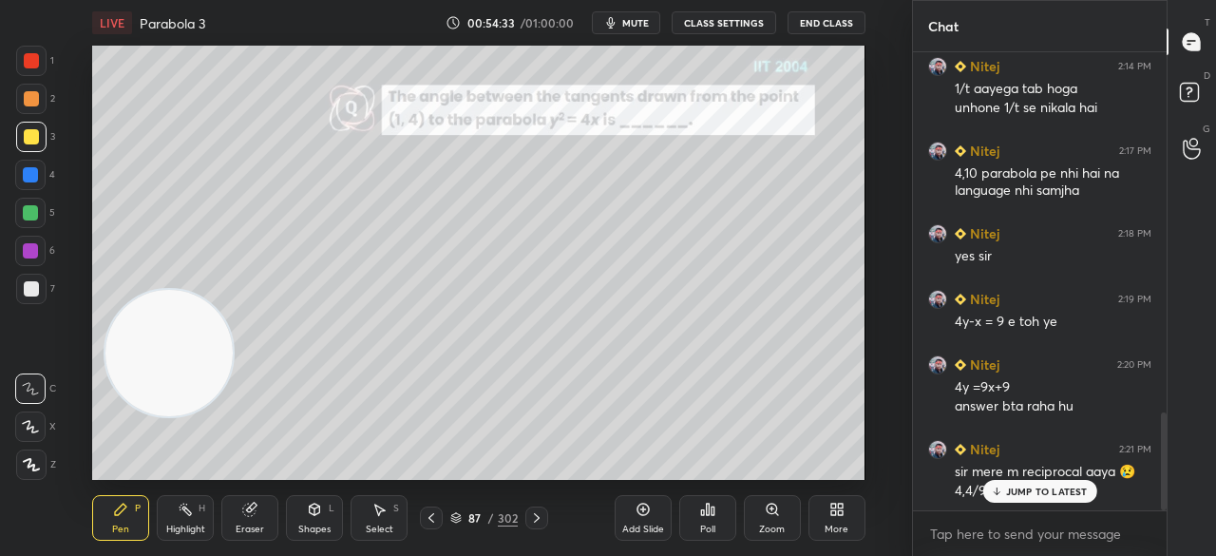
click at [1030, 489] on p "JUMP TO LATEST" at bounding box center [1047, 491] width 82 height 11
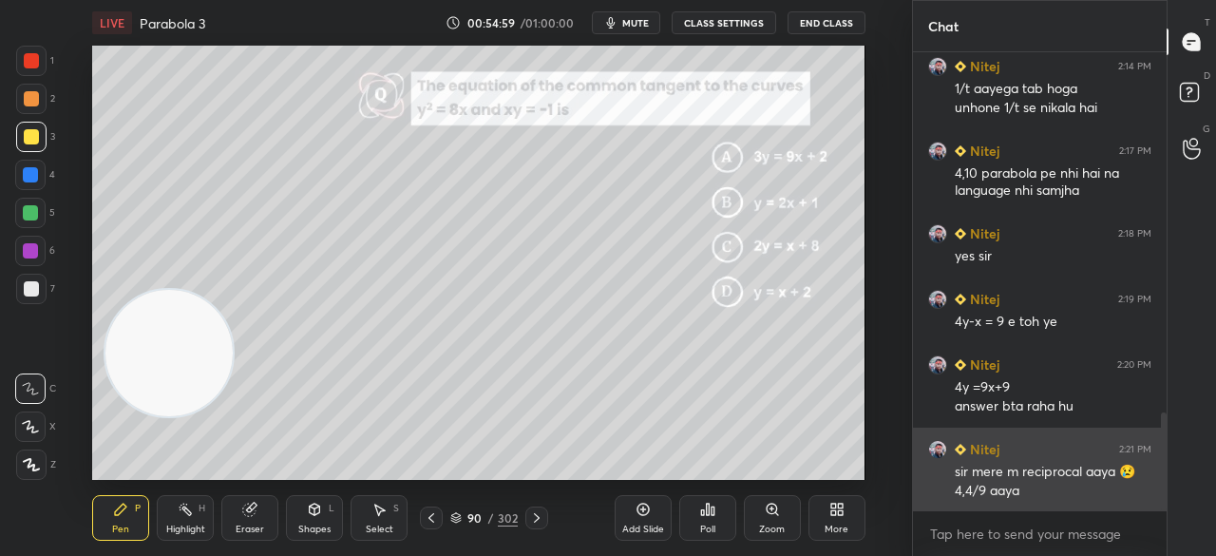
scroll to position [1766, 0]
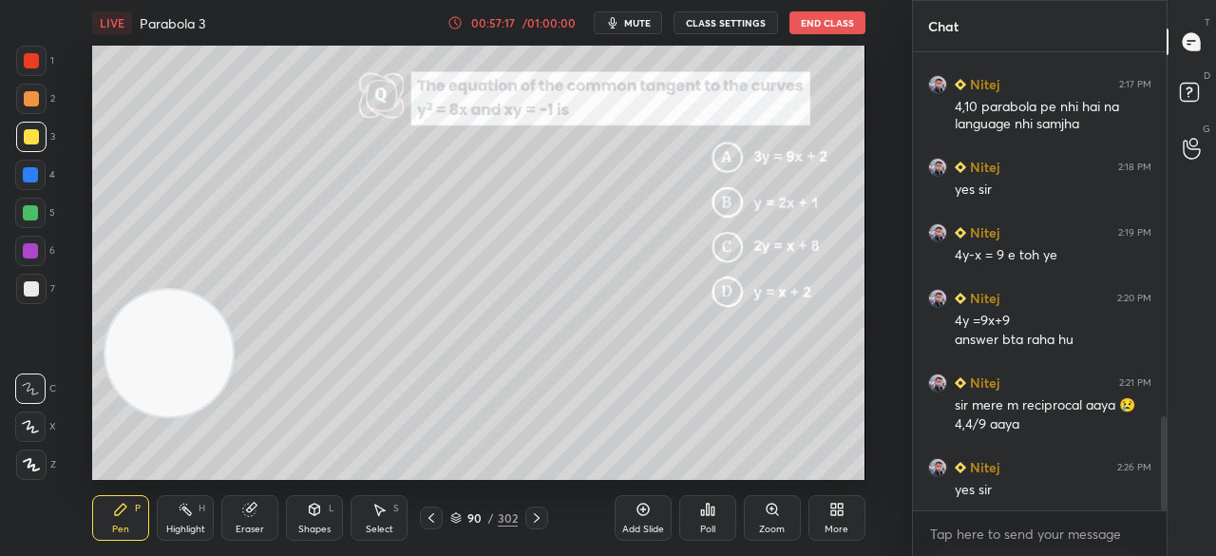
drag, startPoint x: 253, startPoint y: 505, endPoint x: 251, endPoint y: 489, distance: 15.3
click at [254, 502] on icon at bounding box center [249, 509] width 15 height 15
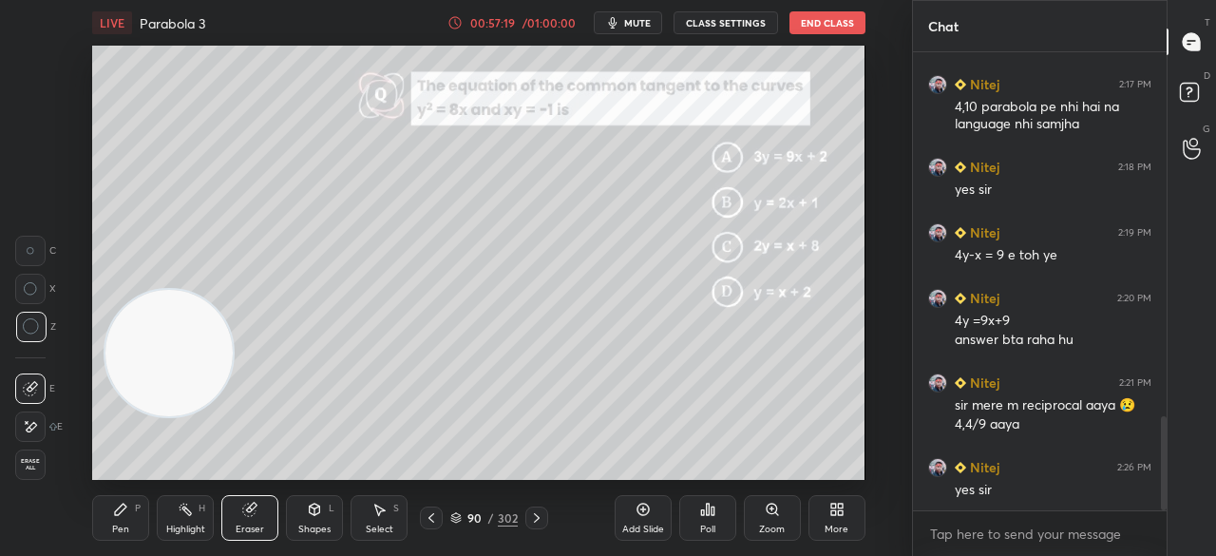
click at [127, 513] on div "Pen P" at bounding box center [120, 518] width 57 height 46
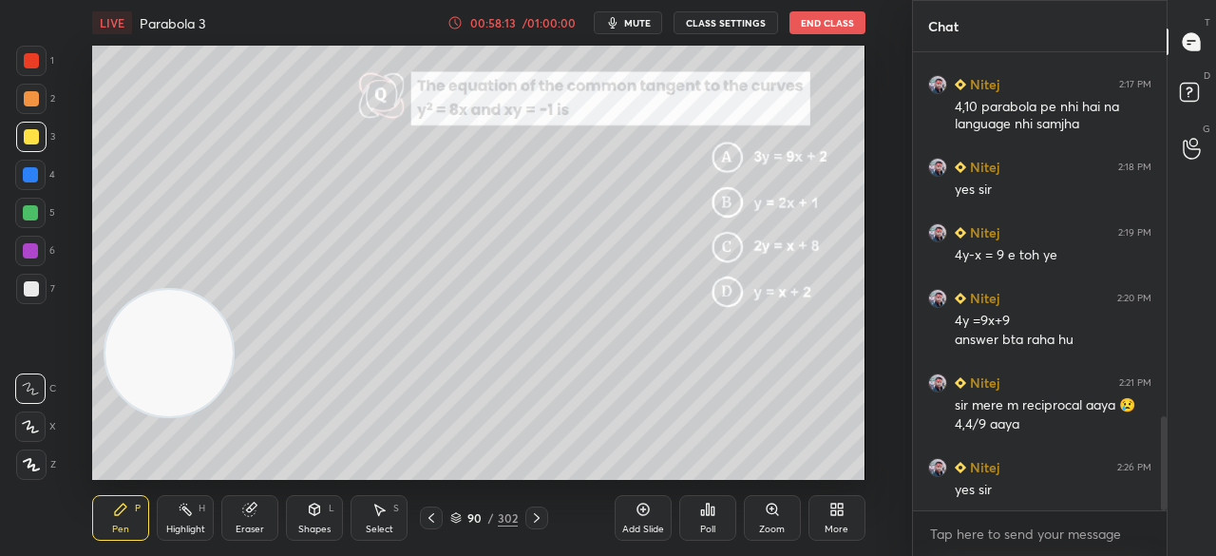
scroll to position [1830, 0]
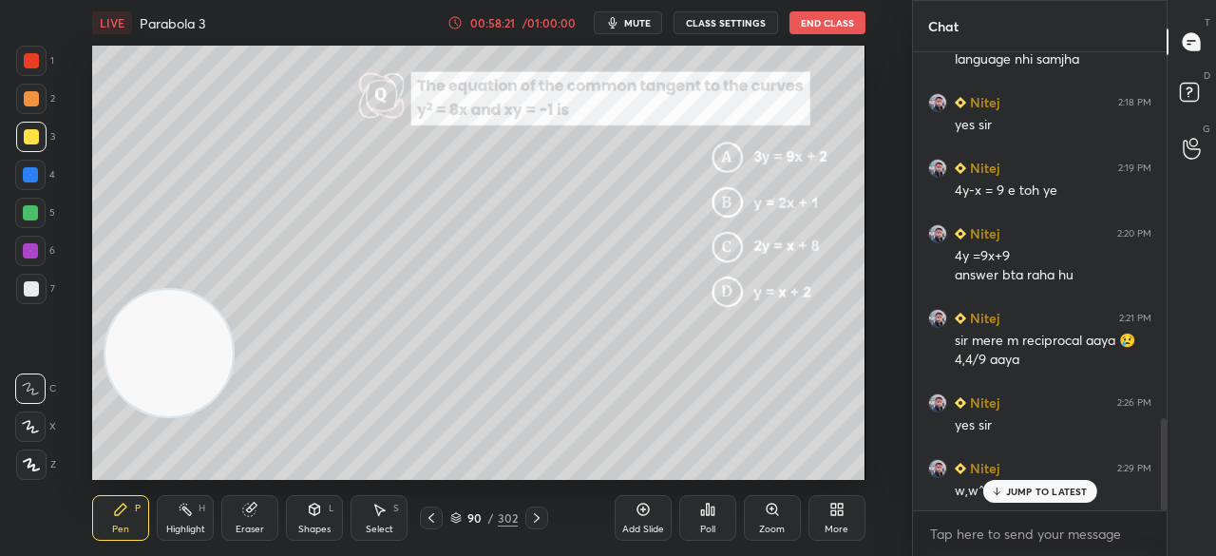
click at [1028, 489] on p "JUMP TO LATEST" at bounding box center [1047, 491] width 82 height 11
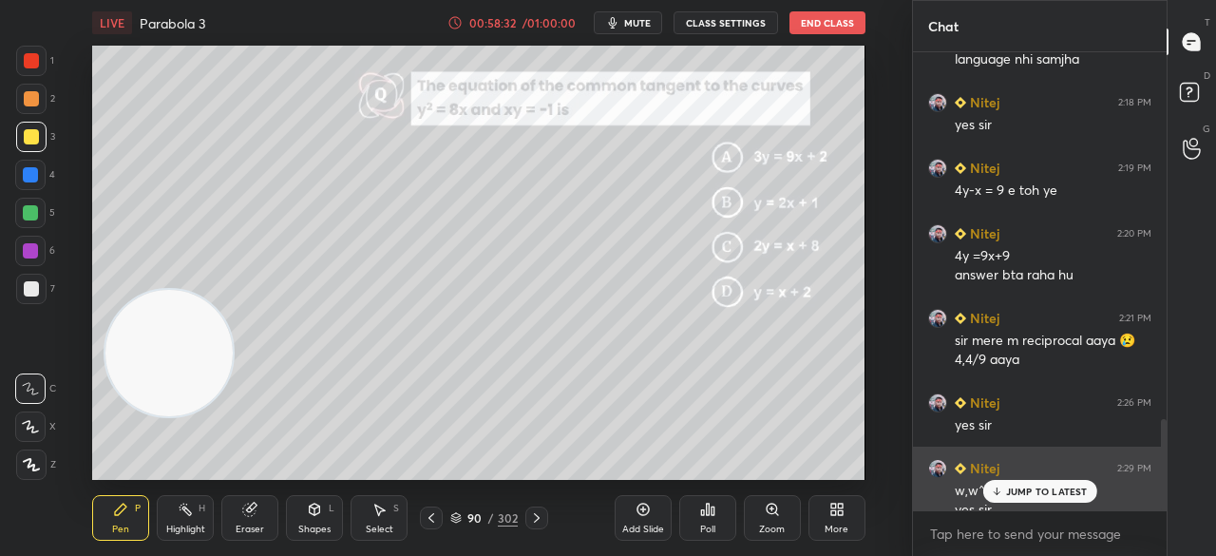
scroll to position [1849, 0]
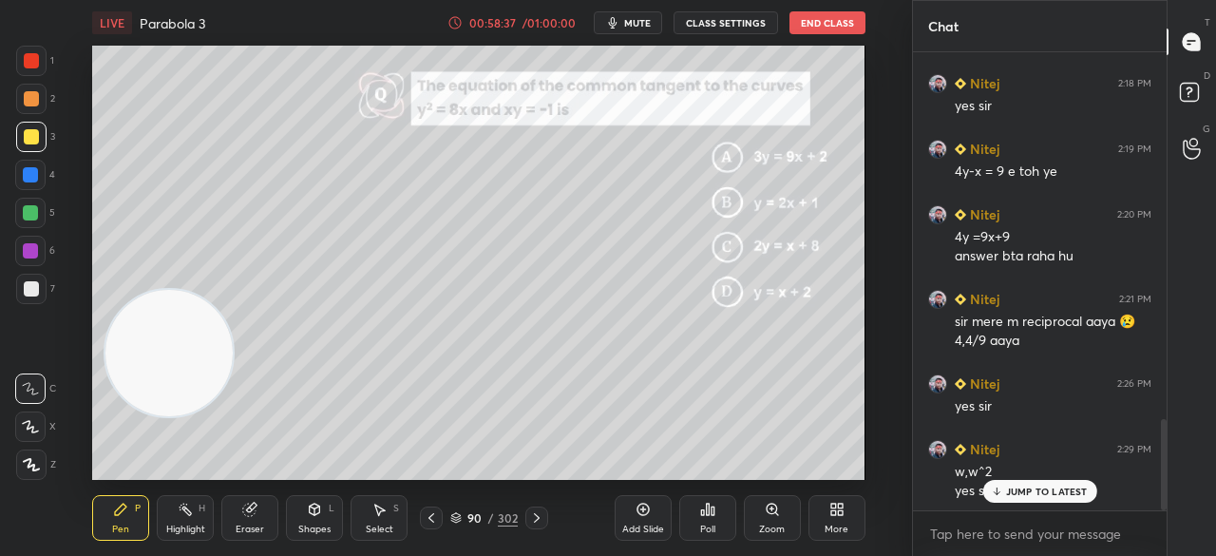
click at [1022, 495] on p "JUMP TO LATEST" at bounding box center [1047, 491] width 82 height 11
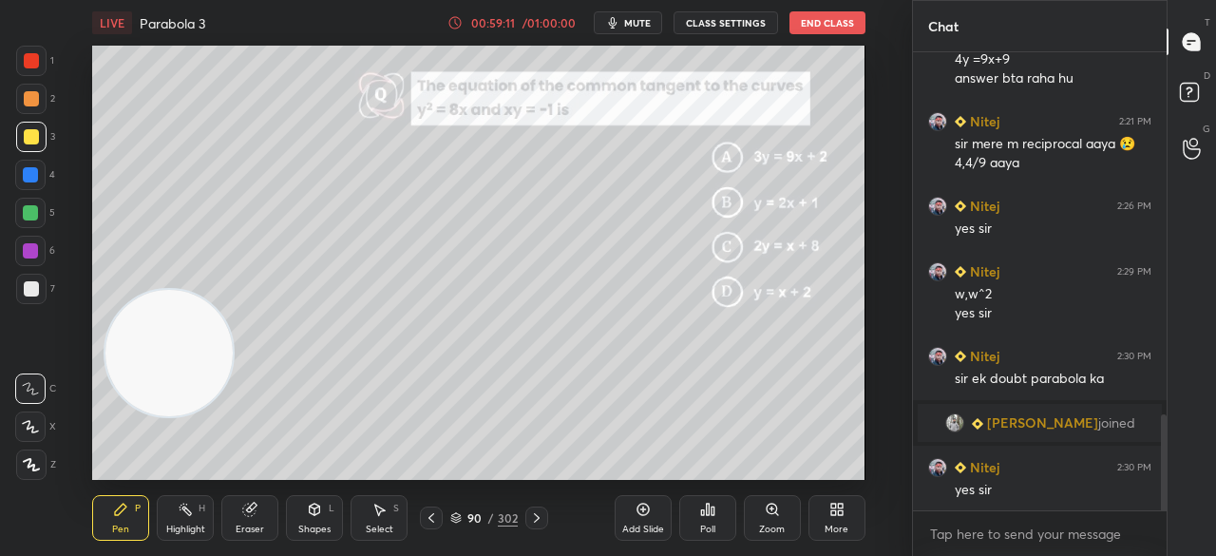
scroll to position [1728, 0]
click at [831, 26] on button "End Class" at bounding box center [828, 22] width 76 height 23
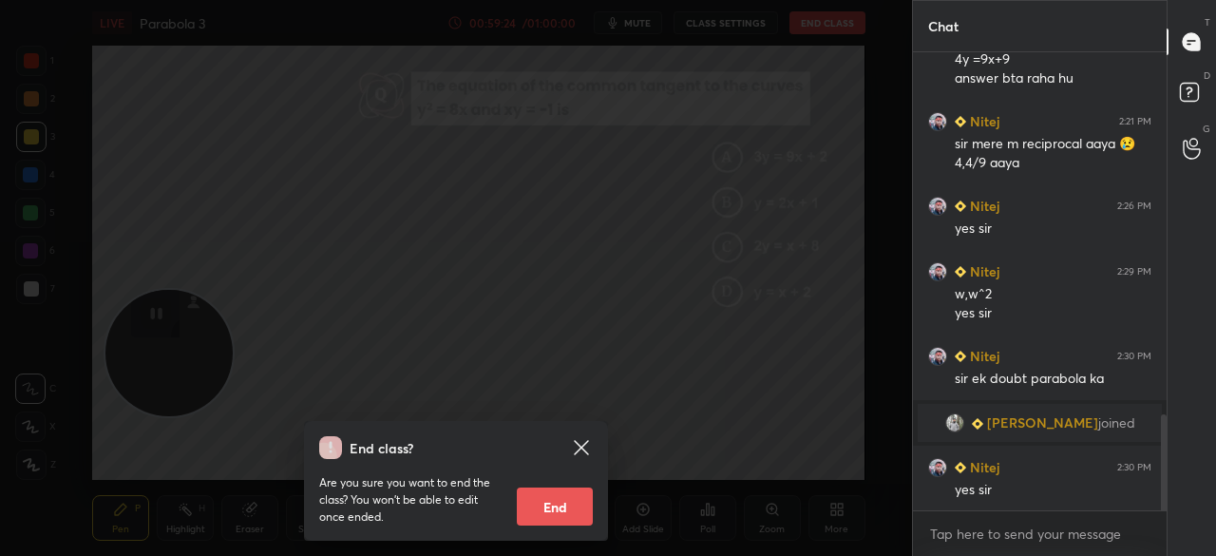
click at [555, 503] on button "End" at bounding box center [555, 507] width 76 height 38
type textarea "x"
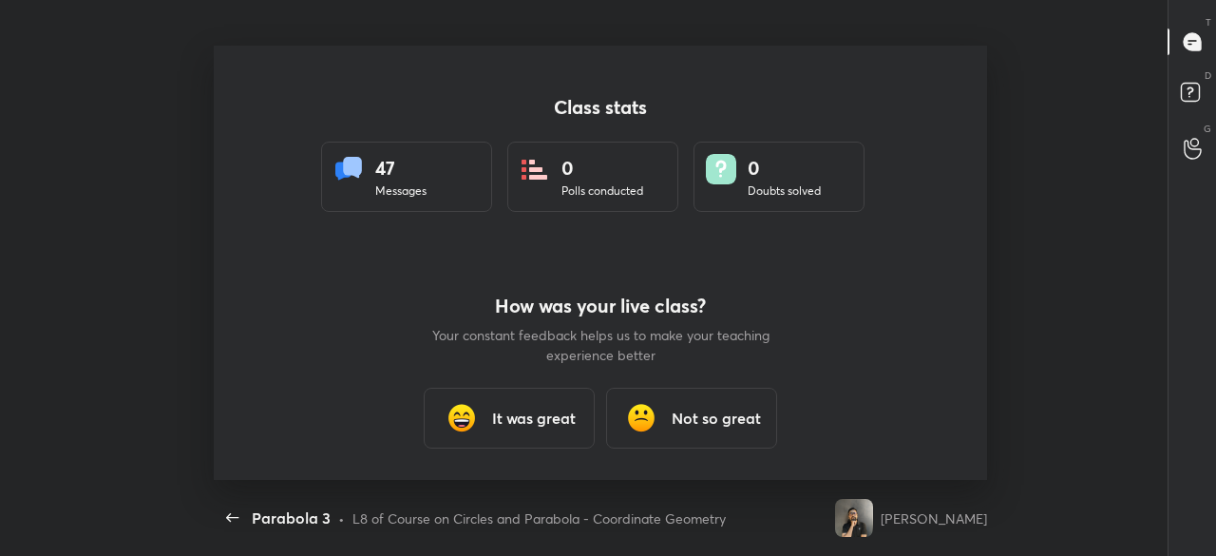
scroll to position [434, 1201]
